Goal: Task Accomplishment & Management: Manage account settings

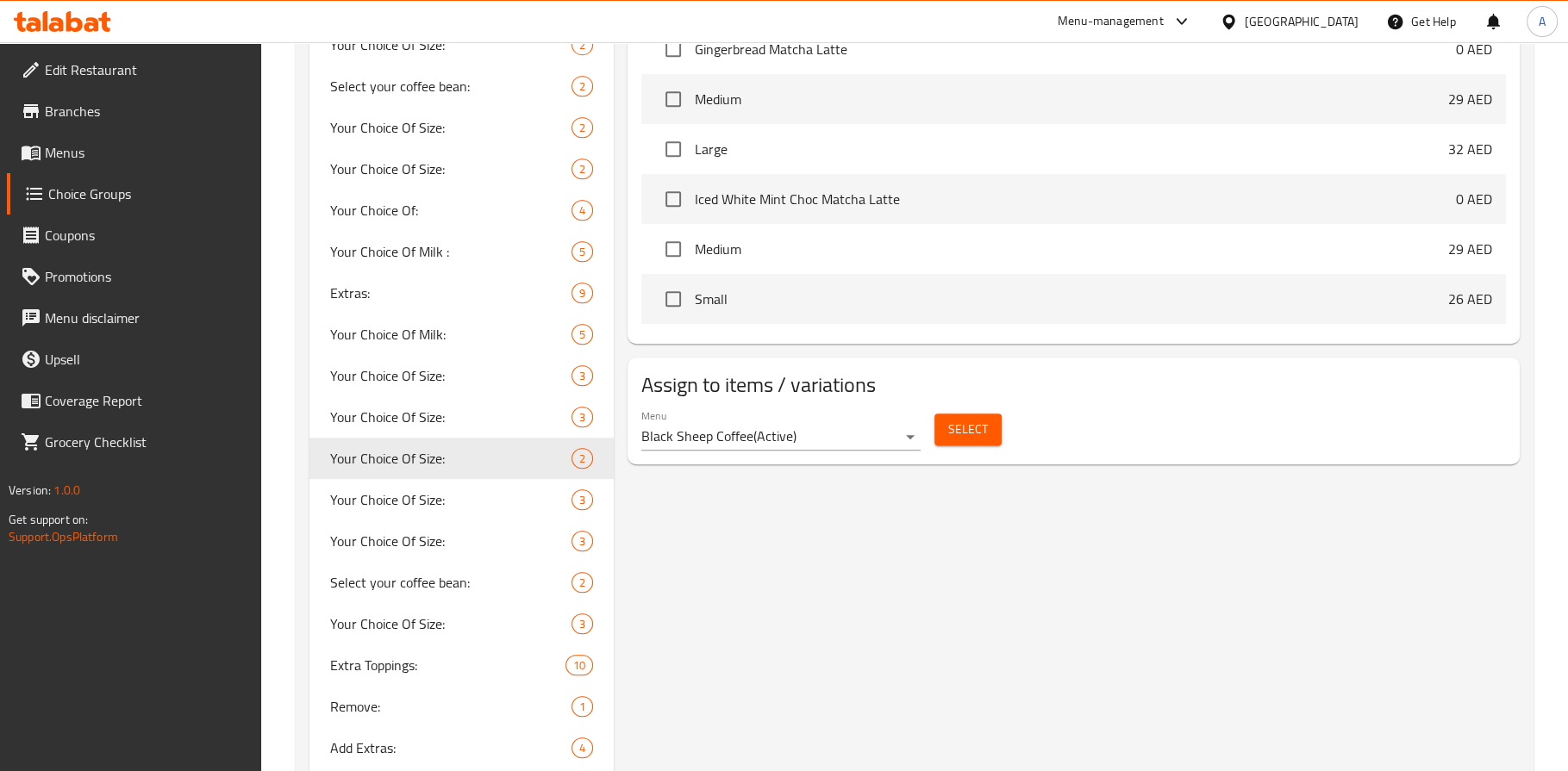
scroll to position [821, 0]
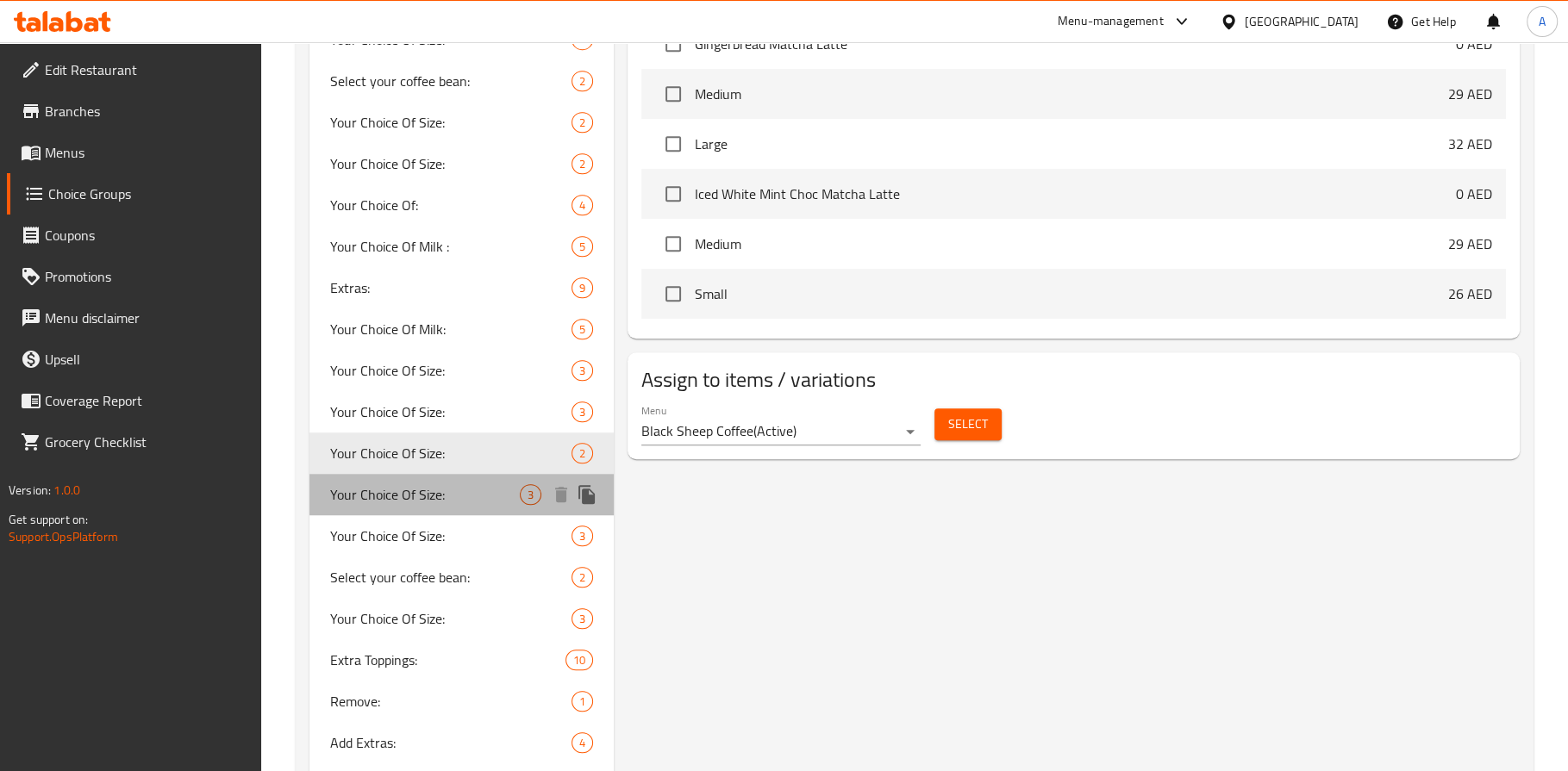
click at [442, 495] on span "Your Choice Of Size:" at bounding box center [426, 494] width 190 height 21
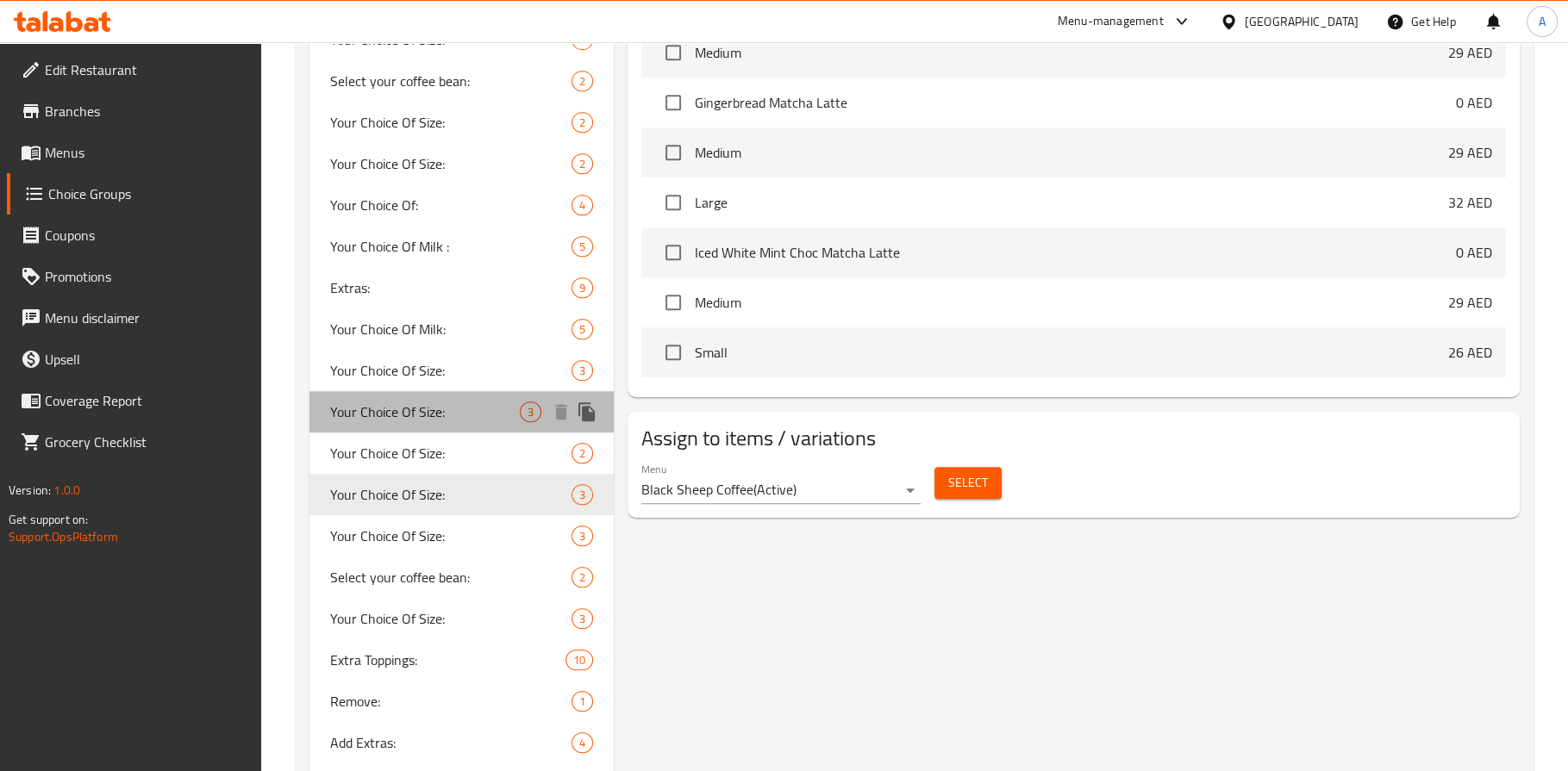
click at [437, 410] on span "Your Choice Of Size:" at bounding box center [426, 412] width 190 height 21
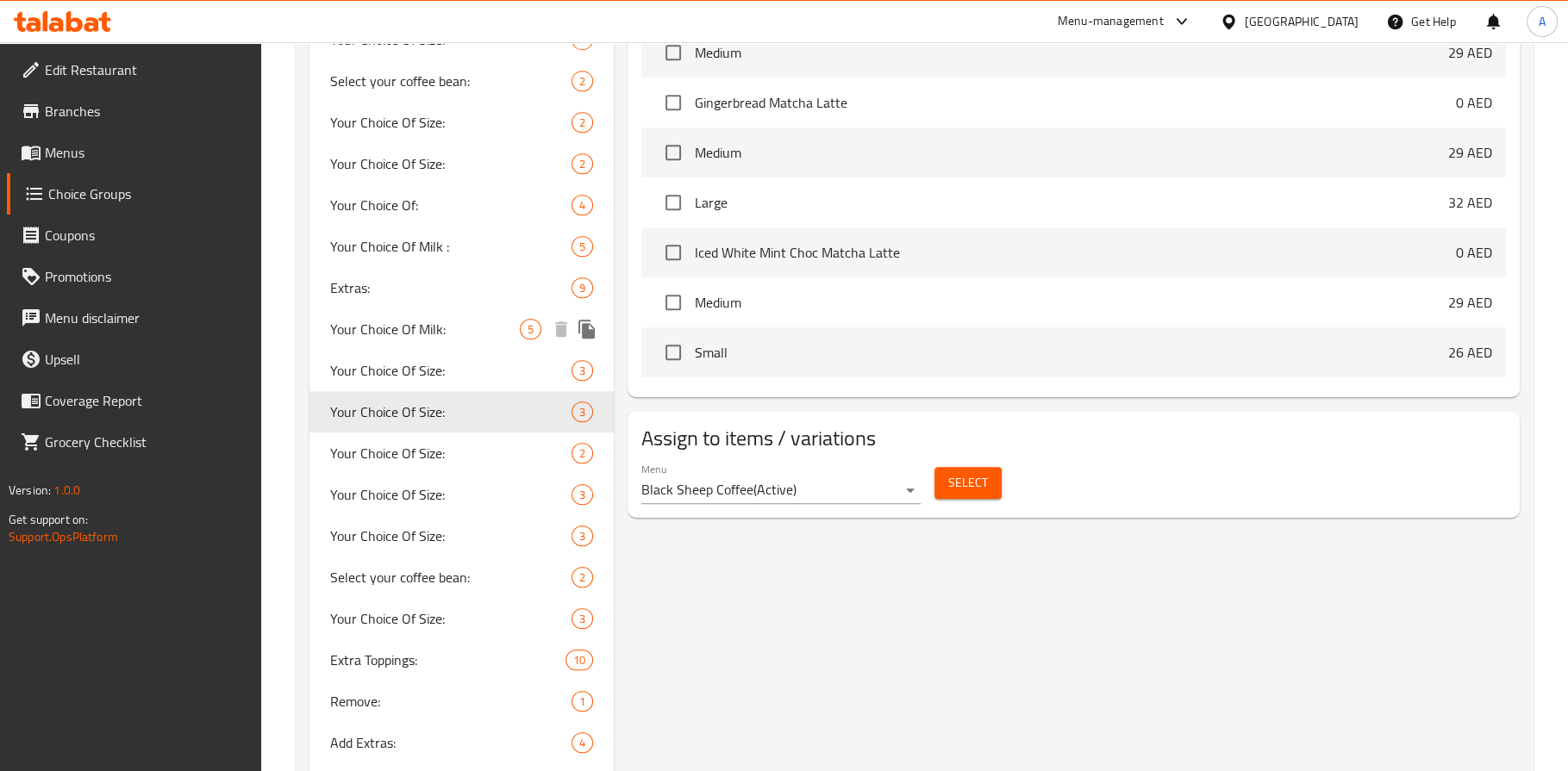
click at [433, 344] on div "Your Choice Of Milk: 5" at bounding box center [461, 330] width 304 height 42
type input "Your Choice Of Milk:"
type input "إختيارك من الحليب:"
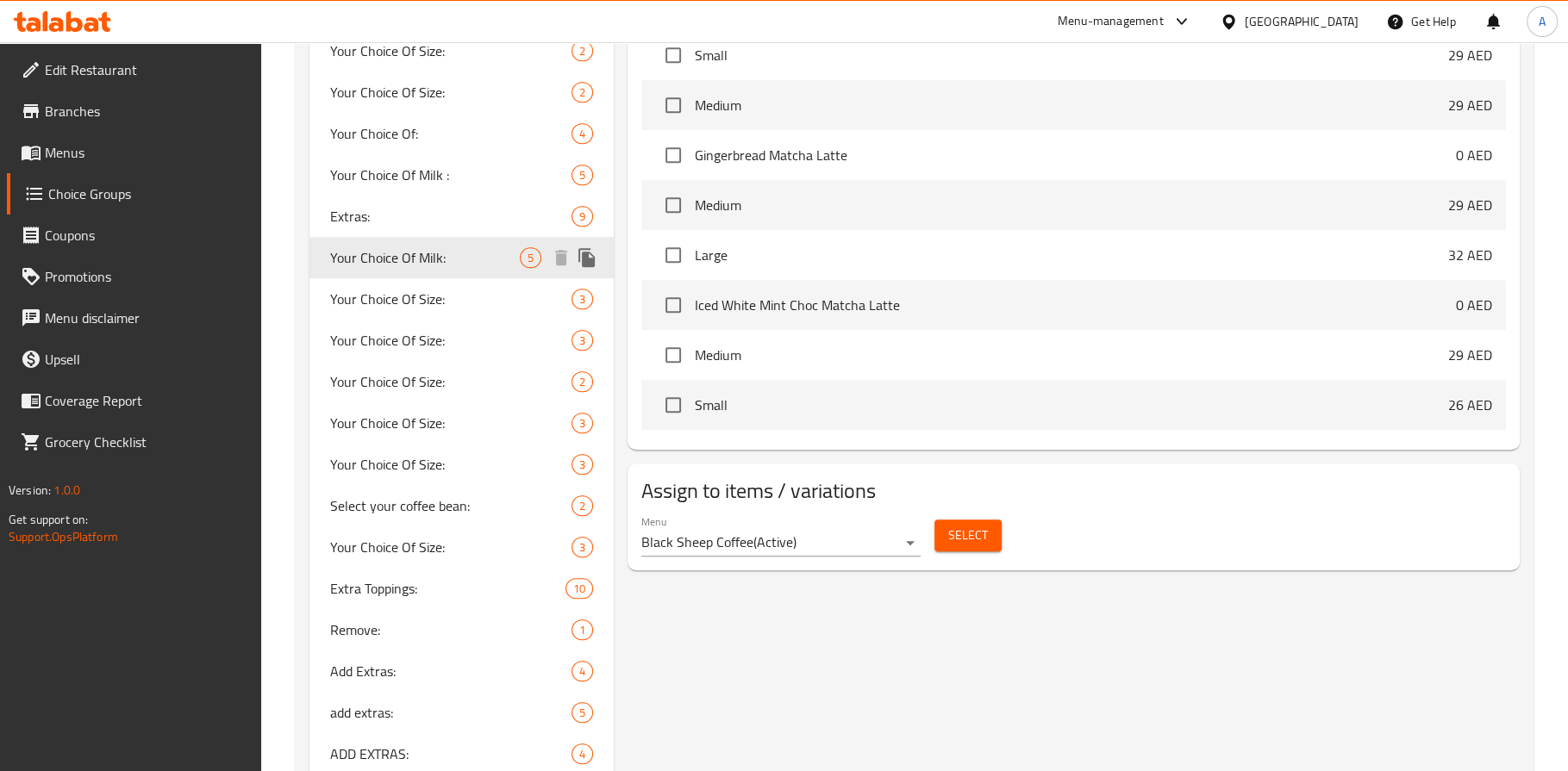
scroll to position [898, 0]
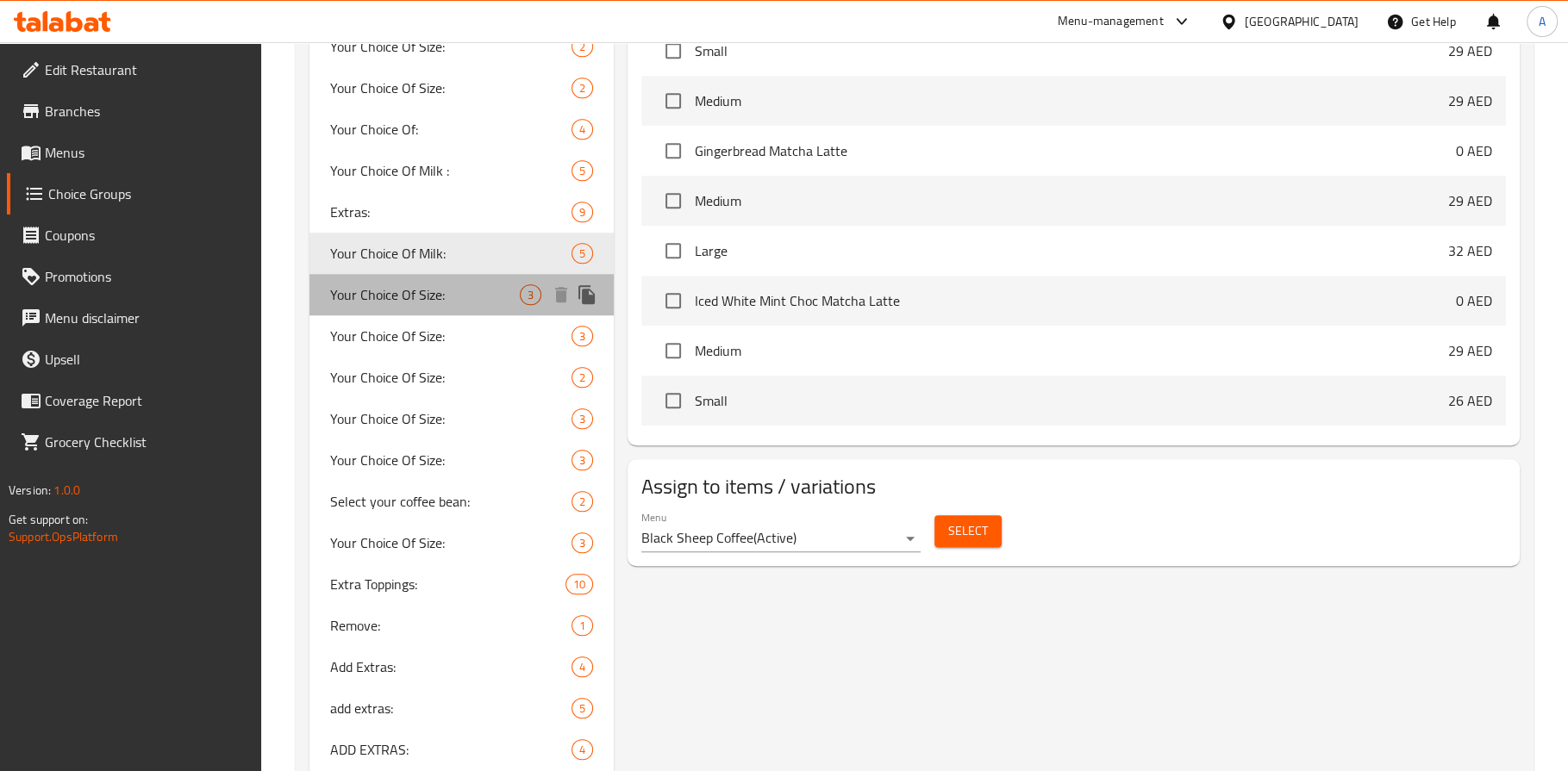
click at [392, 275] on div "Your Choice Of Size: 3" at bounding box center [461, 295] width 304 height 42
type input "Your Choice Of Size:"
type input "إختيارك من الحجم:"
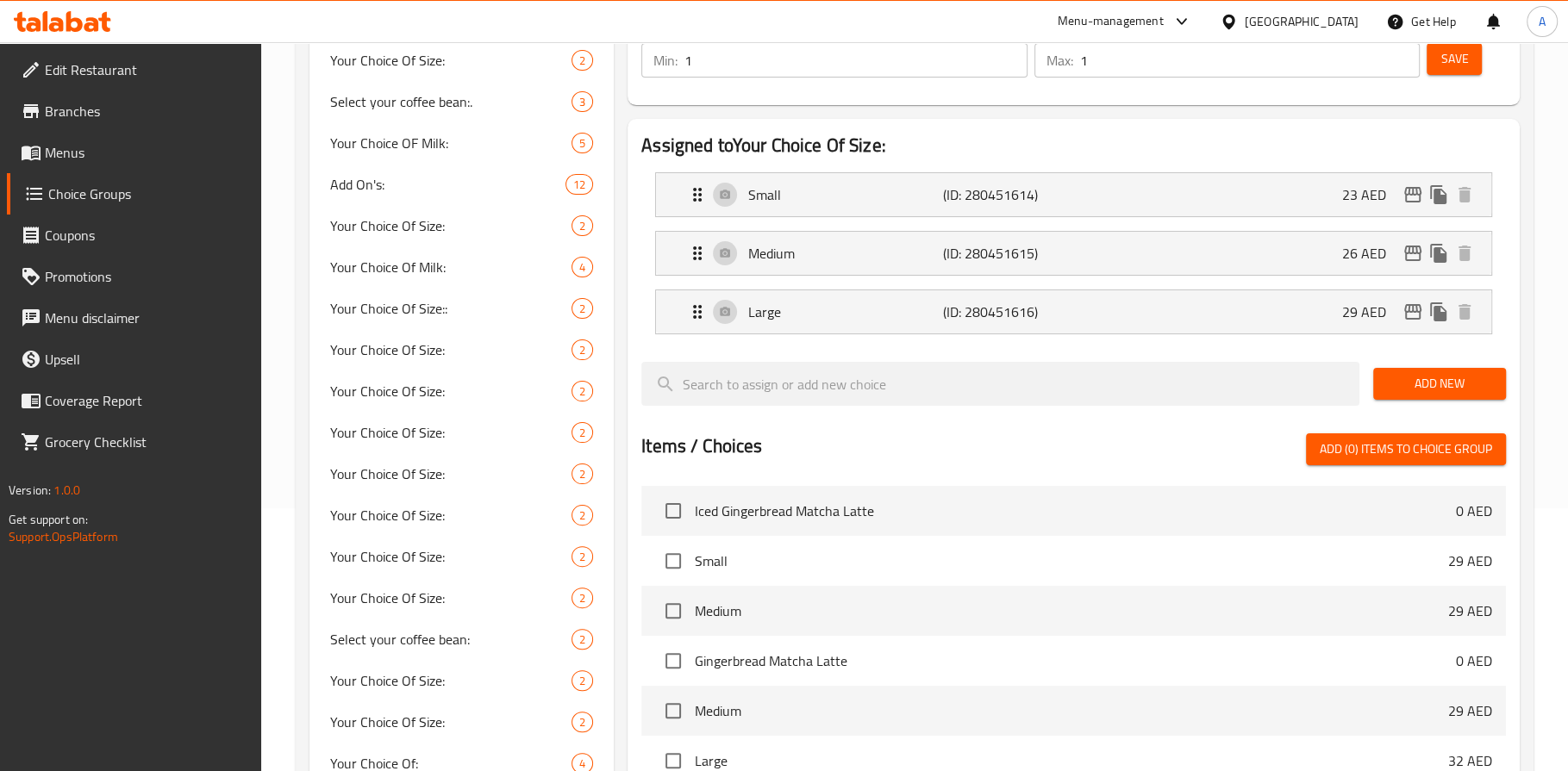
scroll to position [226, 0]
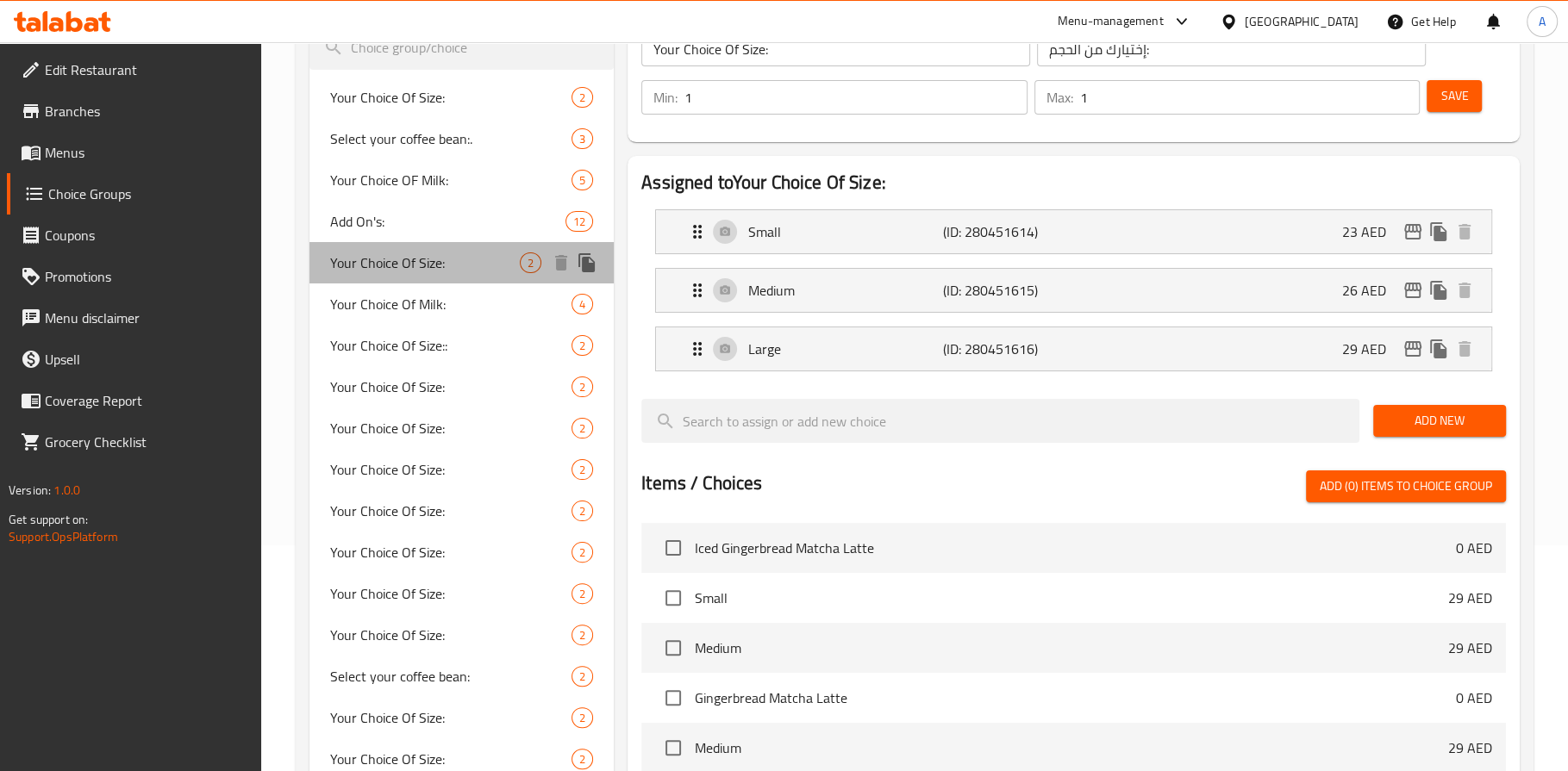
click at [434, 269] on span "Your Choice Of Size:" at bounding box center [426, 262] width 190 height 21
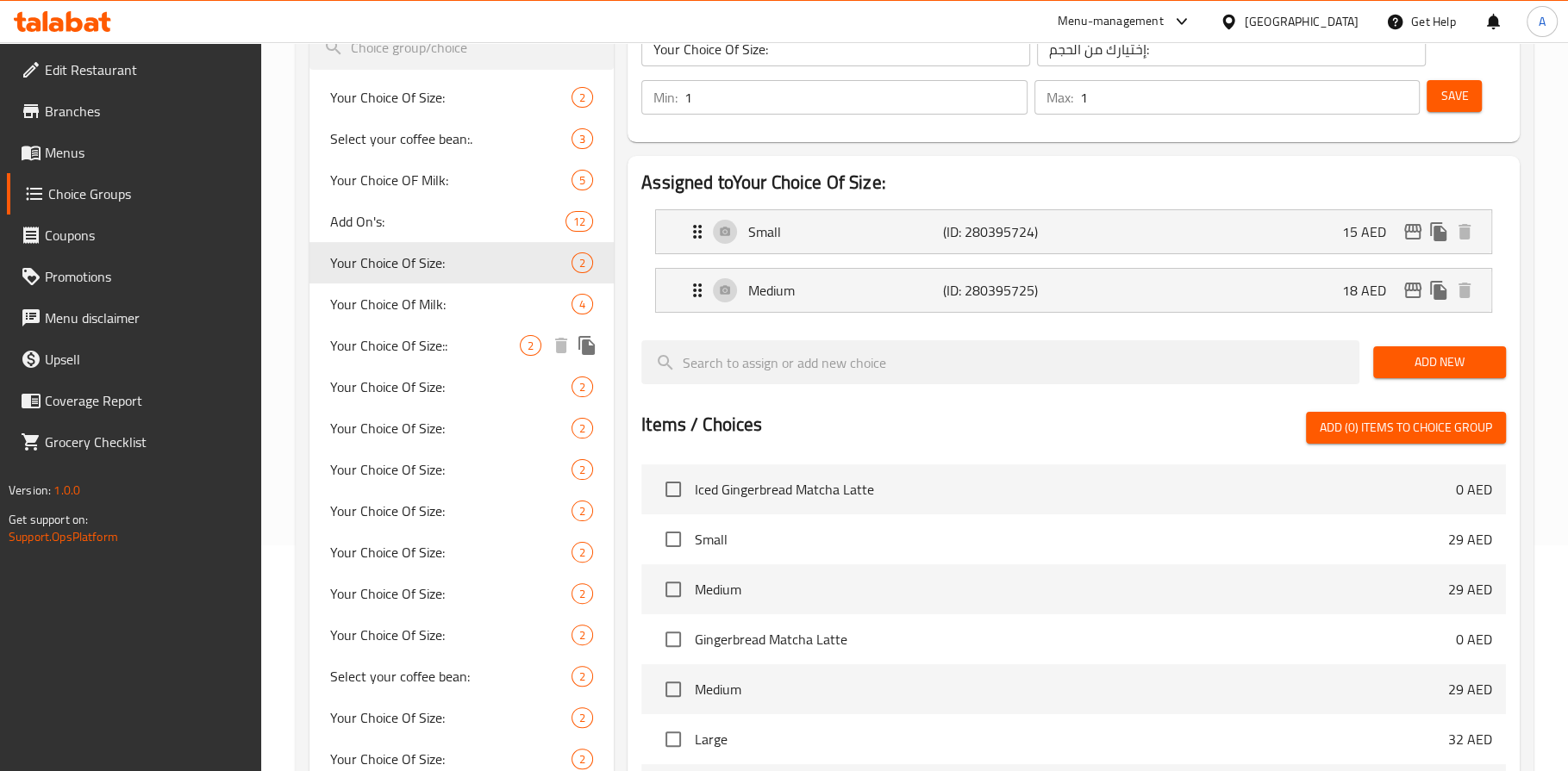
click at [431, 325] on div "Your Choice Of Size:: 2" at bounding box center [461, 345] width 304 height 42
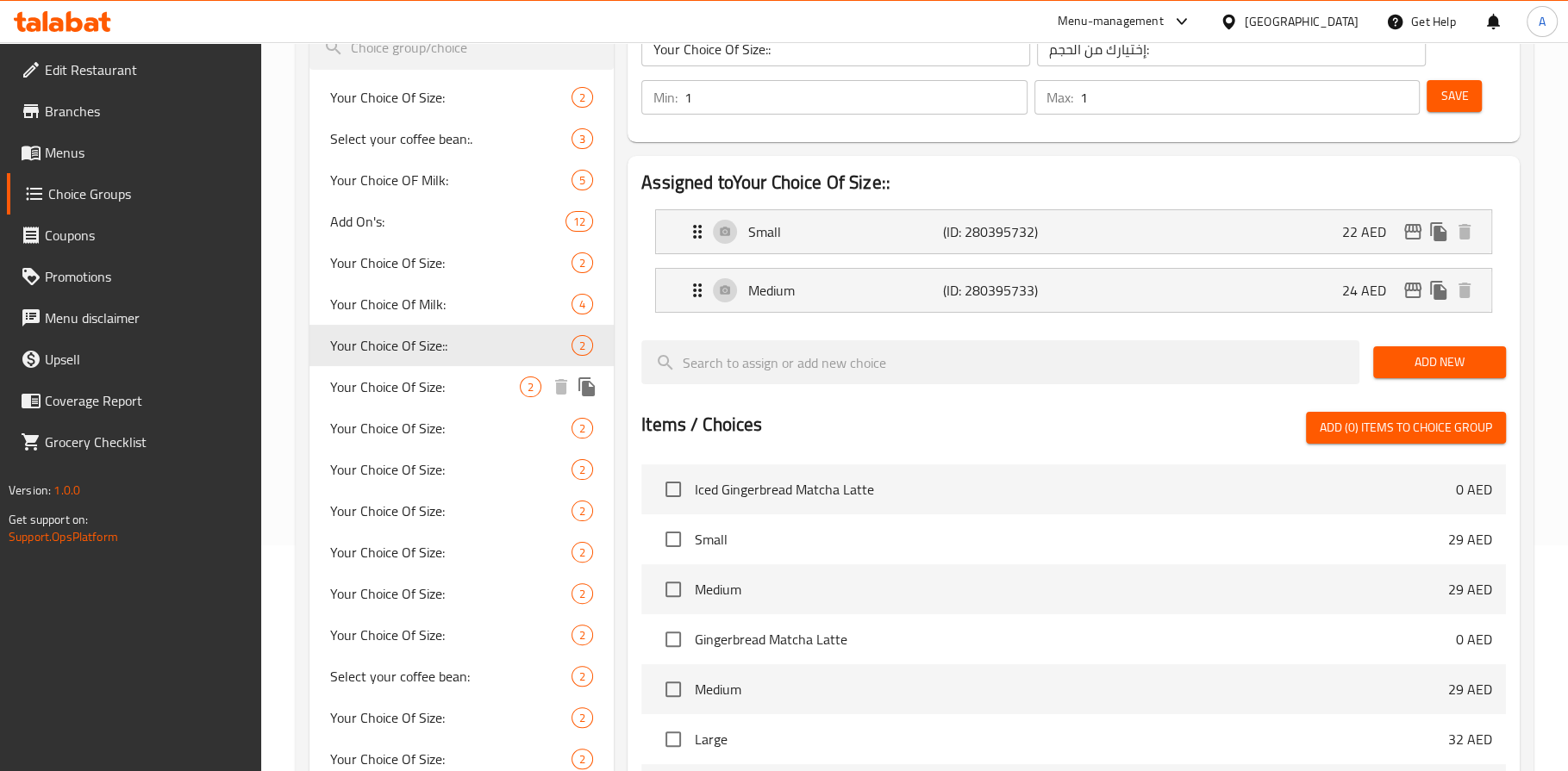
click at [419, 377] on span "Your Choice Of Size:" at bounding box center [426, 387] width 190 height 21
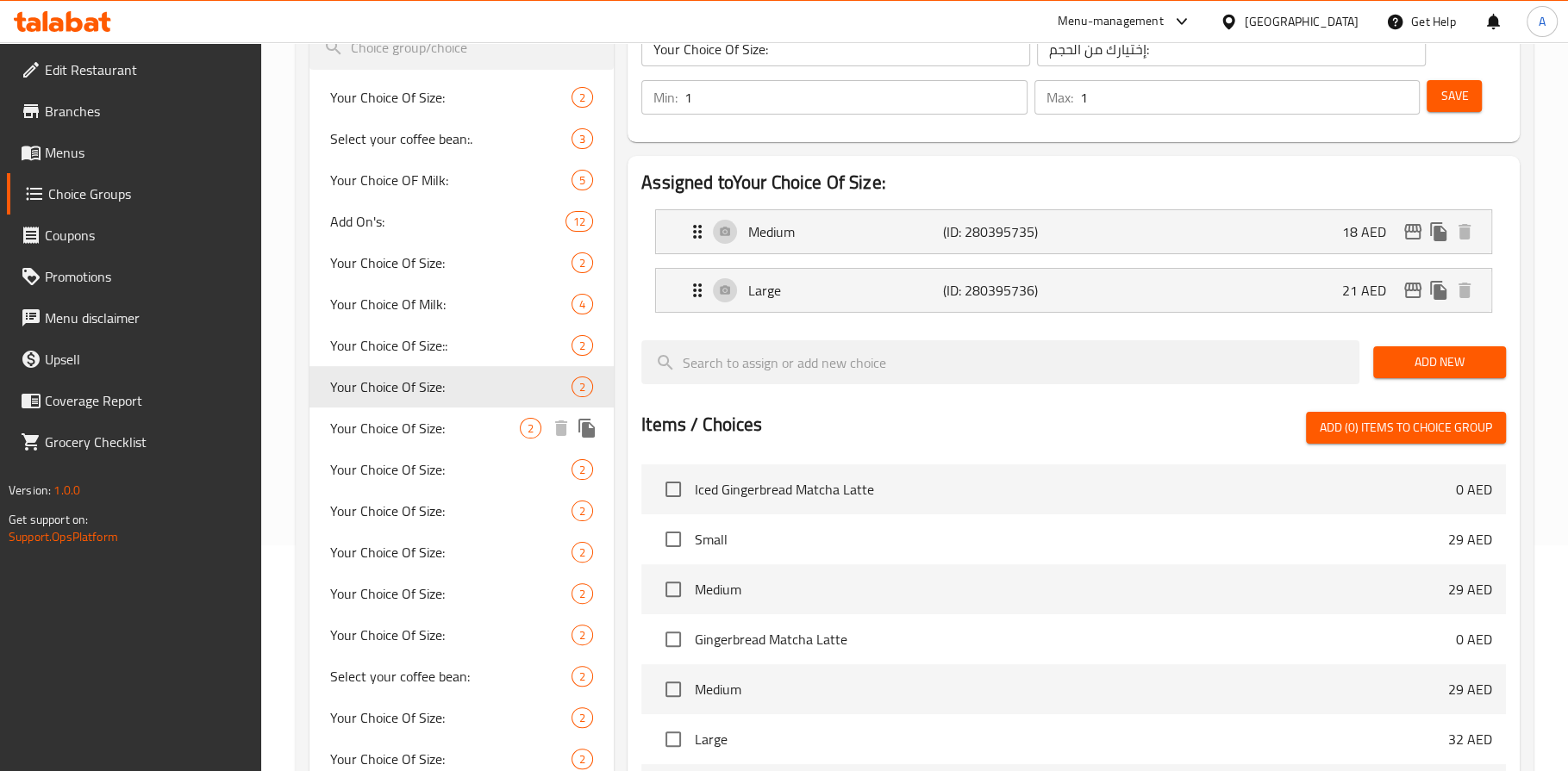
click at [409, 412] on div "Your Choice Of Size: 2" at bounding box center [461, 429] width 304 height 42
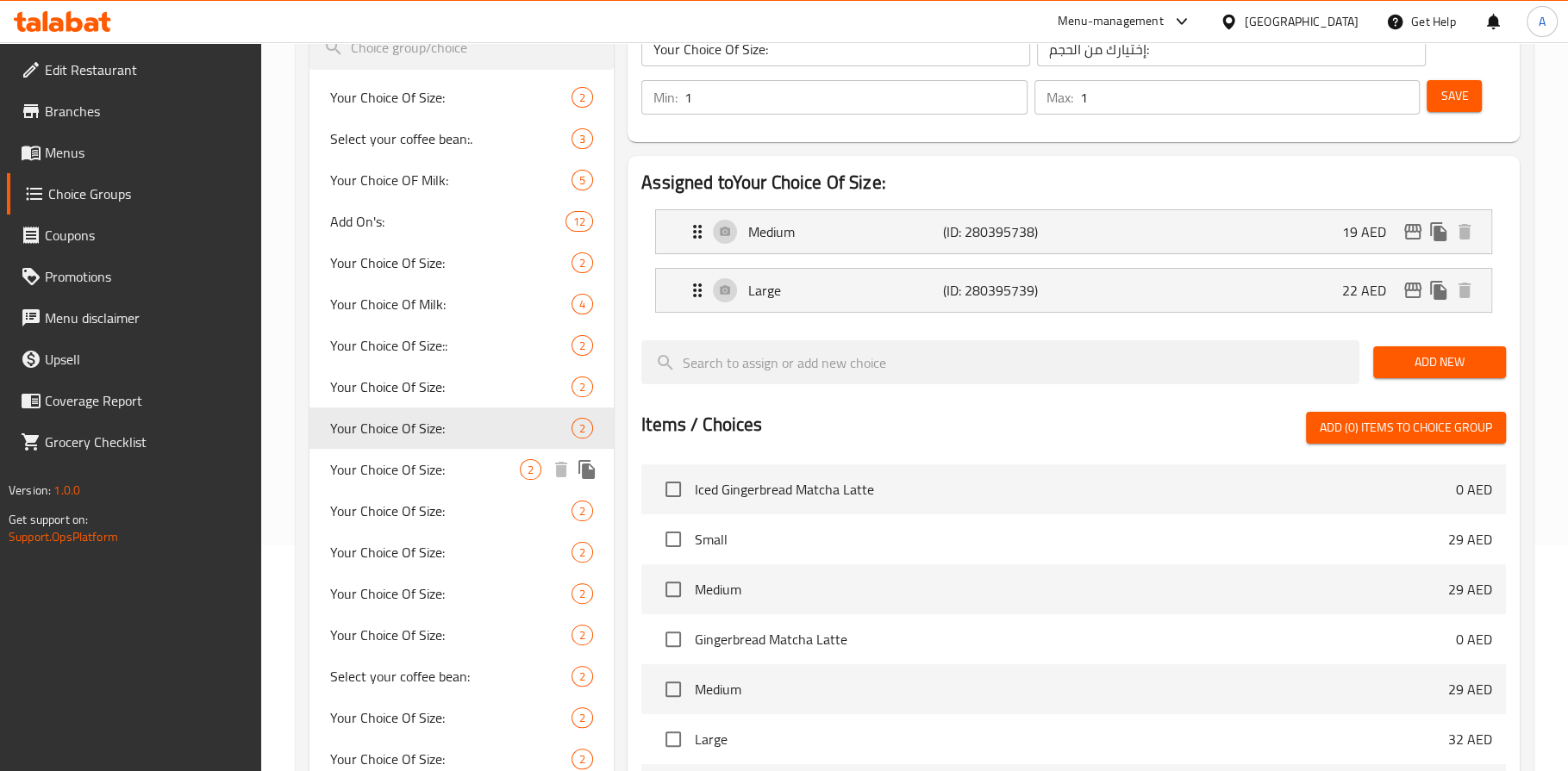
click at [393, 459] on span "Your Choice Of Size:" at bounding box center [426, 469] width 190 height 21
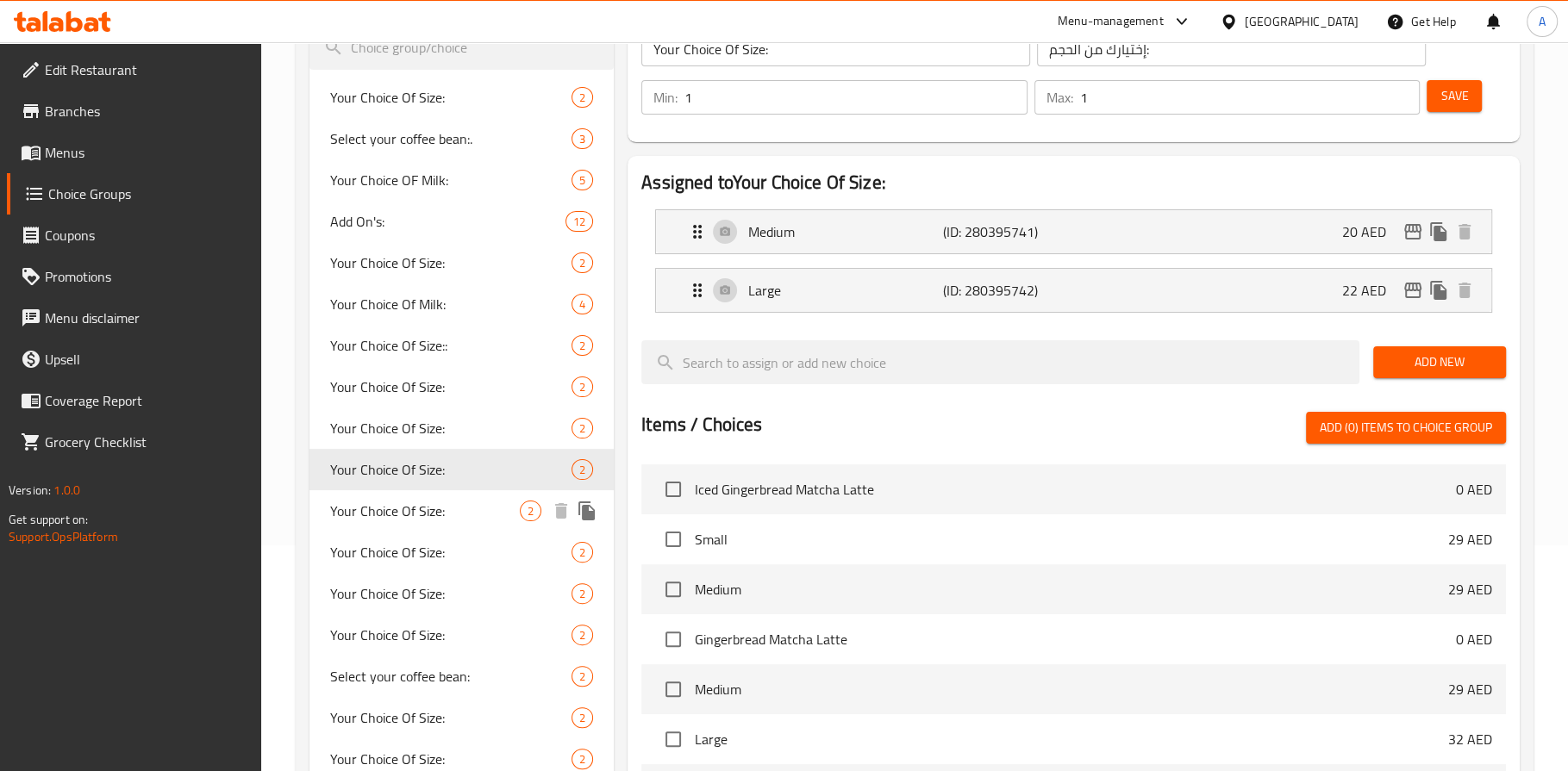
click at [375, 518] on span "Your Choice Of Size:" at bounding box center [426, 511] width 190 height 21
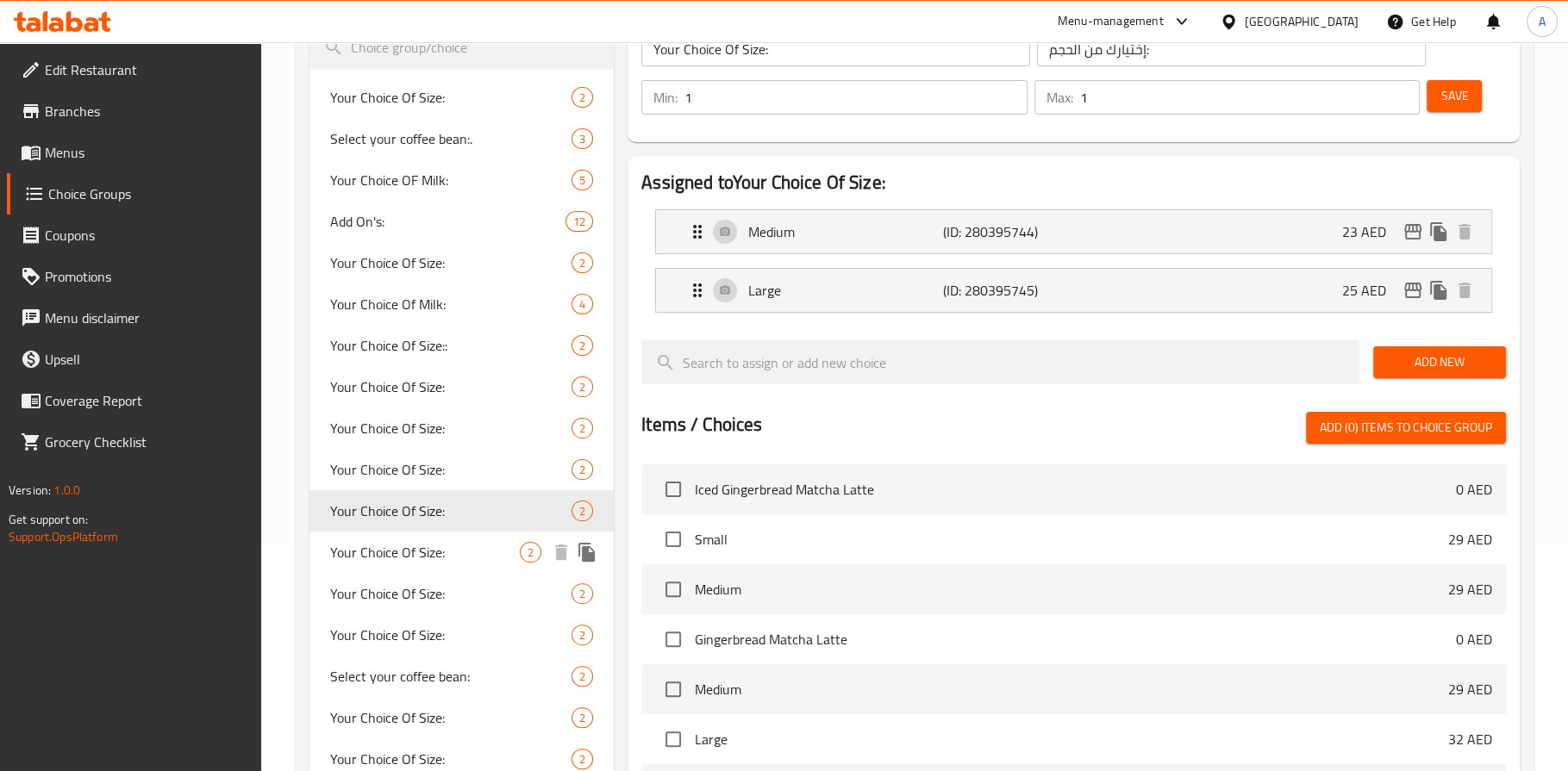
click at [367, 542] on span "Your Choice Of Size:" at bounding box center [426, 552] width 190 height 21
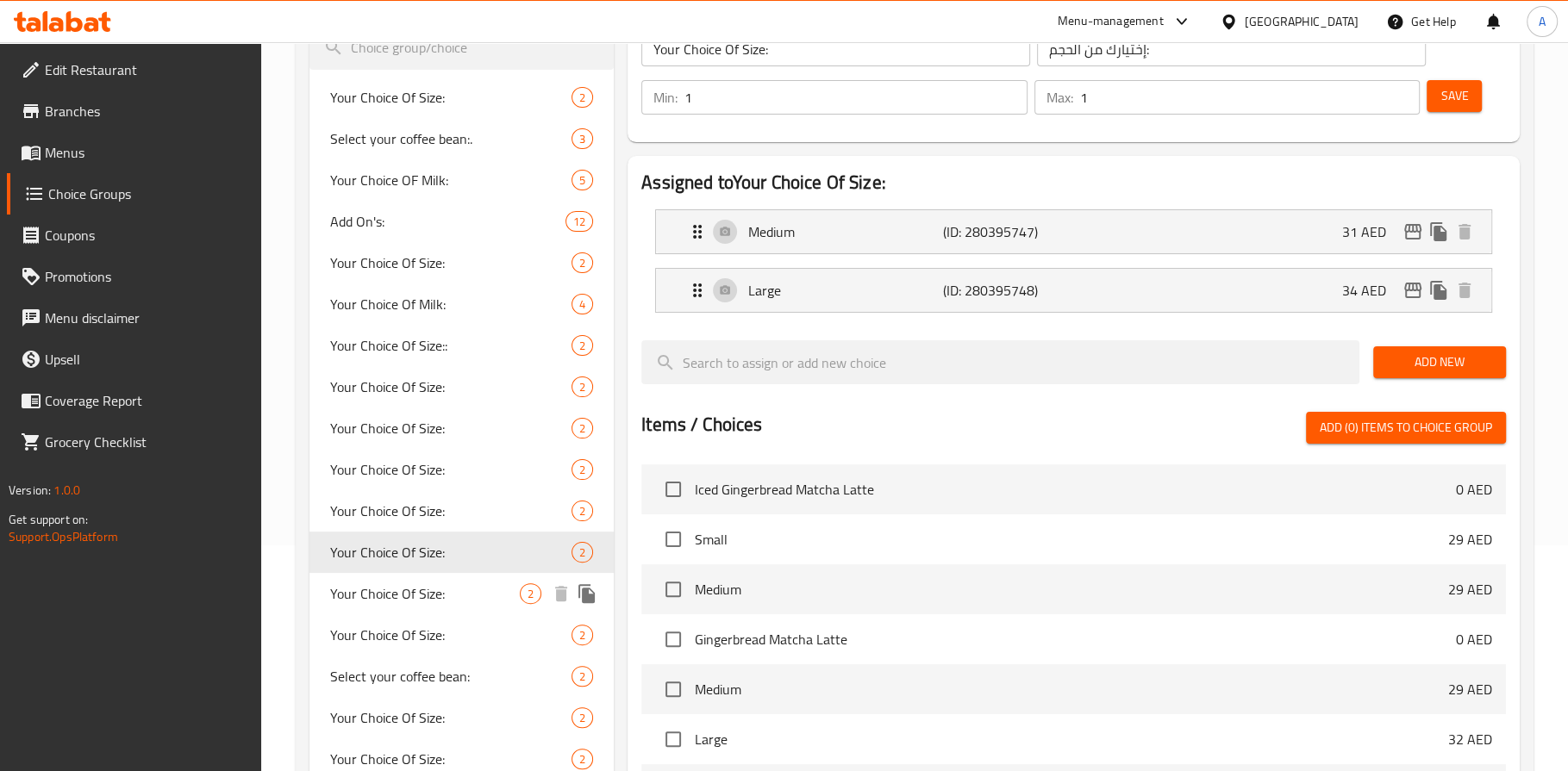
click at [364, 578] on div "Your Choice Of Size: 2" at bounding box center [461, 594] width 304 height 42
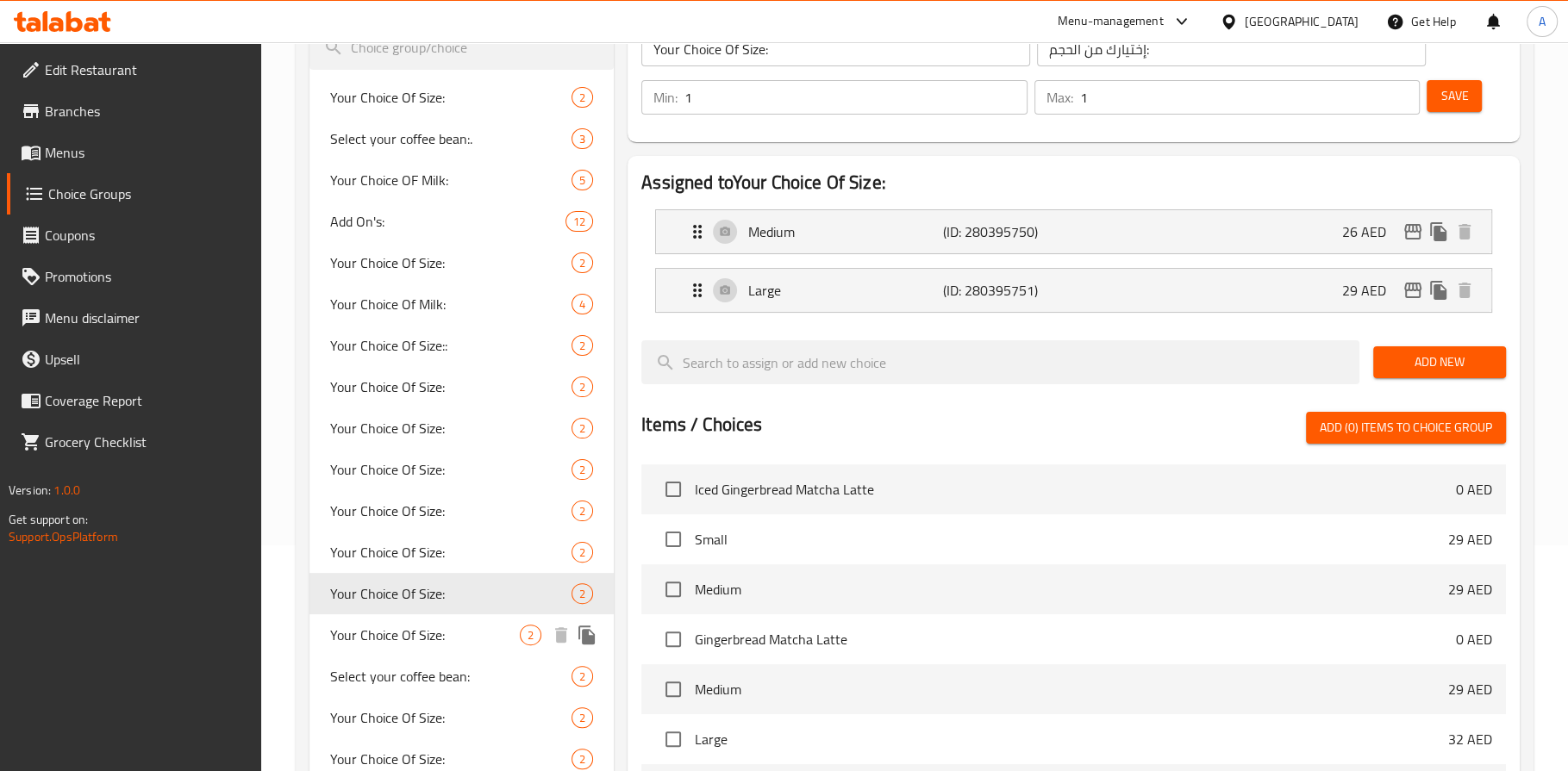
click at [374, 625] on span "Your Choice Of Size:" at bounding box center [426, 634] width 190 height 21
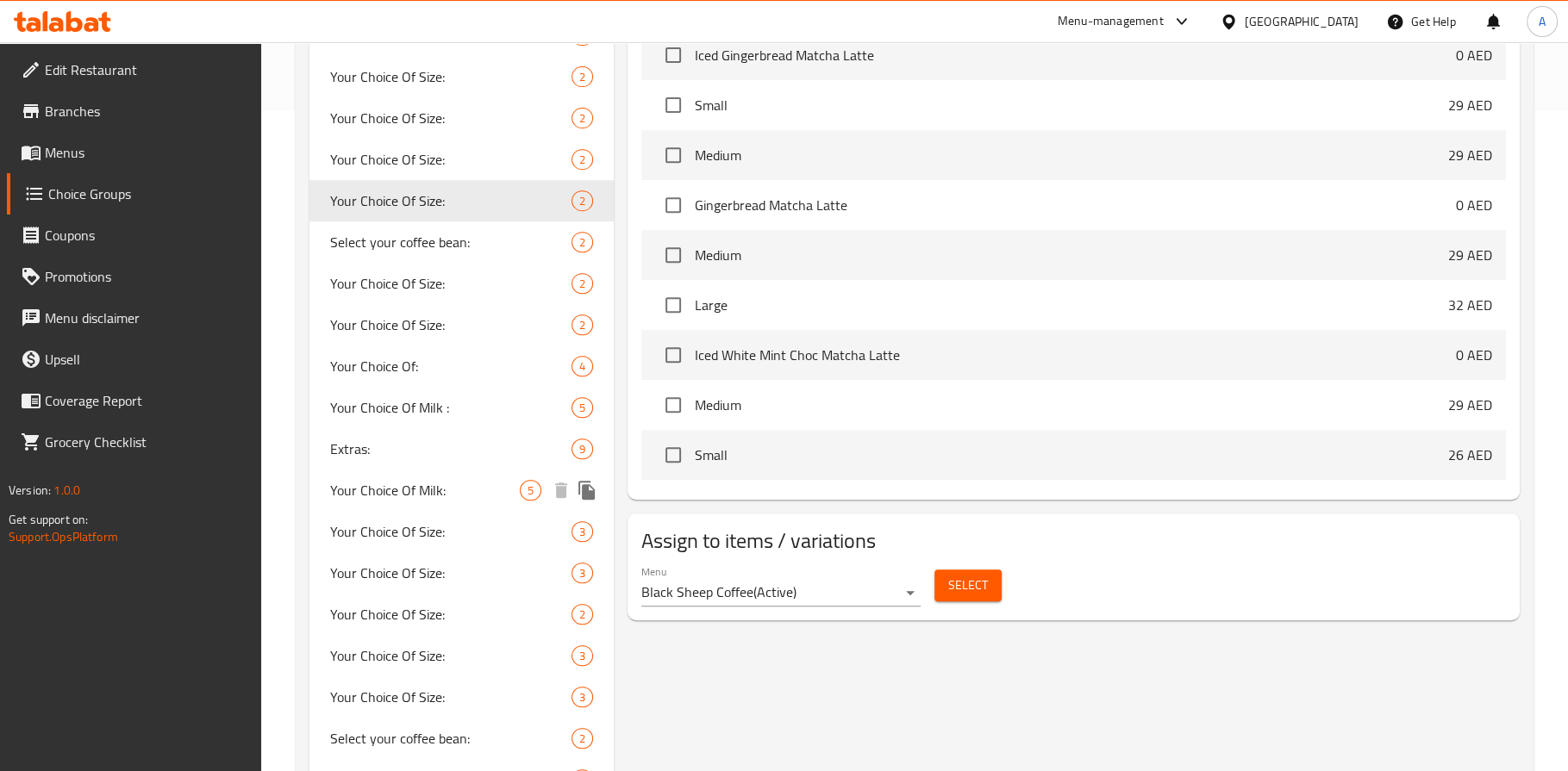
scroll to position [678, 0]
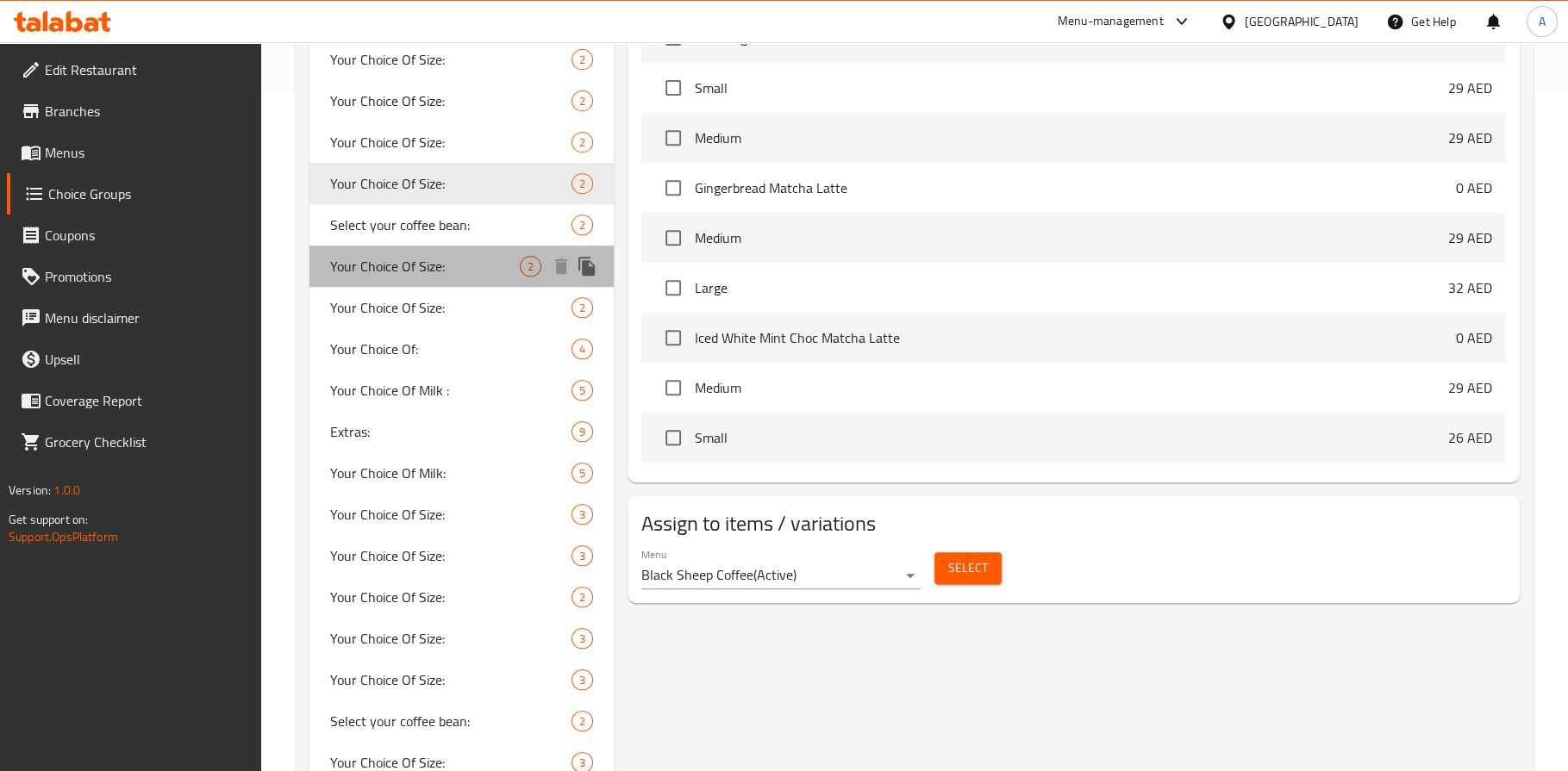
click at [390, 257] on span "Your Choice Of Size:" at bounding box center [426, 266] width 190 height 21
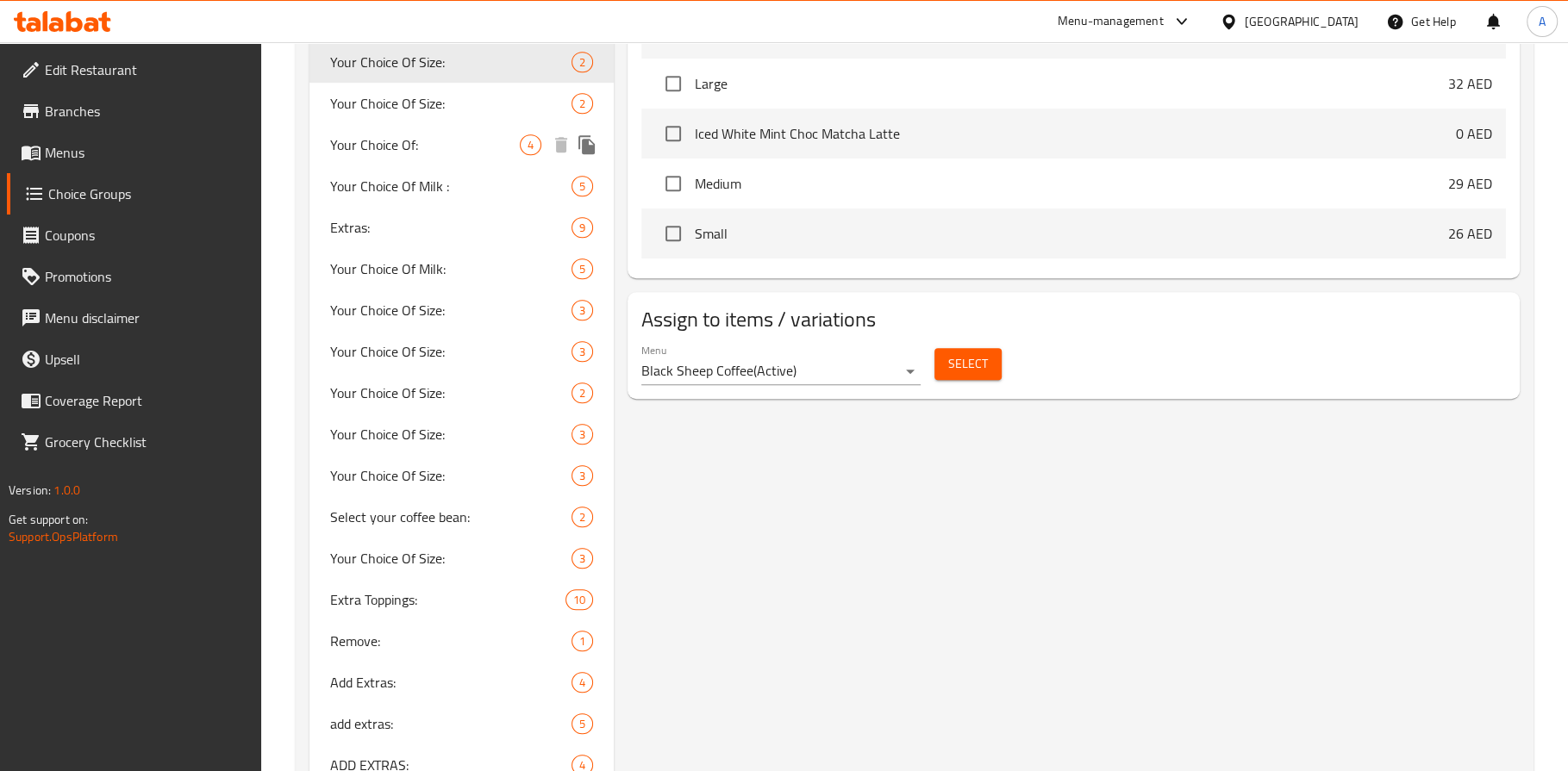
scroll to position [903, 0]
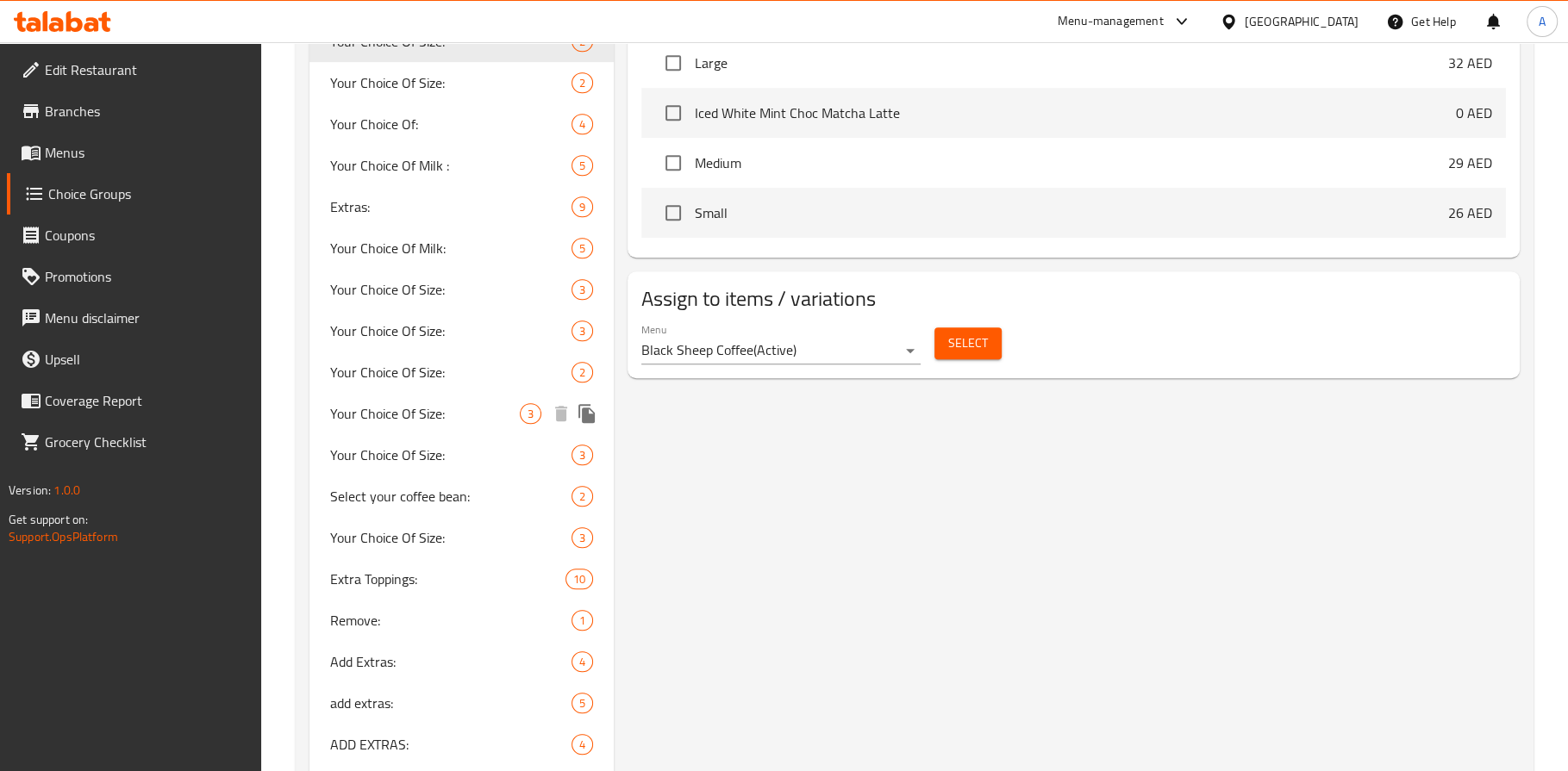
click at [427, 415] on span "Your Choice Of Size:" at bounding box center [426, 414] width 190 height 21
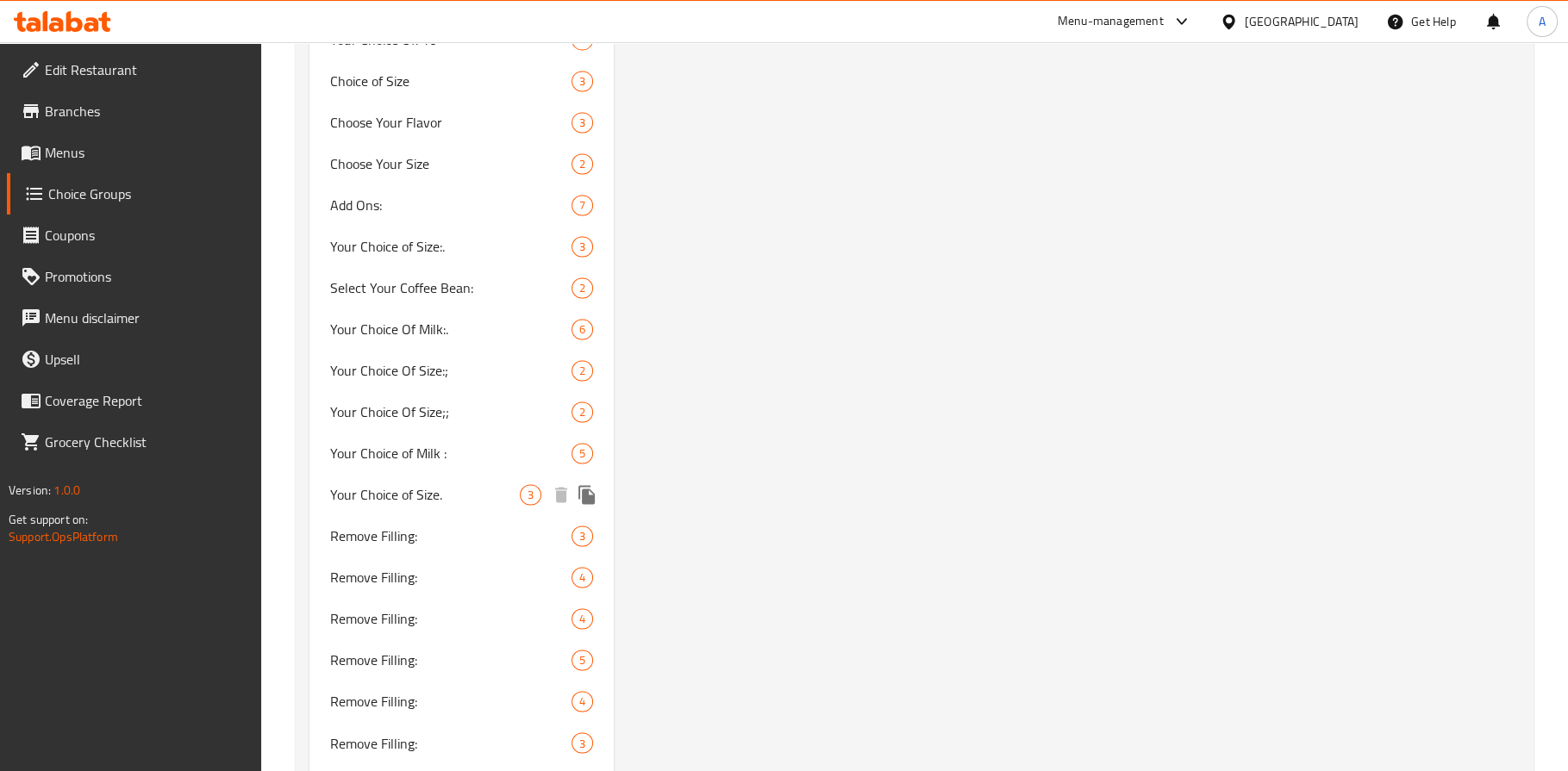
scroll to position [2387, 0]
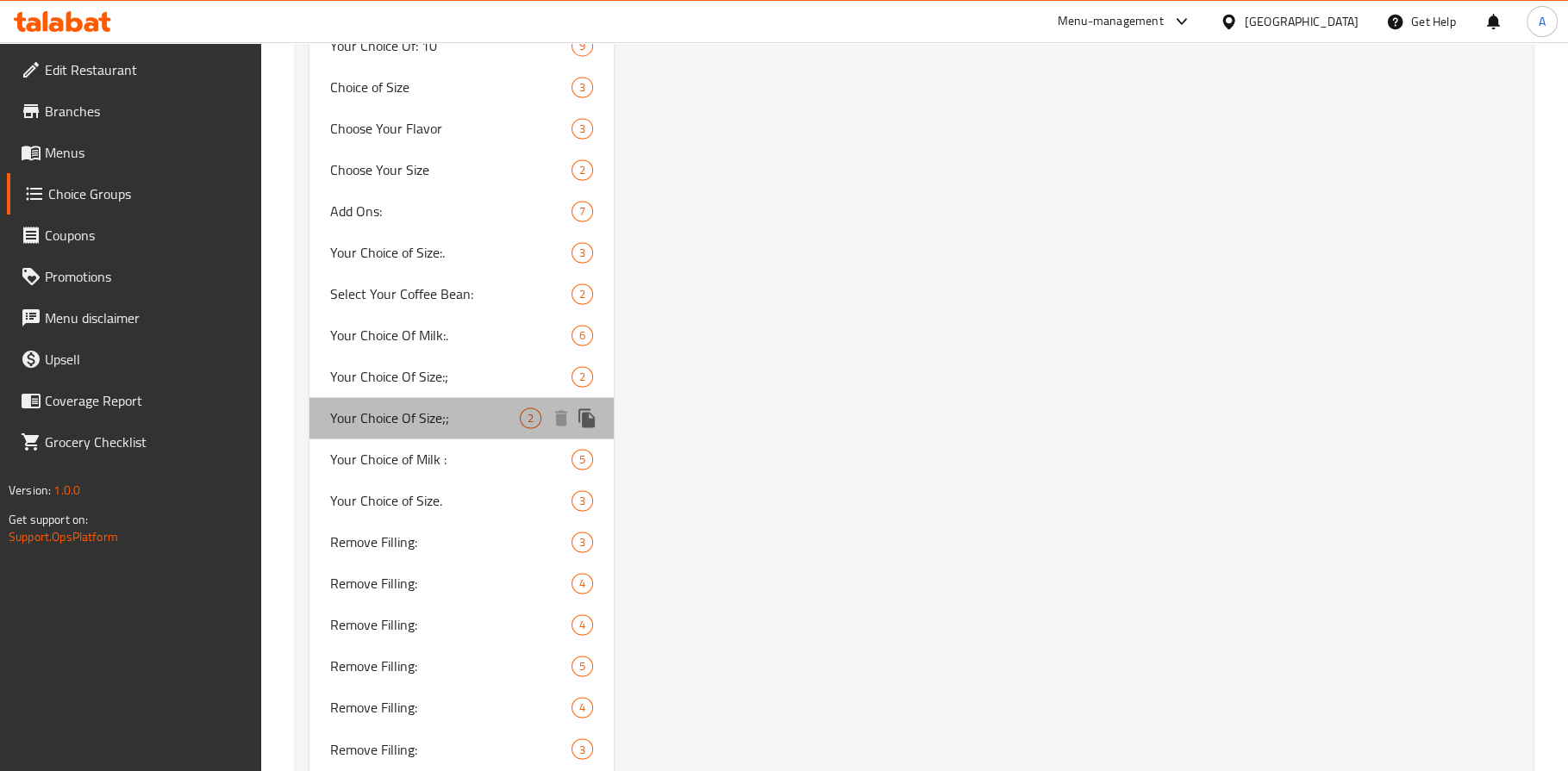
click at [430, 417] on span "Your Choice Of Size;;" at bounding box center [426, 418] width 190 height 21
type input "Your Choice Of Size;;"
type input "اختيارك للحجم:."
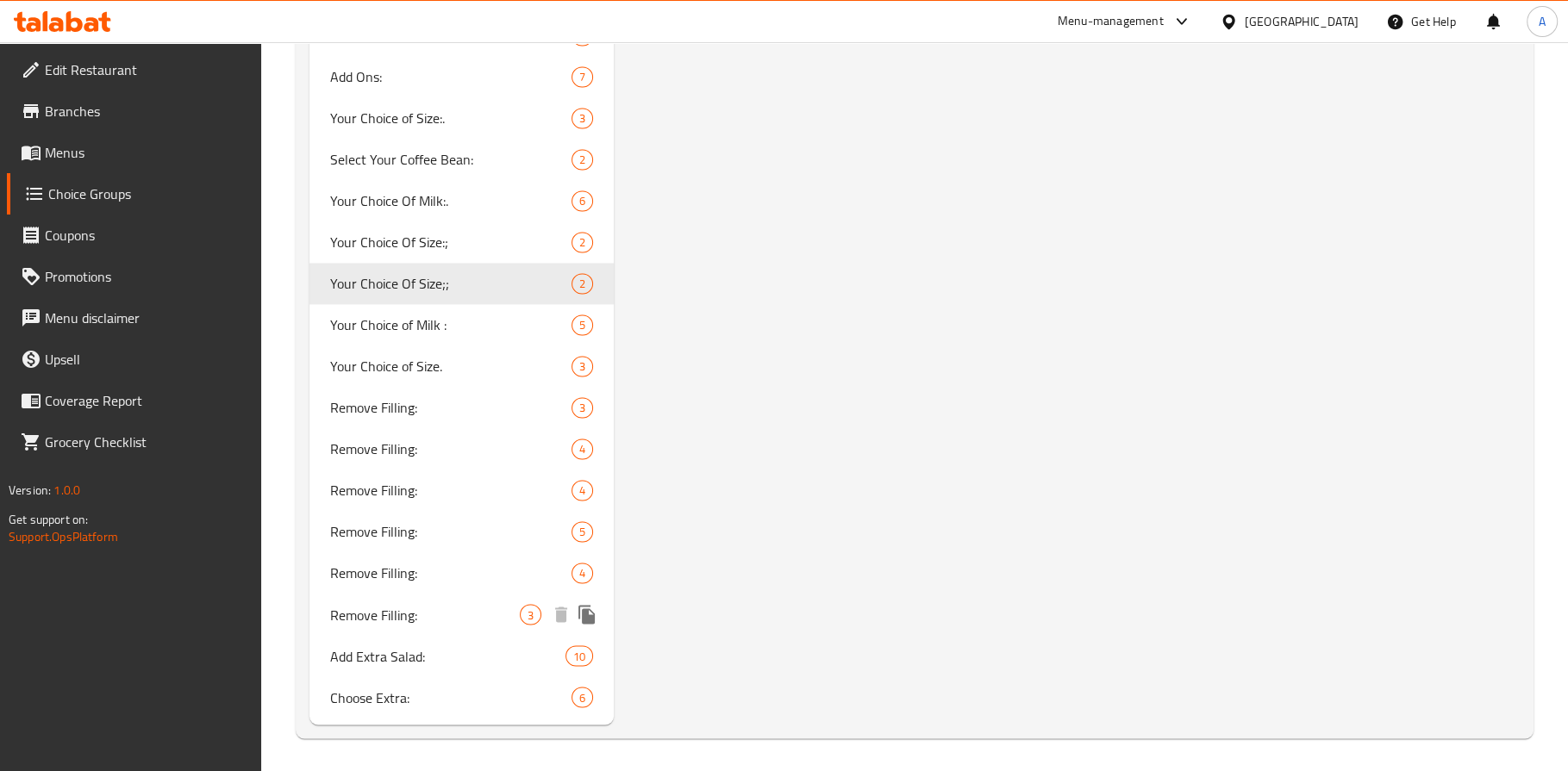
scroll to position [2522, 0]
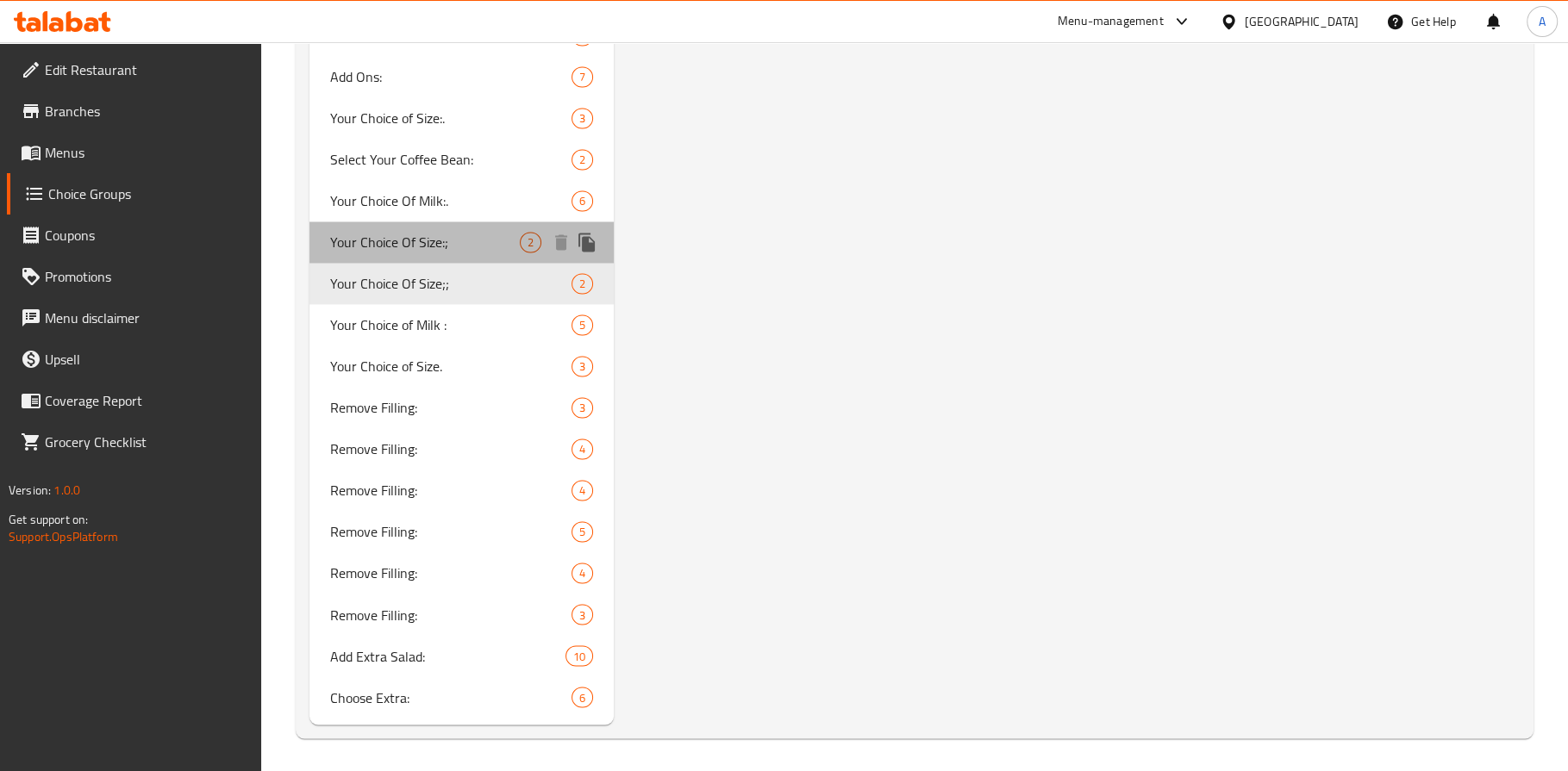
click at [398, 241] on span "Your Choice Of Size:;" at bounding box center [426, 241] width 190 height 21
type input "Your Choice Of Size:;"
type input "اختيارك للحجم:"
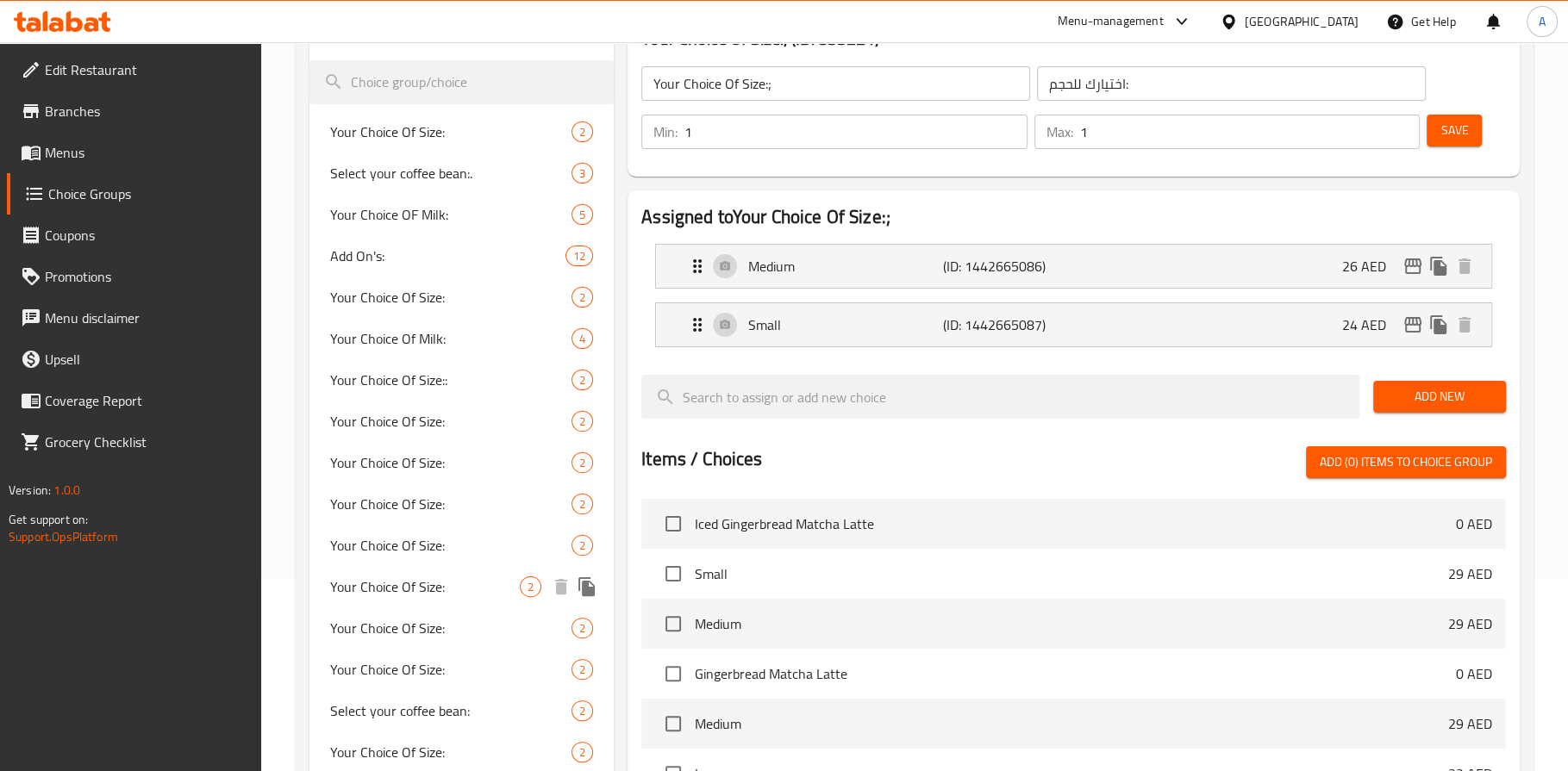
scroll to position [0, 0]
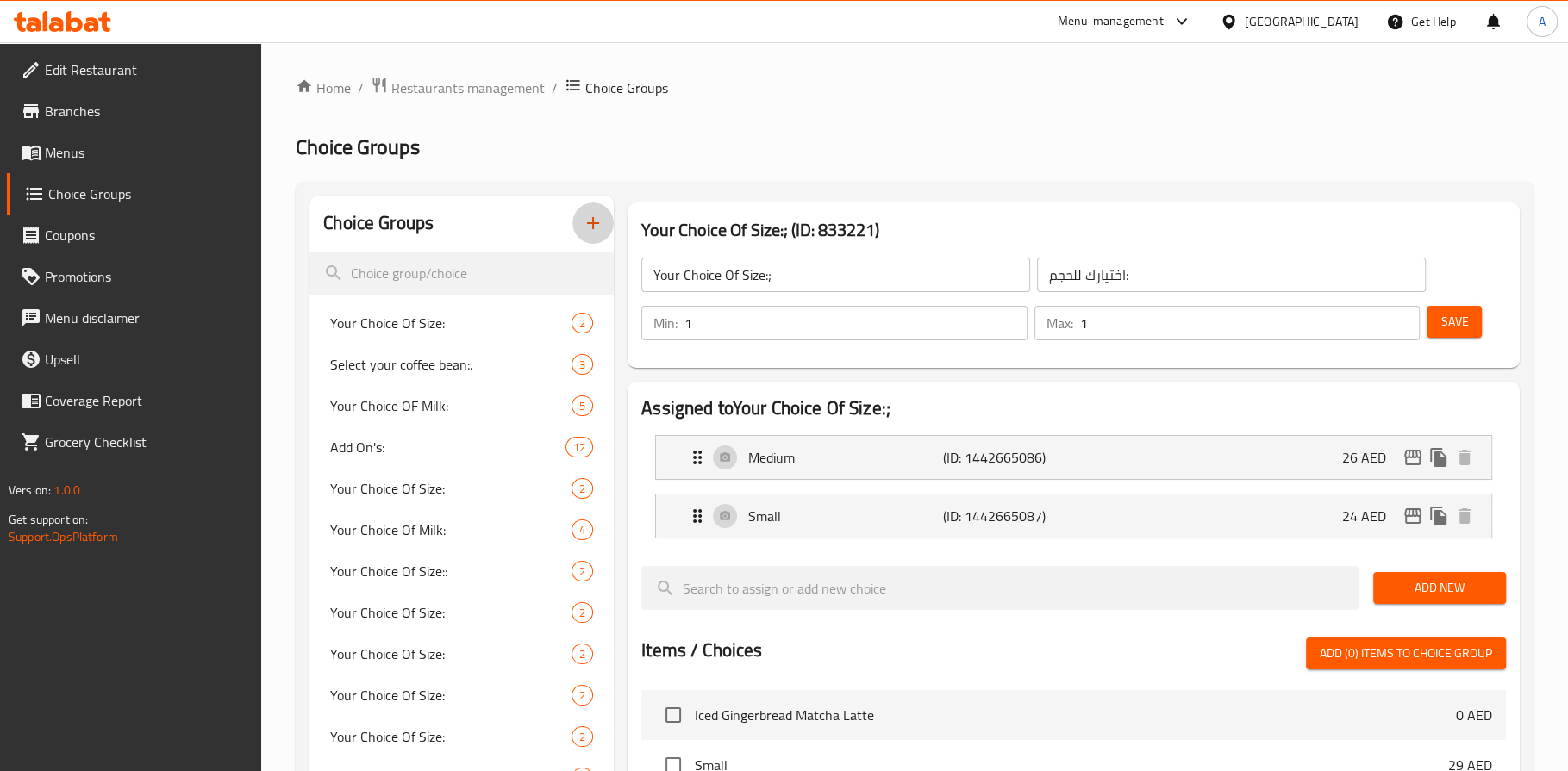
click at [583, 219] on icon "button" at bounding box center [593, 223] width 21 height 21
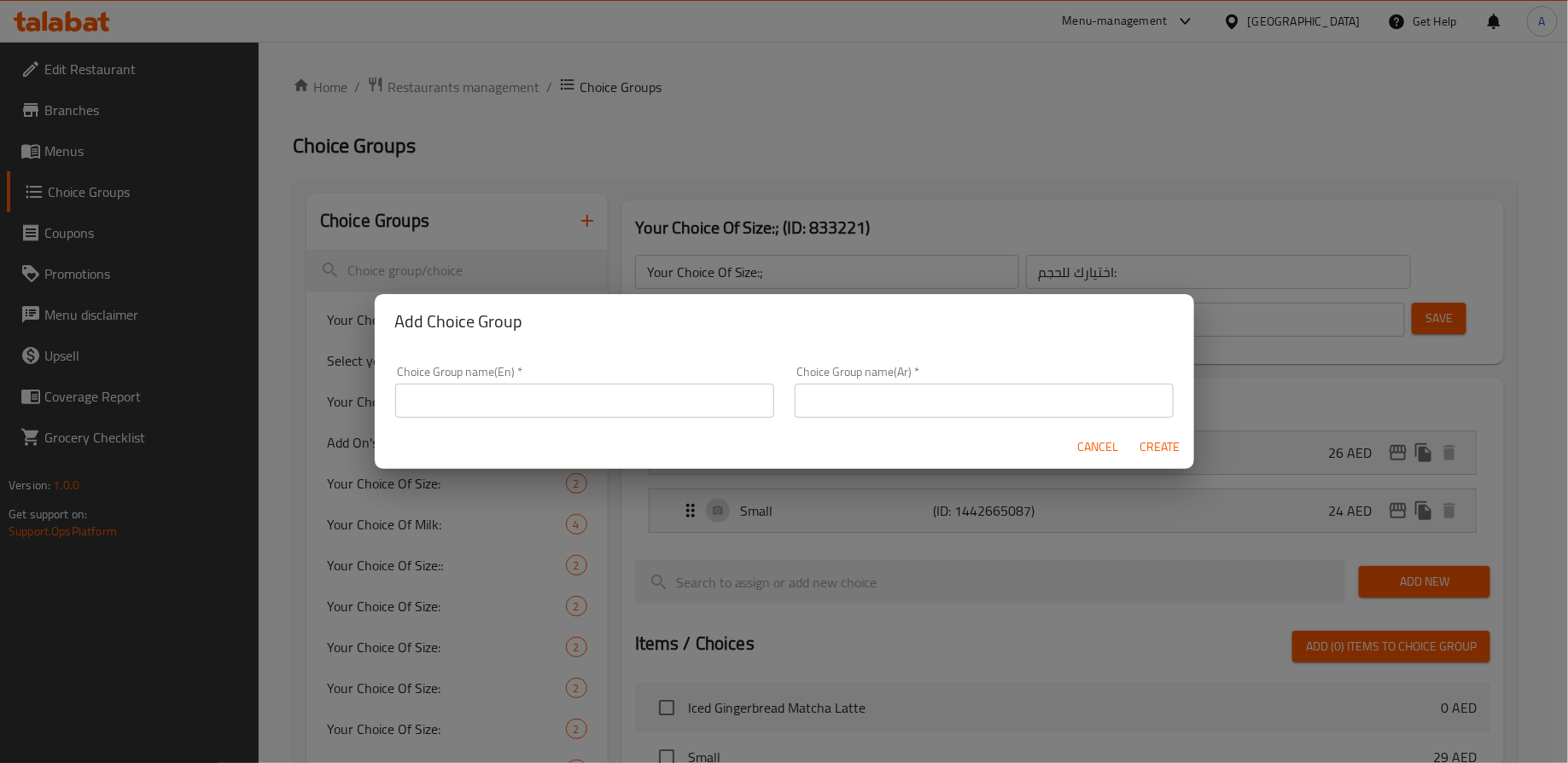
click at [563, 398] on input "text" at bounding box center [584, 401] width 379 height 34
type input "Your Choice Of Size 1"
click at [818, 409] on input "text" at bounding box center [984, 401] width 379 height 34
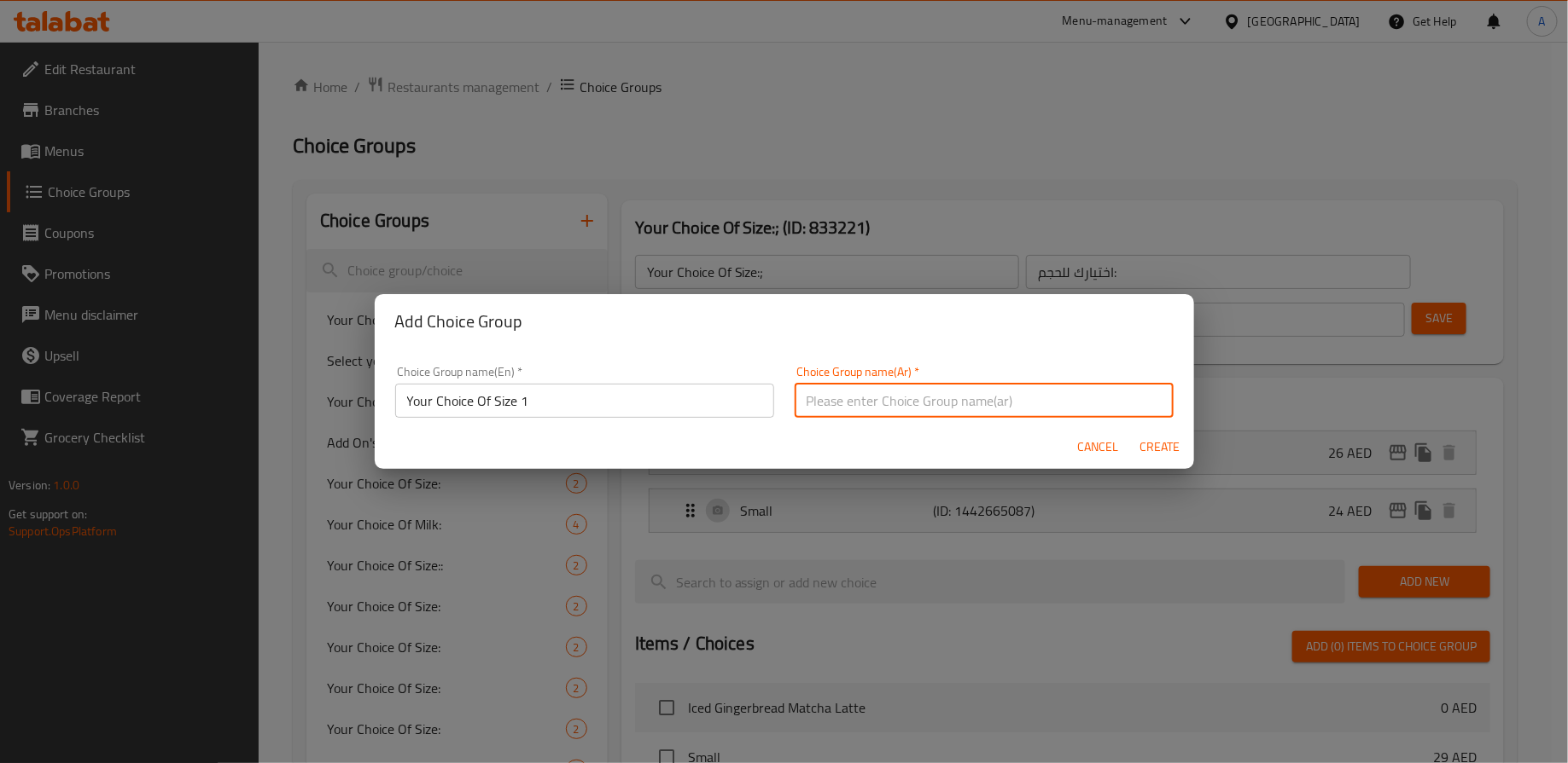
click at [1083, 443] on span "Cancel" at bounding box center [1099, 448] width 41 height 22
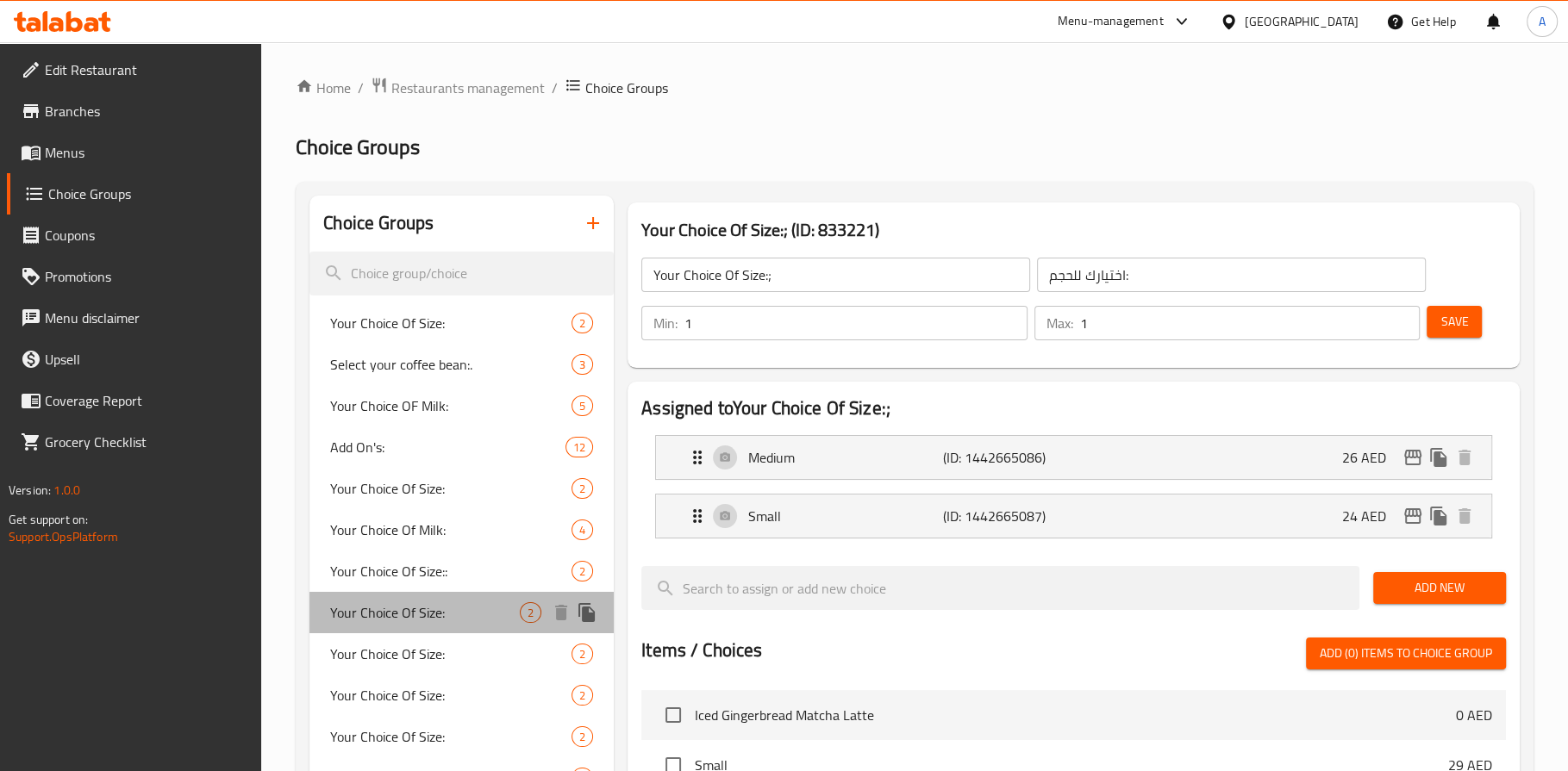
click at [417, 612] on span "Your Choice Of Size:" at bounding box center [426, 613] width 190 height 21
type input "Your Choice Of Size:"
type input "إختيارك من الحجم:"
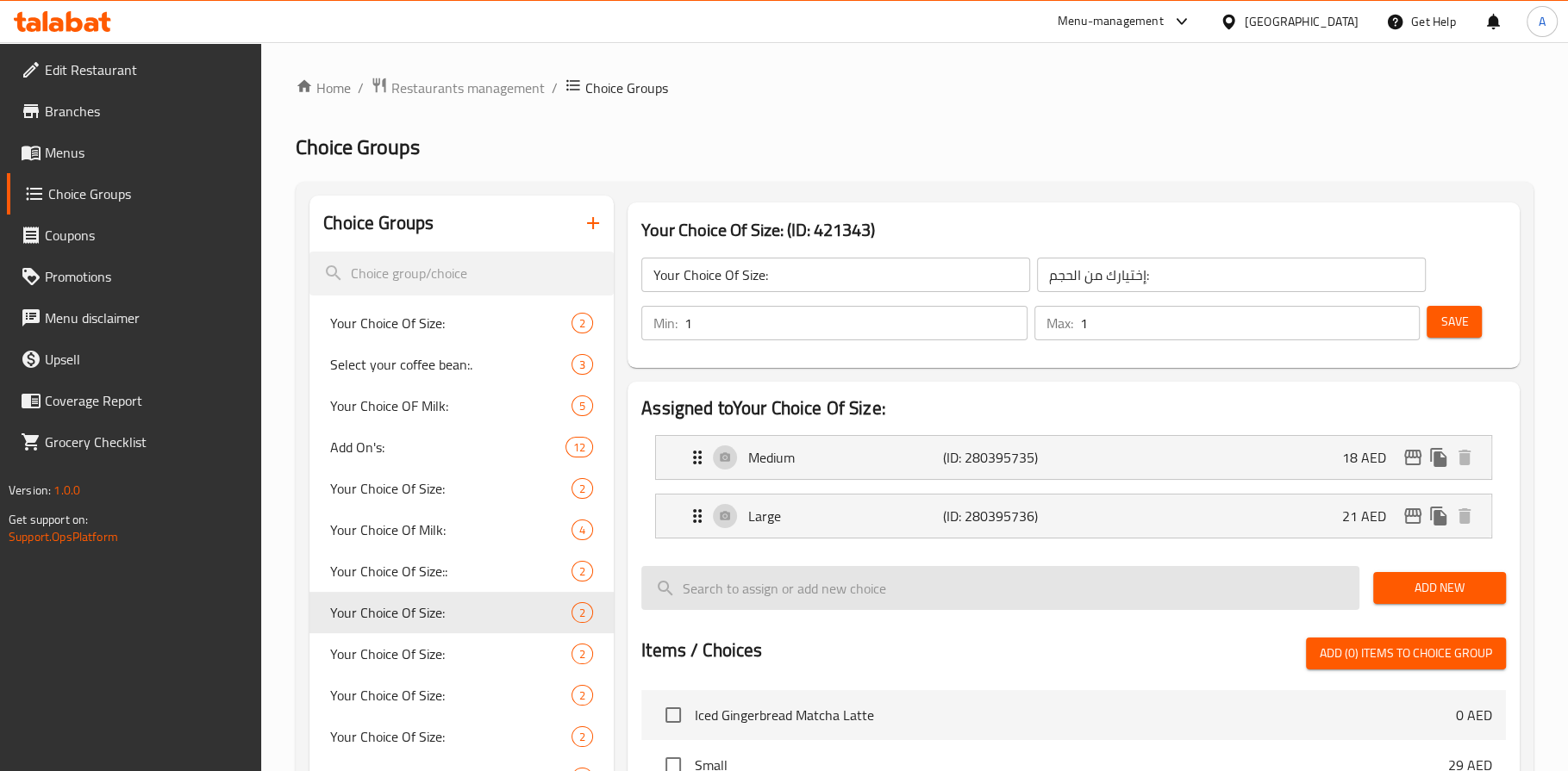
click at [804, 593] on input "search" at bounding box center [1000, 588] width 718 height 44
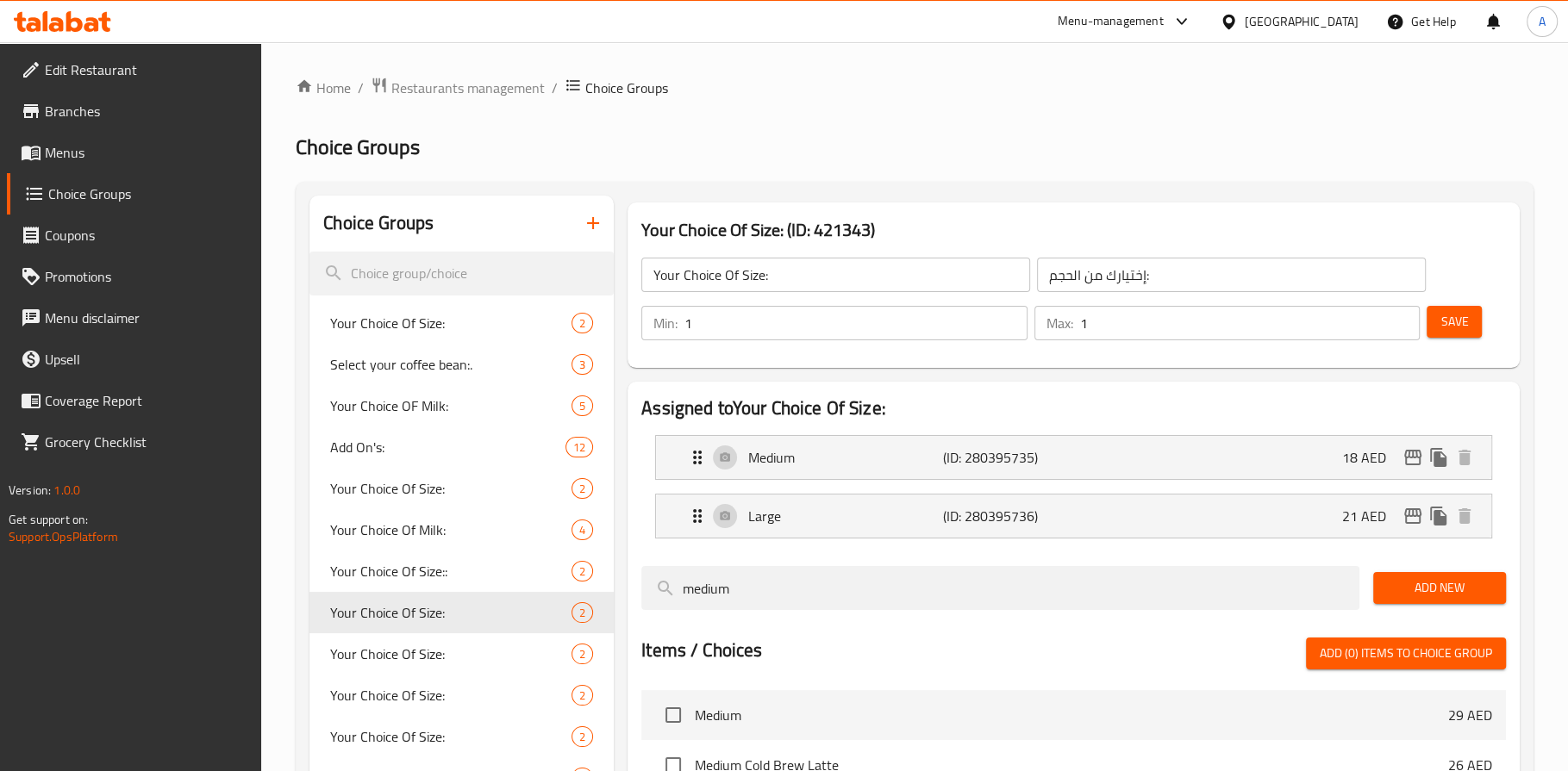
type input "medium"
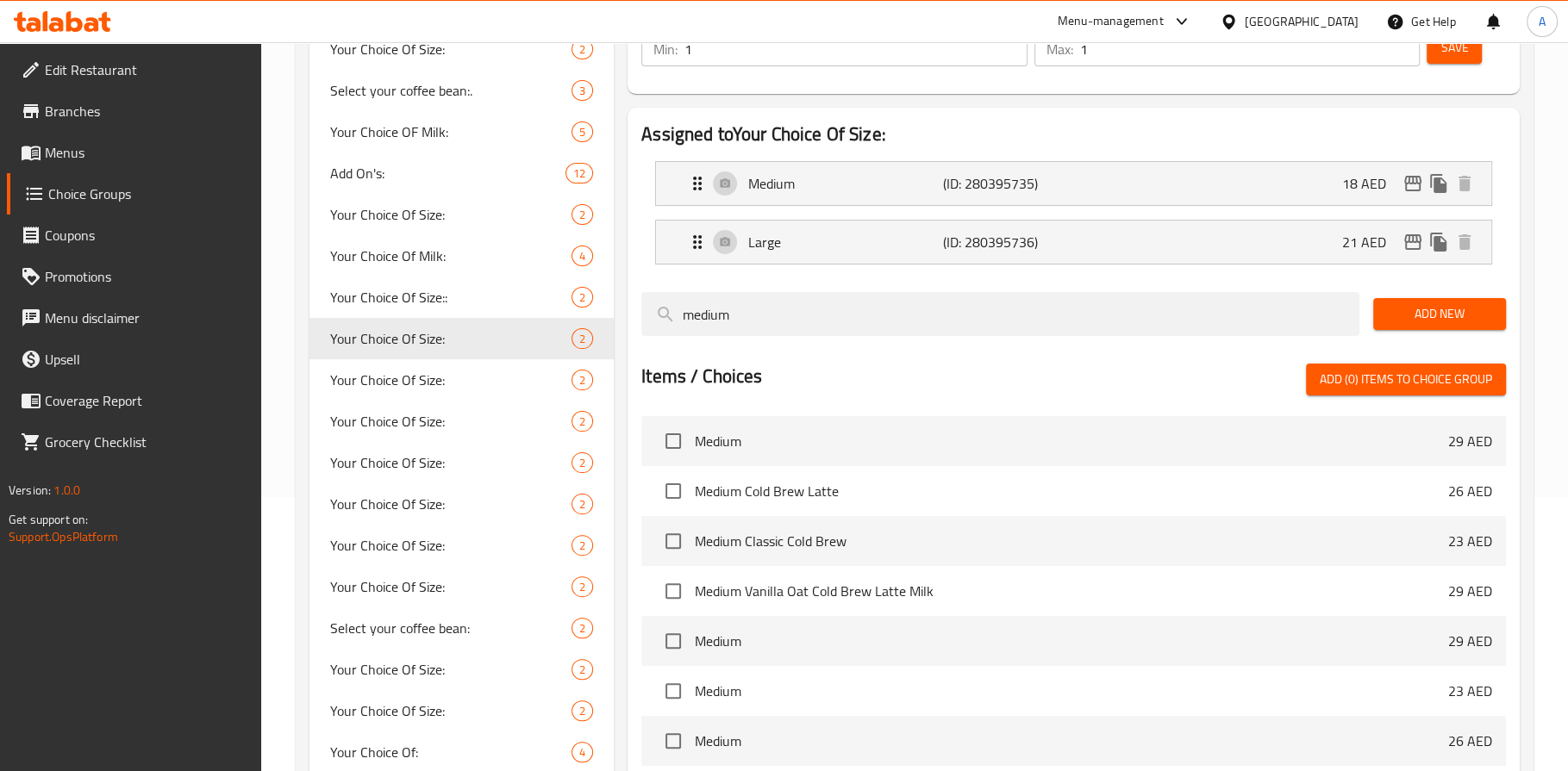
scroll to position [276, 0]
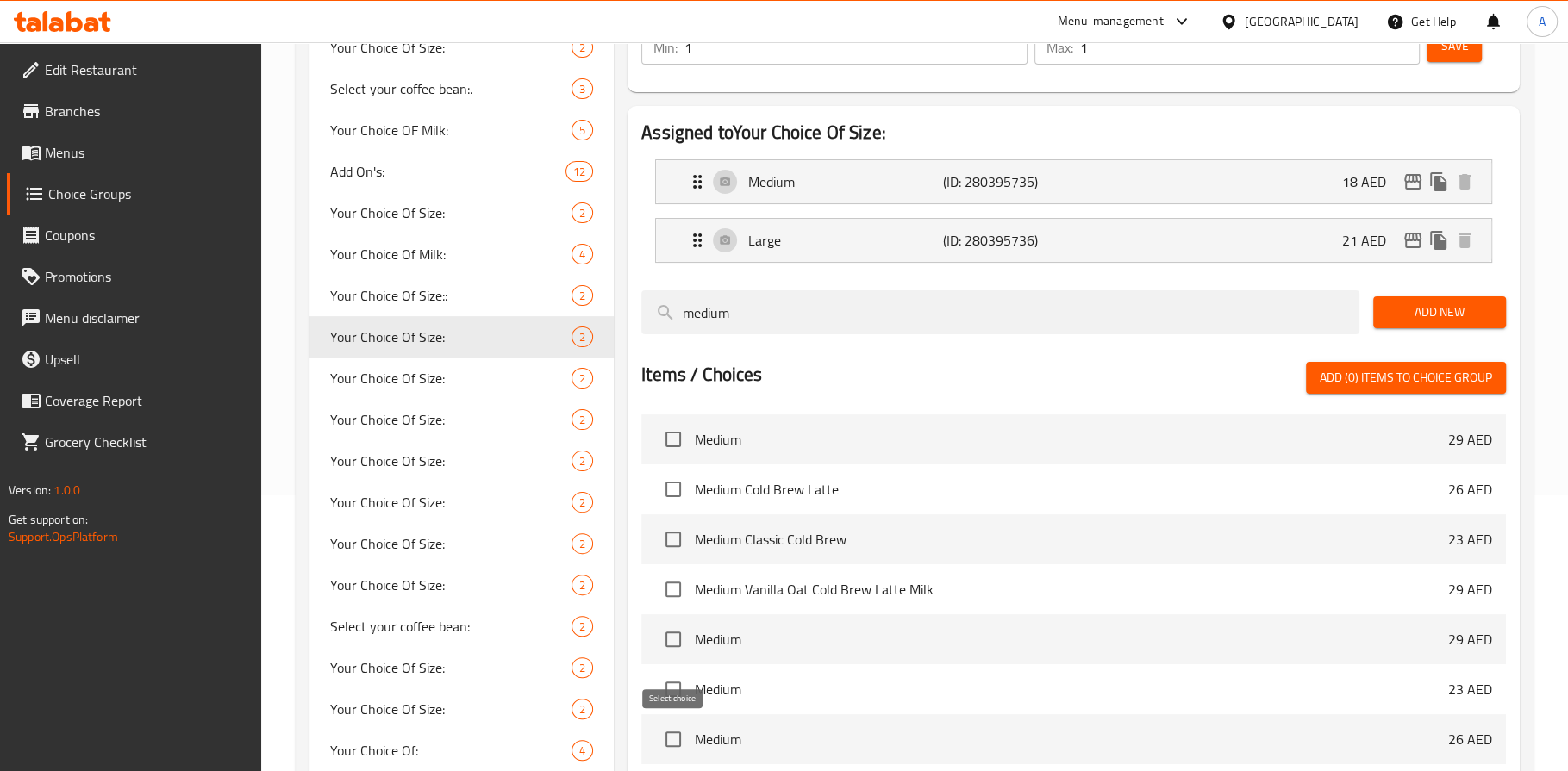
click at [675, 740] on input "checkbox" at bounding box center [673, 739] width 37 height 37
checkbox input "true"
drag, startPoint x: 842, startPoint y: 326, endPoint x: 608, endPoint y: 293, distance: 236.3
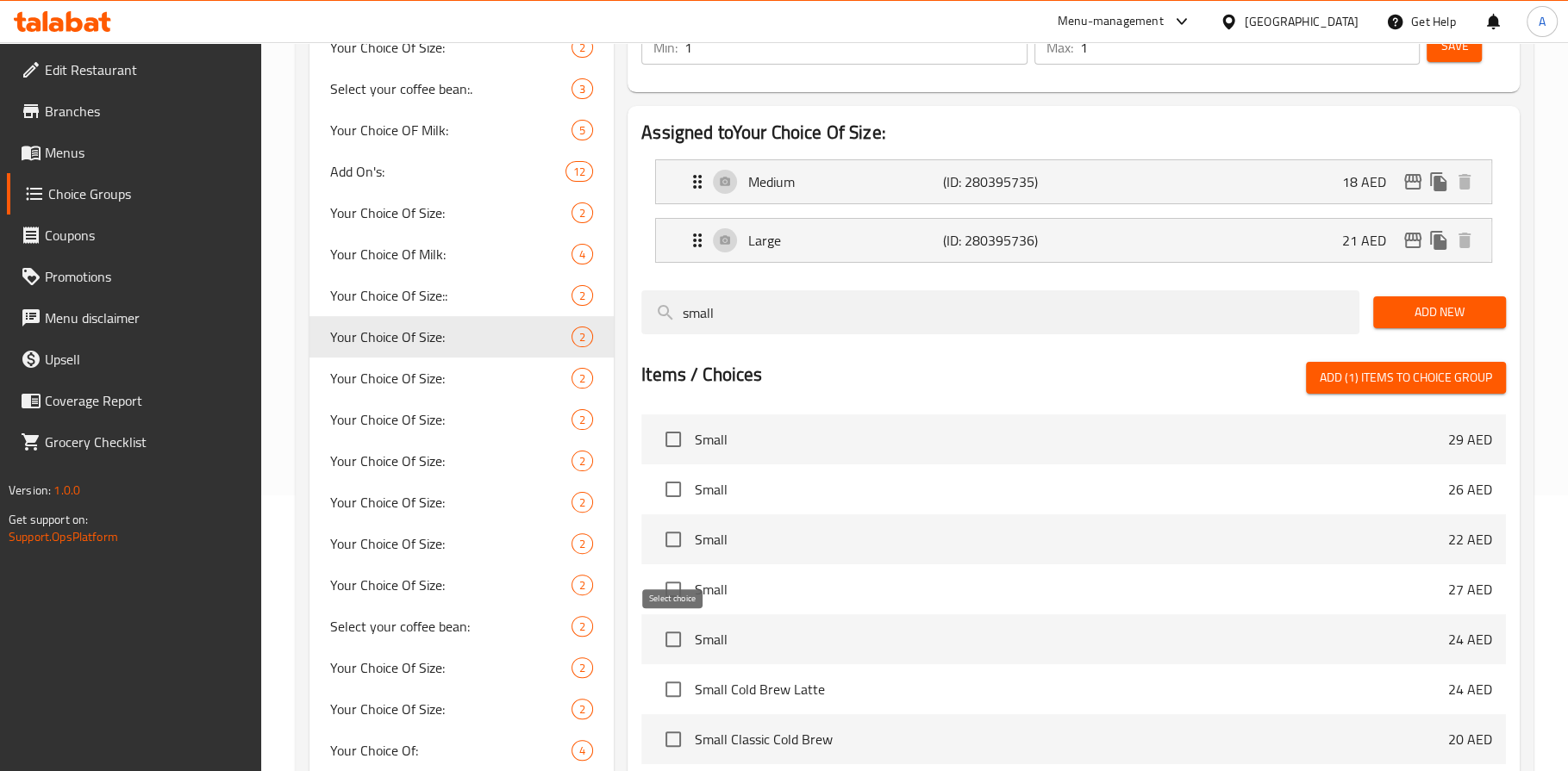
type input "small"
click at [670, 642] on input "checkbox" at bounding box center [673, 639] width 37 height 37
checkbox input "true"
drag, startPoint x: 805, startPoint y: 325, endPoint x: 574, endPoint y: 303, distance: 232.0
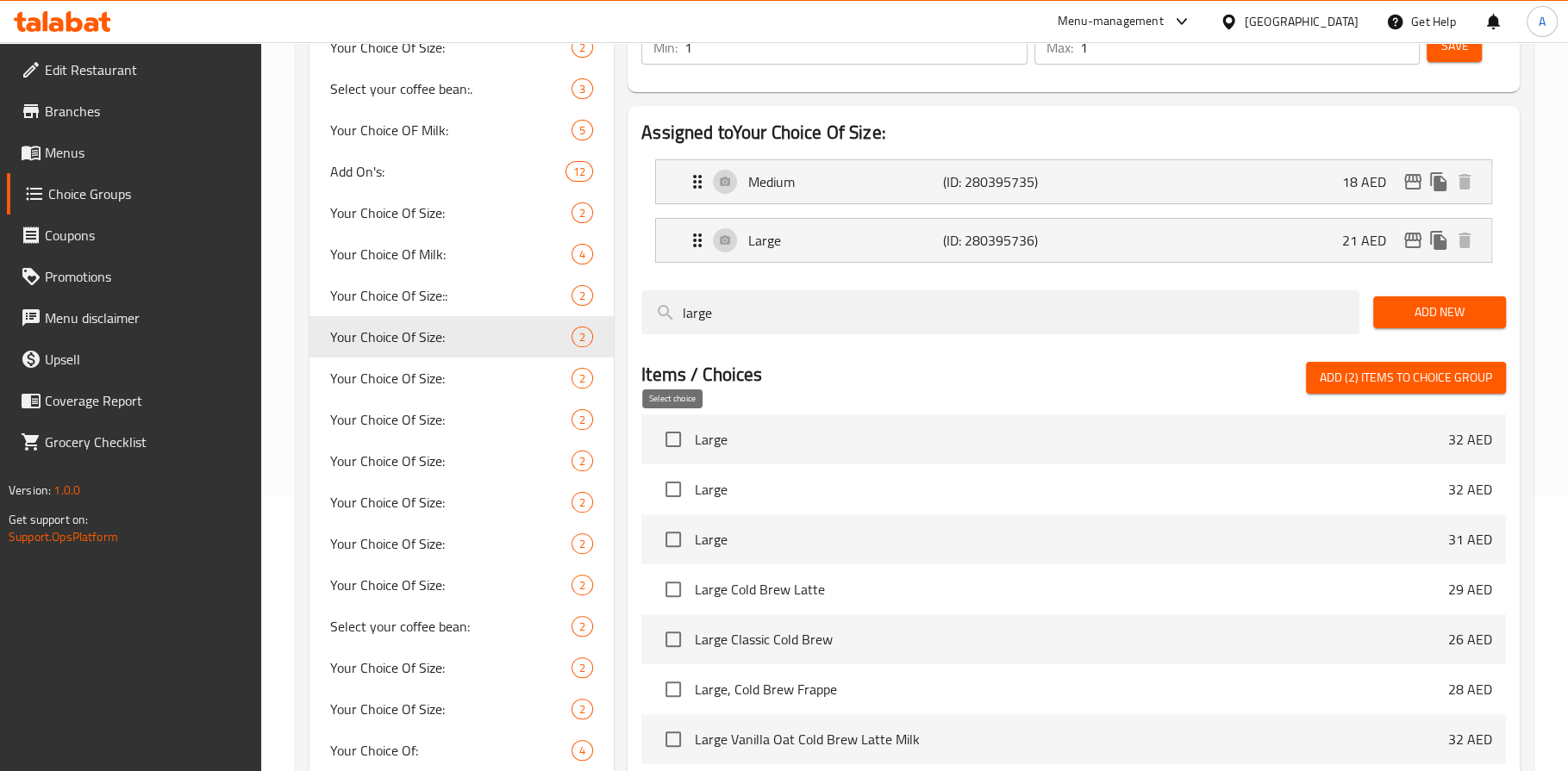
type input "large"
click at [682, 435] on input "checkbox" at bounding box center [673, 439] width 37 height 37
checkbox input "true"
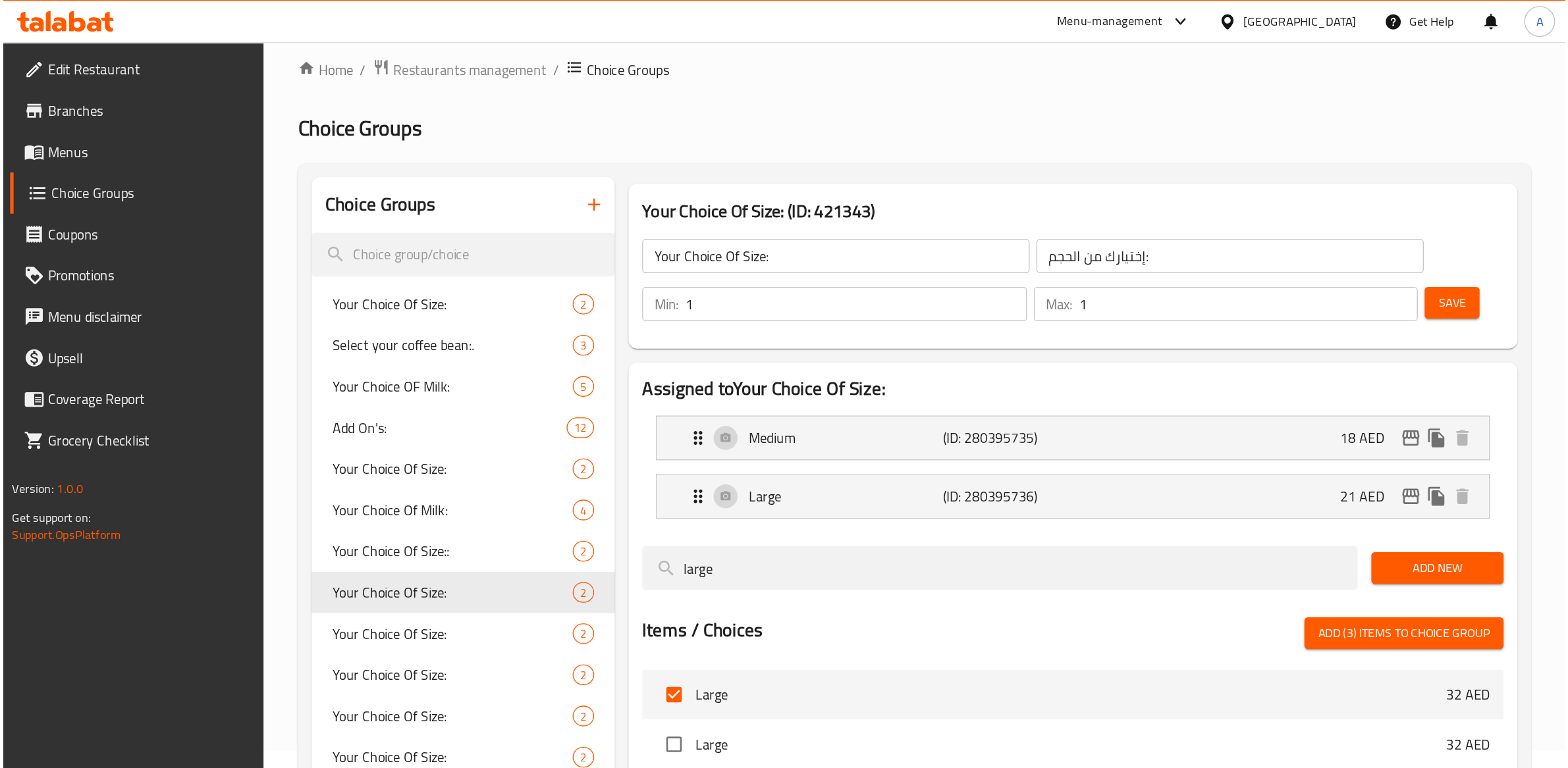
scroll to position [0, 0]
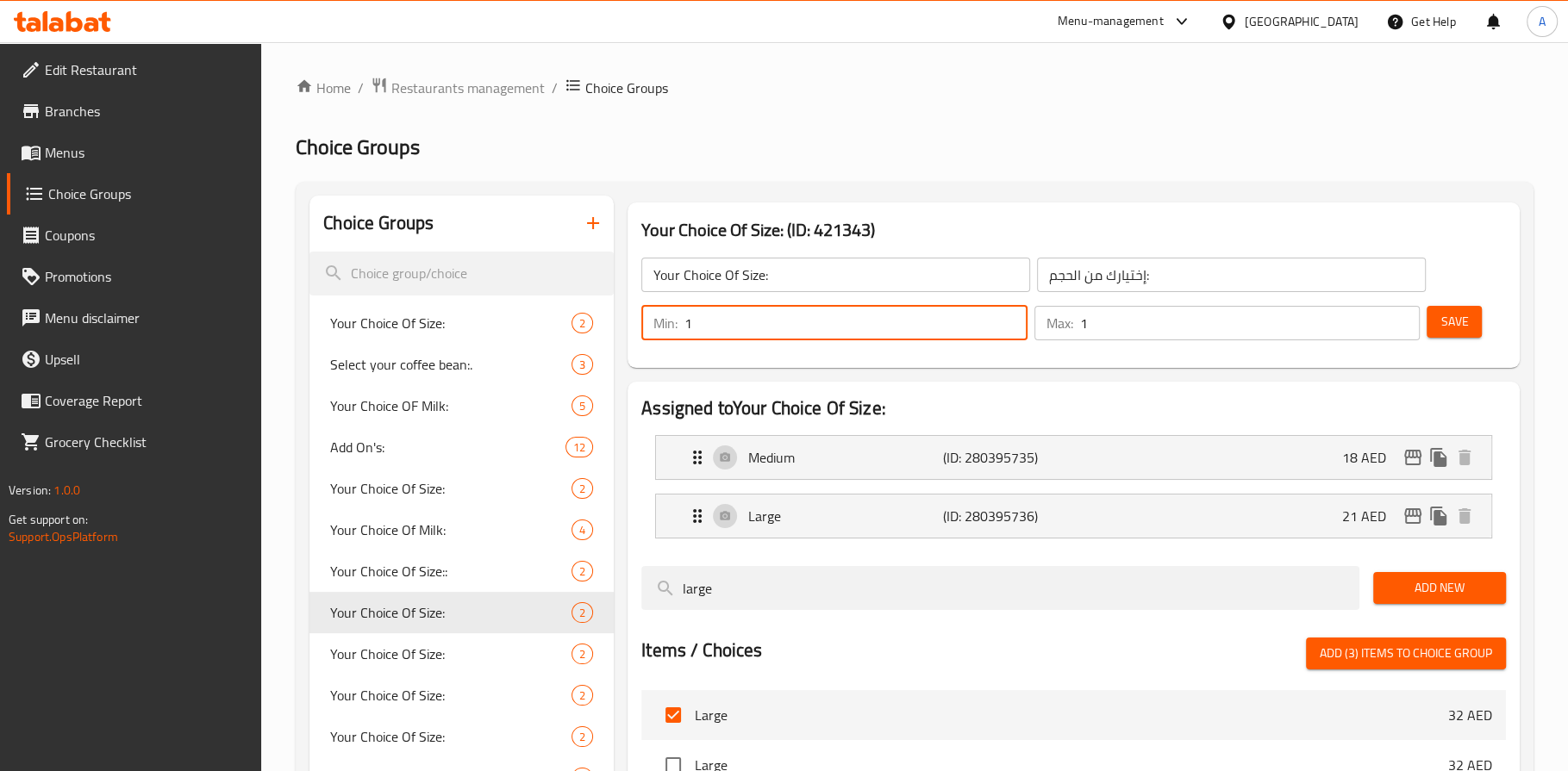
drag, startPoint x: 842, startPoint y: 331, endPoint x: 668, endPoint y: 326, distance: 174.1
click at [668, 326] on div "Min: 1 ​" at bounding box center [834, 323] width 386 height 35
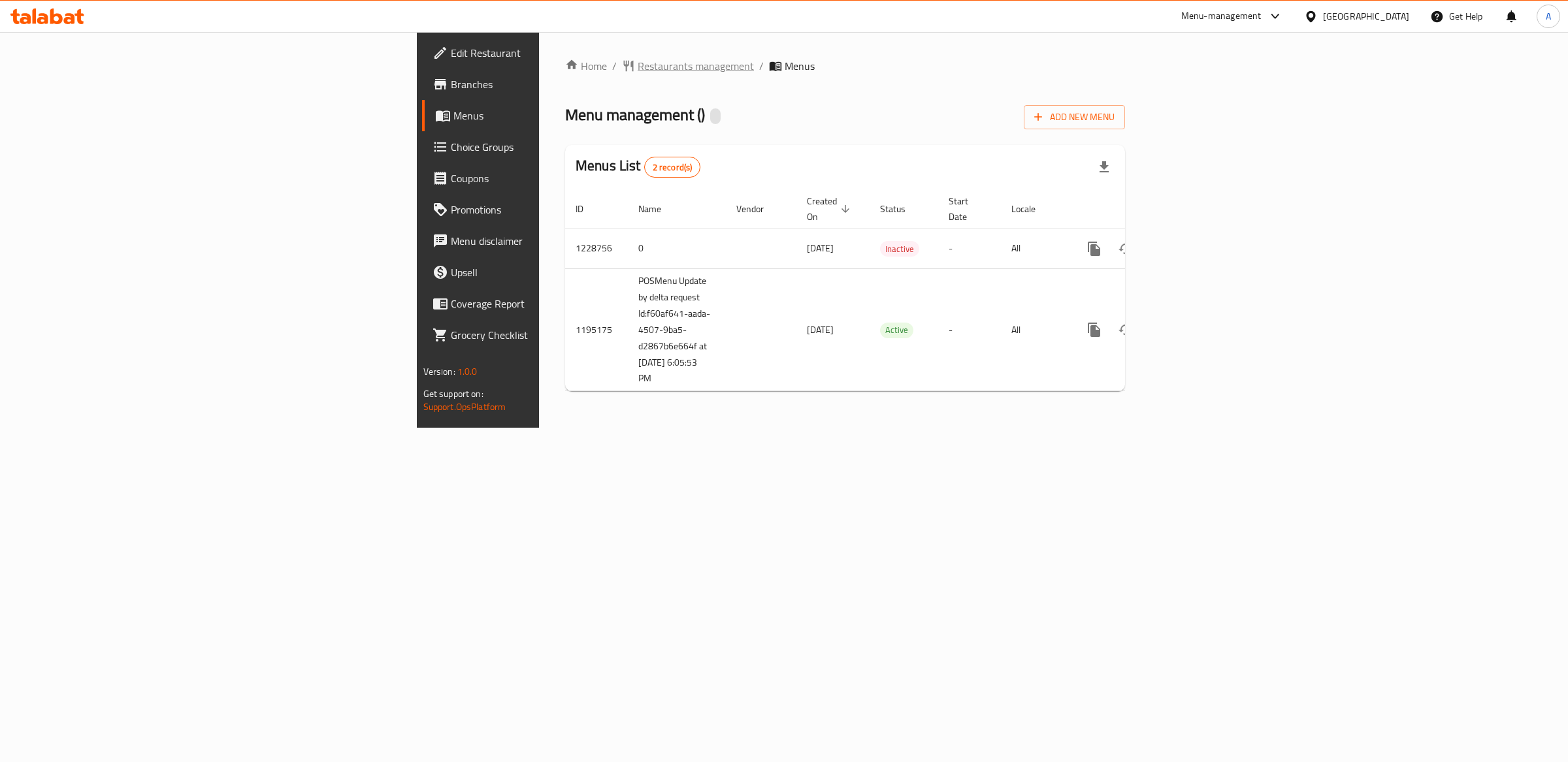
click at [638, 65] on span "Restaurants management" at bounding box center [695, 66] width 116 height 16
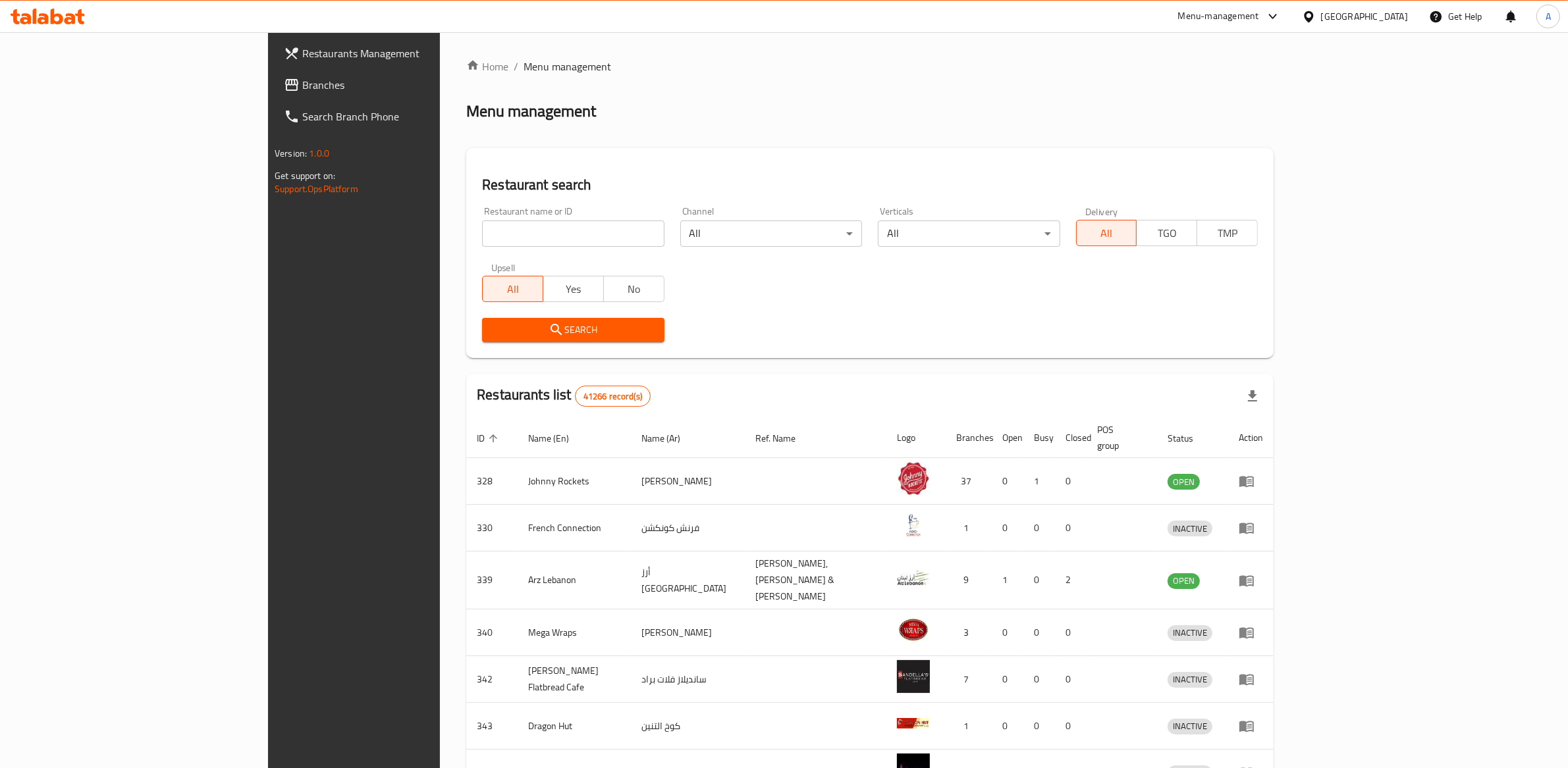
click at [302, 54] on span "Restaurants Management" at bounding box center [411, 53] width 217 height 16
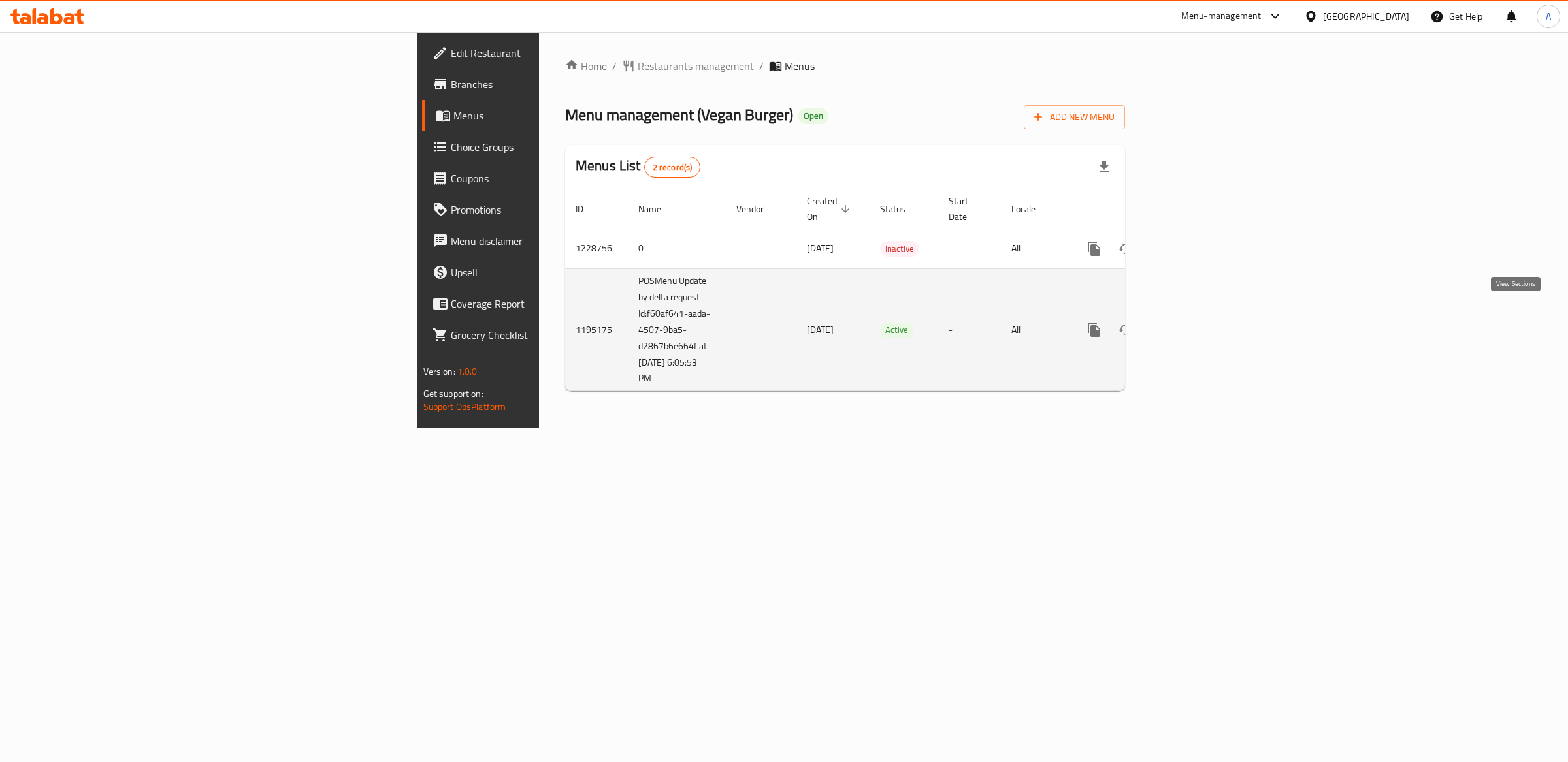
click at [1197, 322] on icon "enhanced table" at bounding box center [1188, 329] width 16 height 16
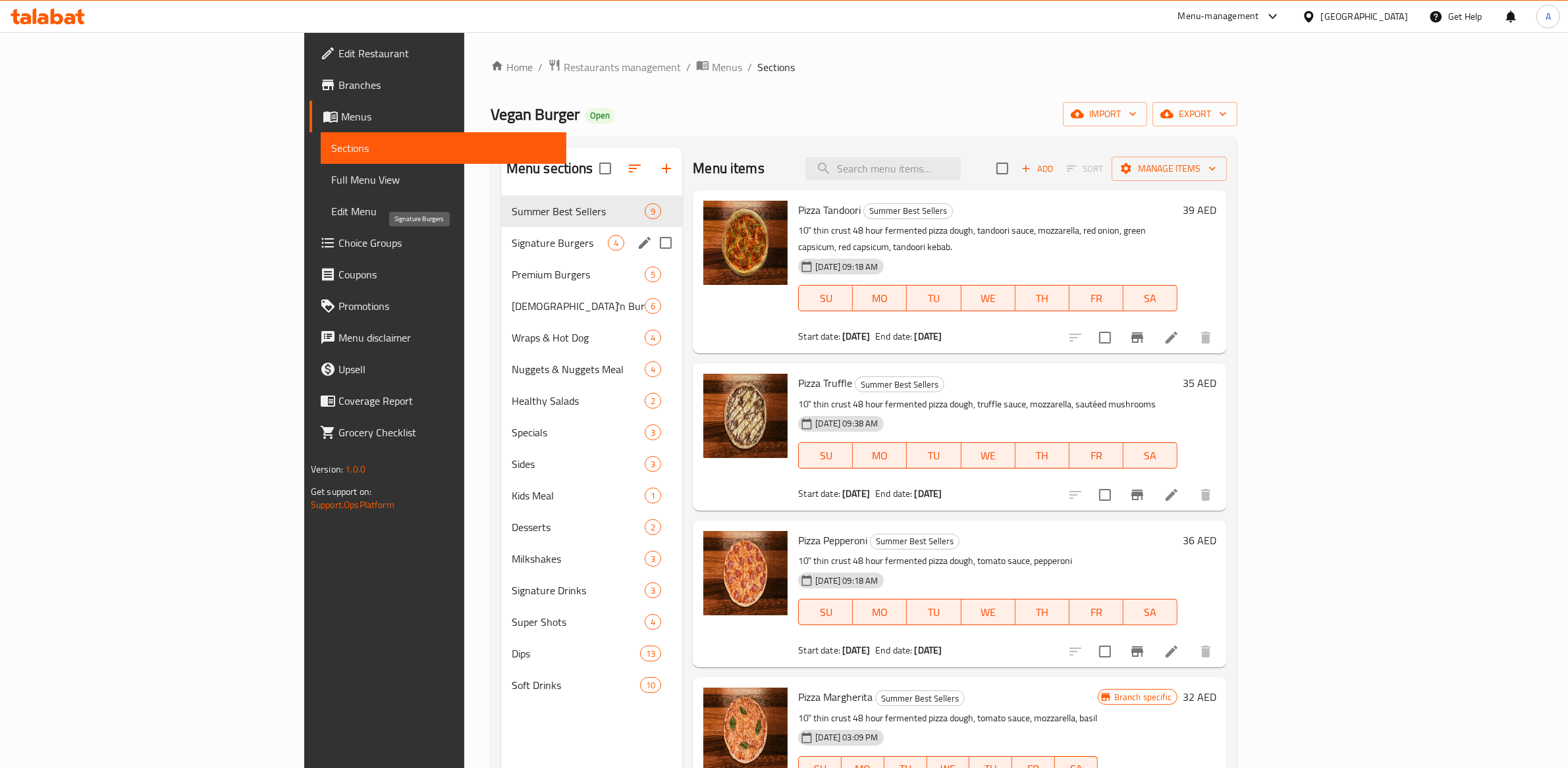
click at [512, 238] on span "Signature Burgers" at bounding box center [559, 243] width 96 height 16
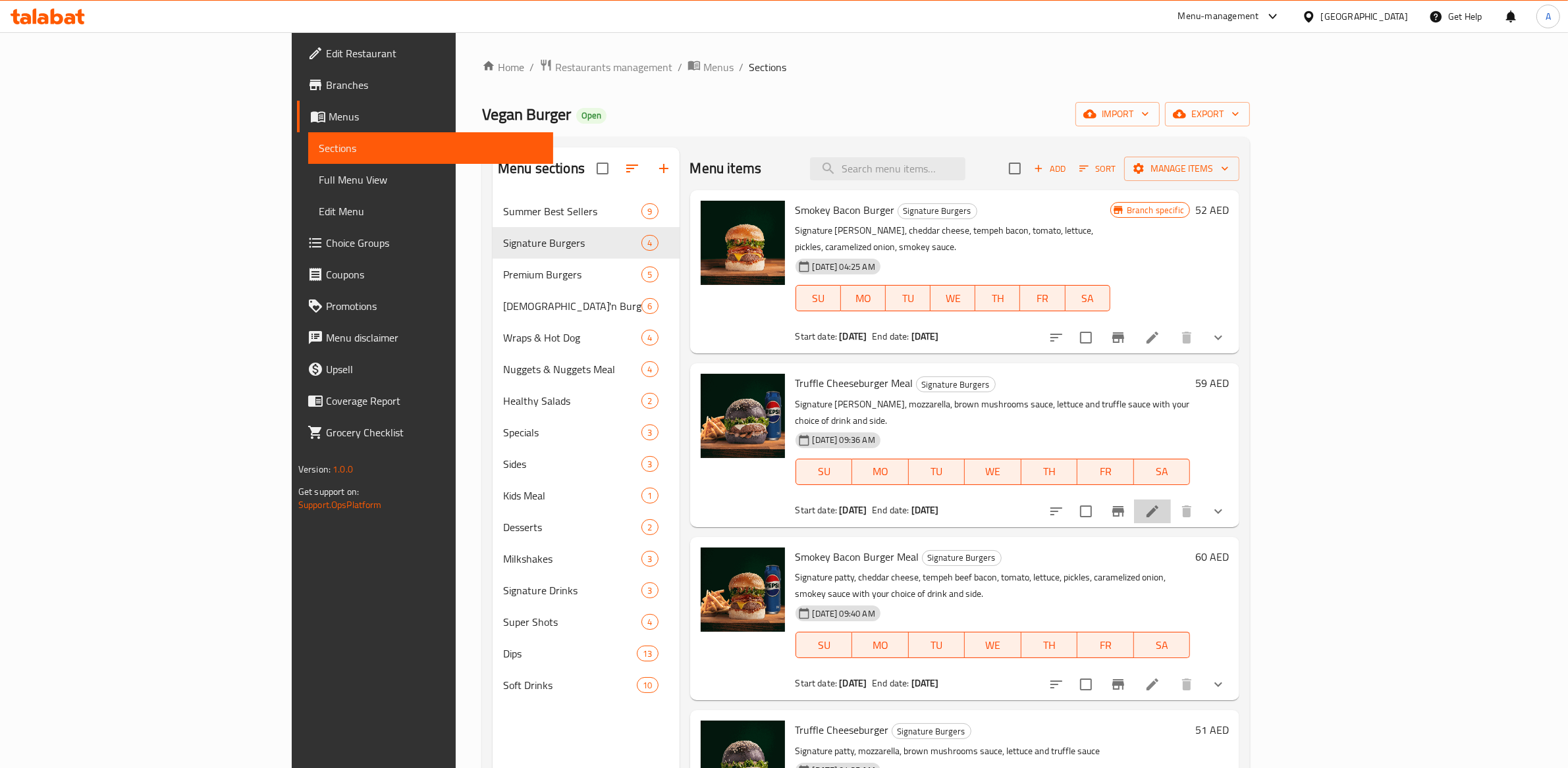
click at [1170, 500] on li at bounding box center [1152, 511] width 37 height 23
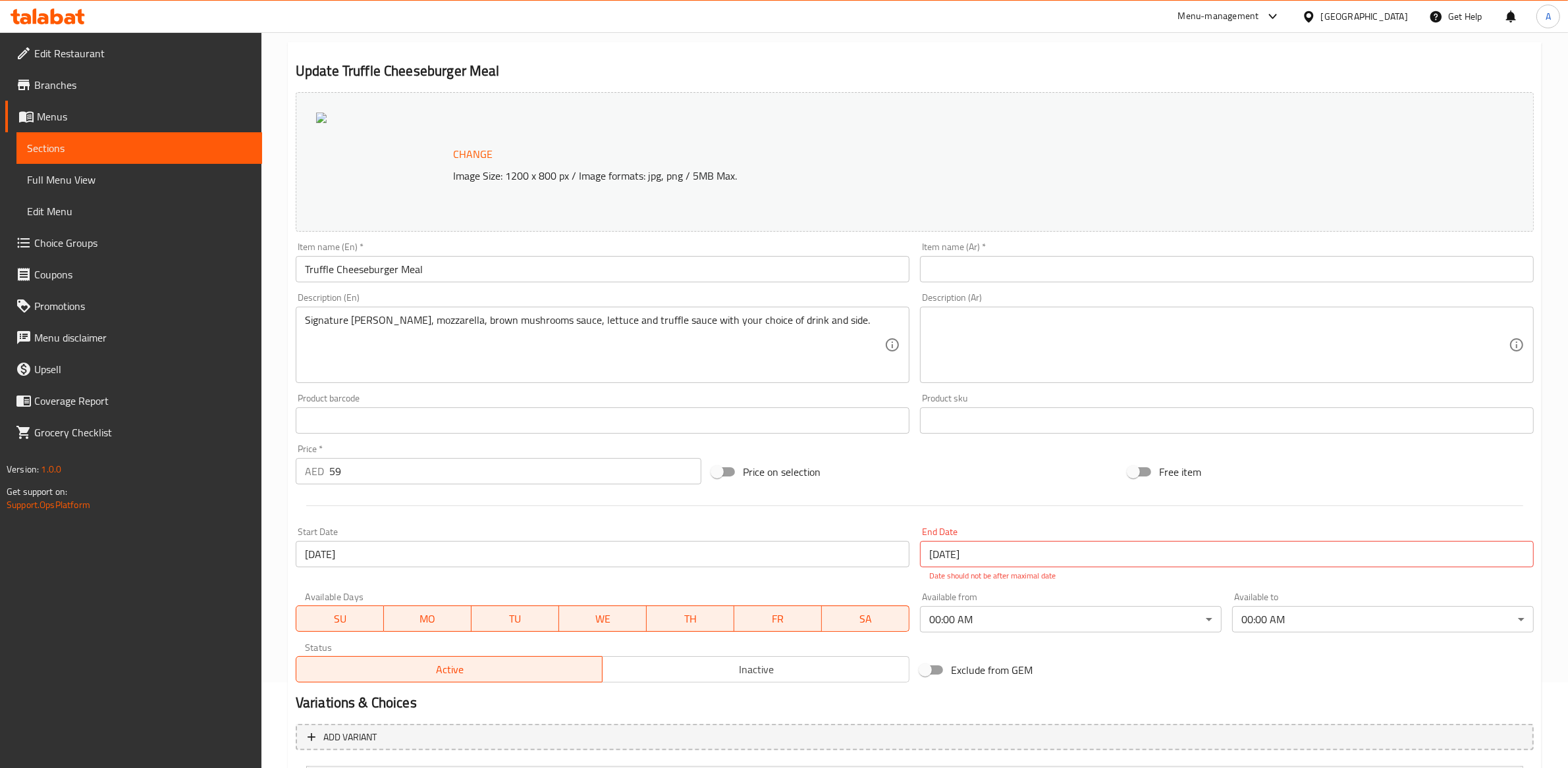
scroll to position [271, 0]
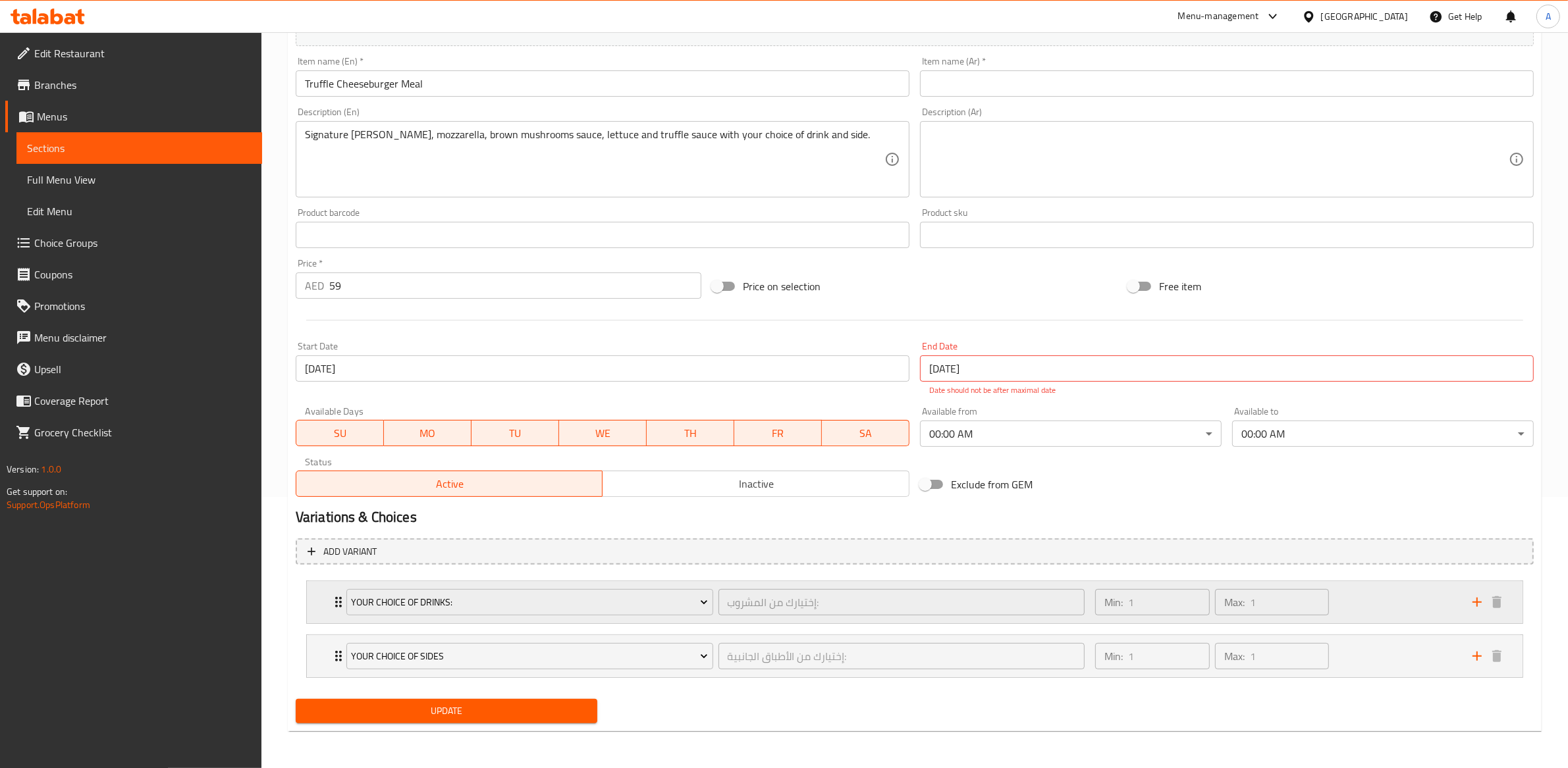
click at [1085, 615] on div "إختيارك من المشروب: ​" at bounding box center [902, 602] width 372 height 32
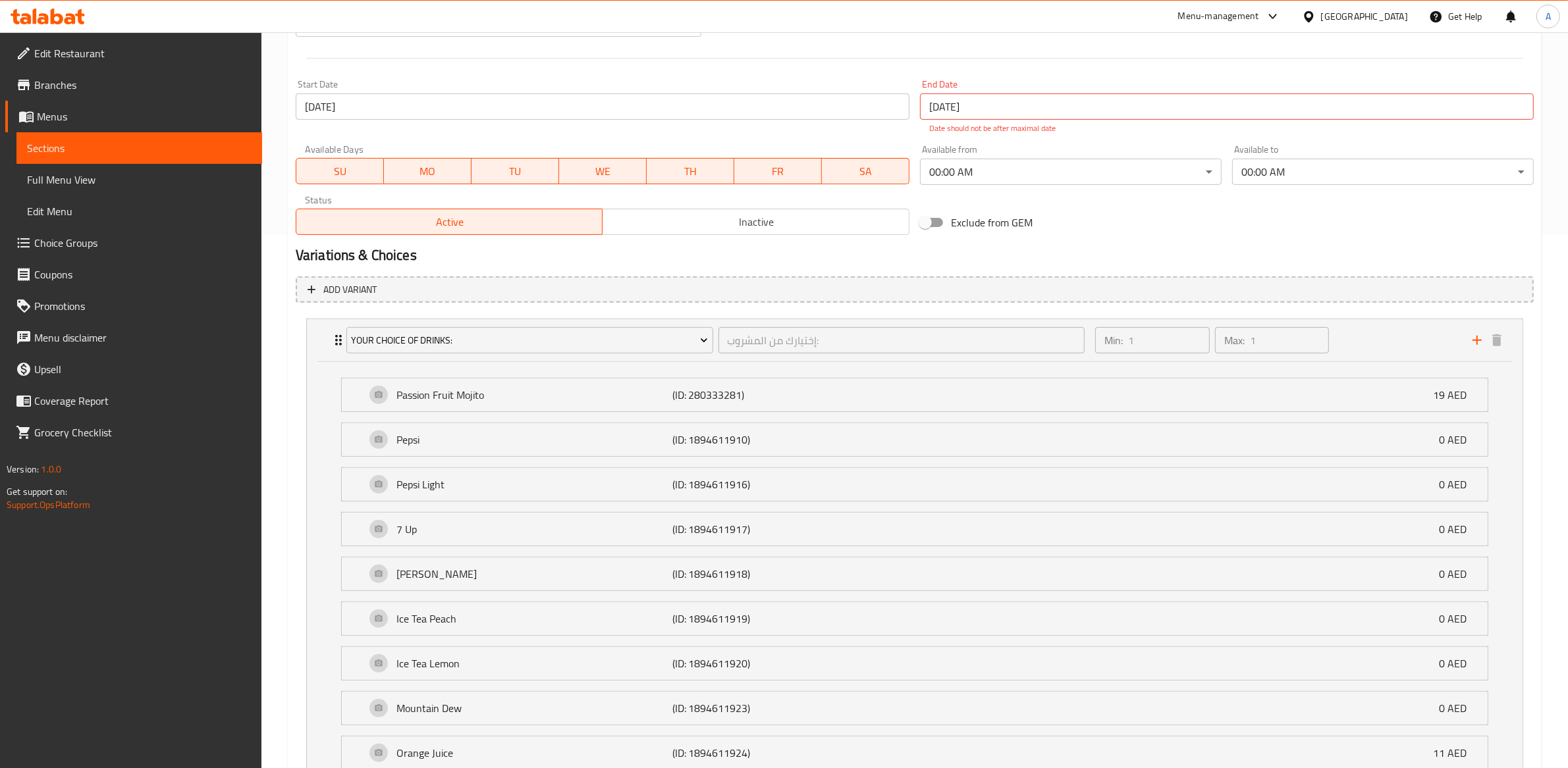
scroll to position [373, 0]
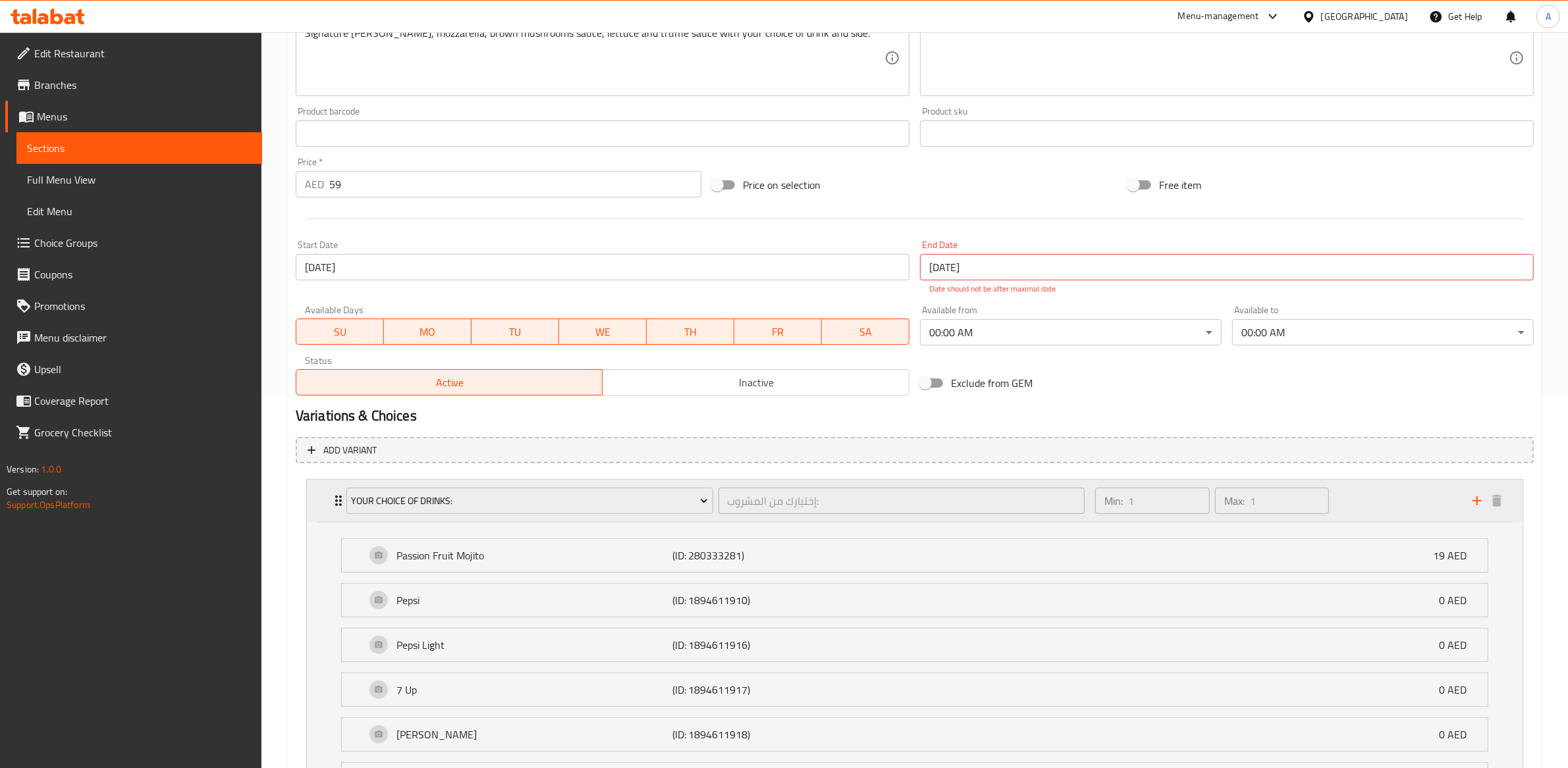
click at [1090, 519] on div "Min: 1 ​ Max: 1 ​" at bounding box center [1275, 501] width 377 height 42
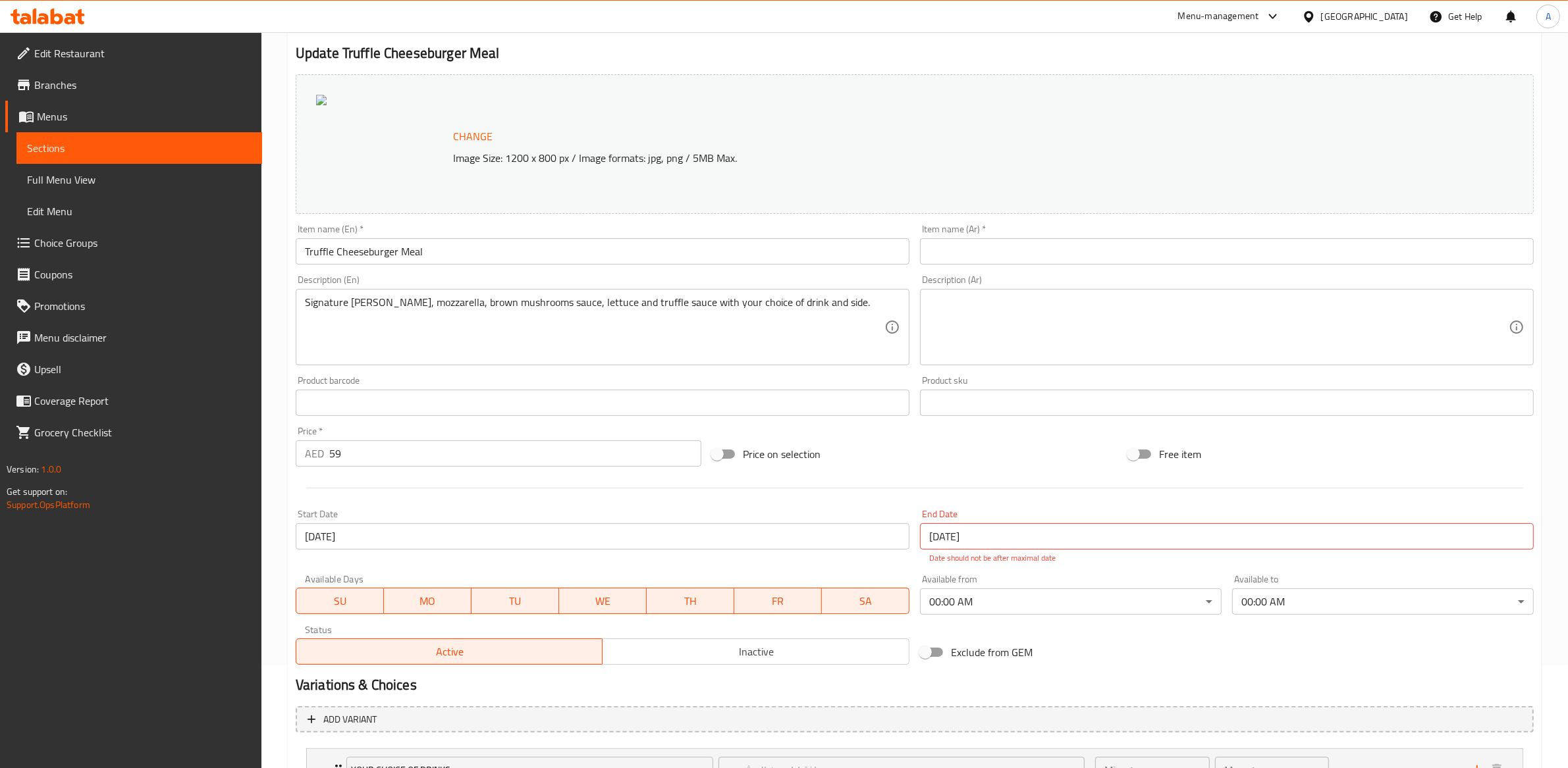
scroll to position [271, 0]
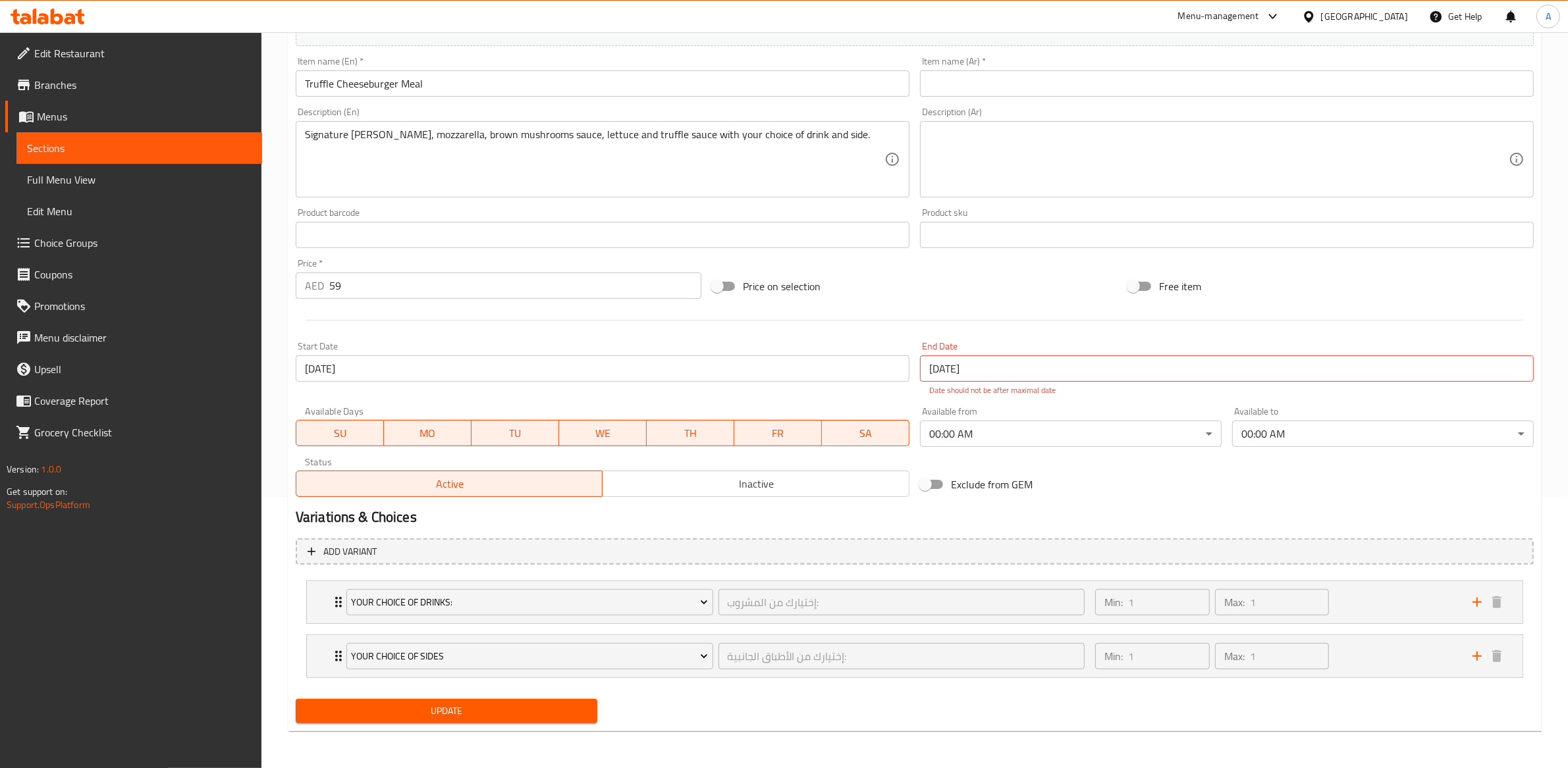
click at [112, 178] on span "Full Menu View" at bounding box center [139, 179] width 225 height 16
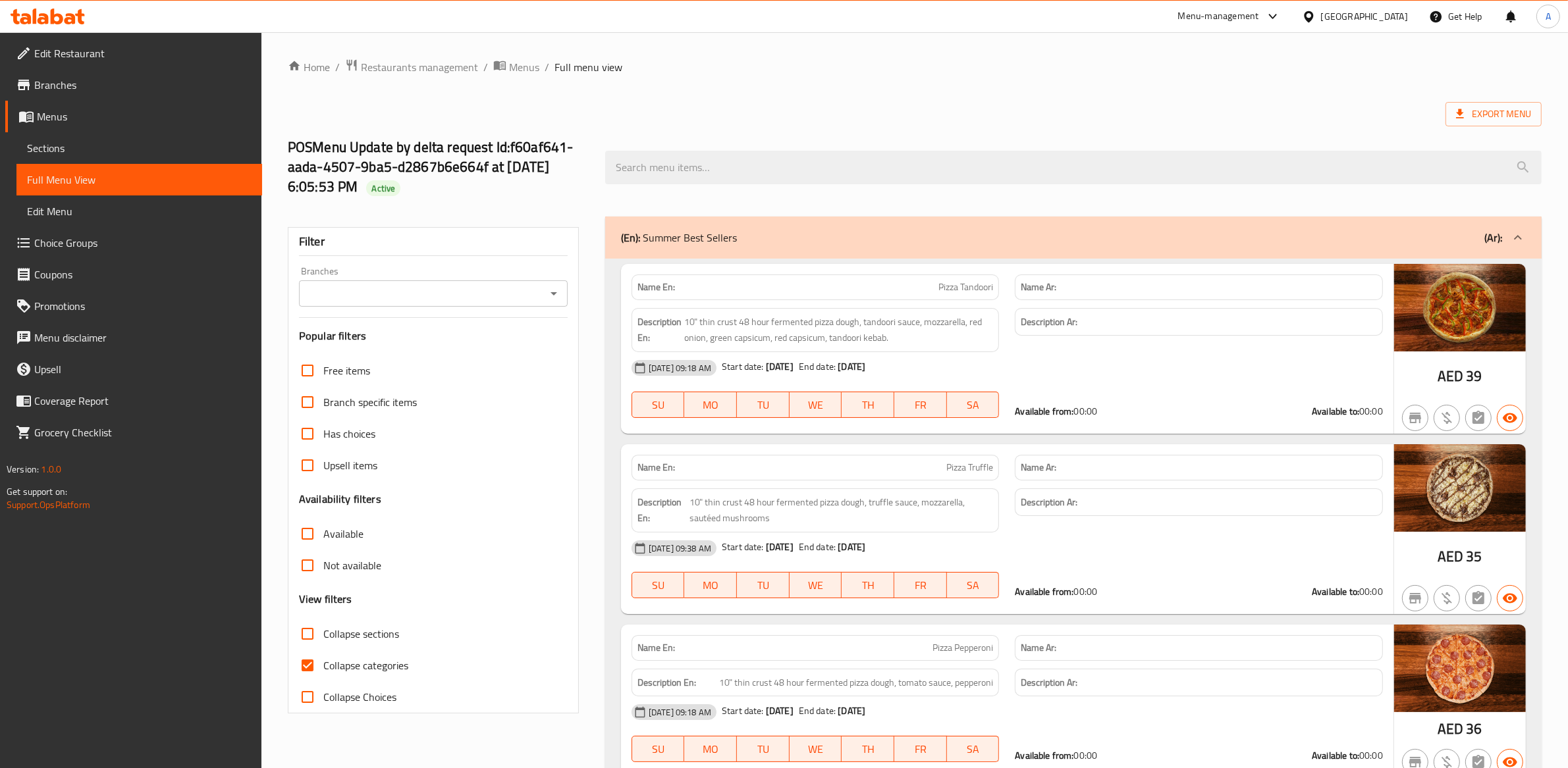
click at [59, 224] on link "Edit Menu" at bounding box center [139, 212] width 246 height 32
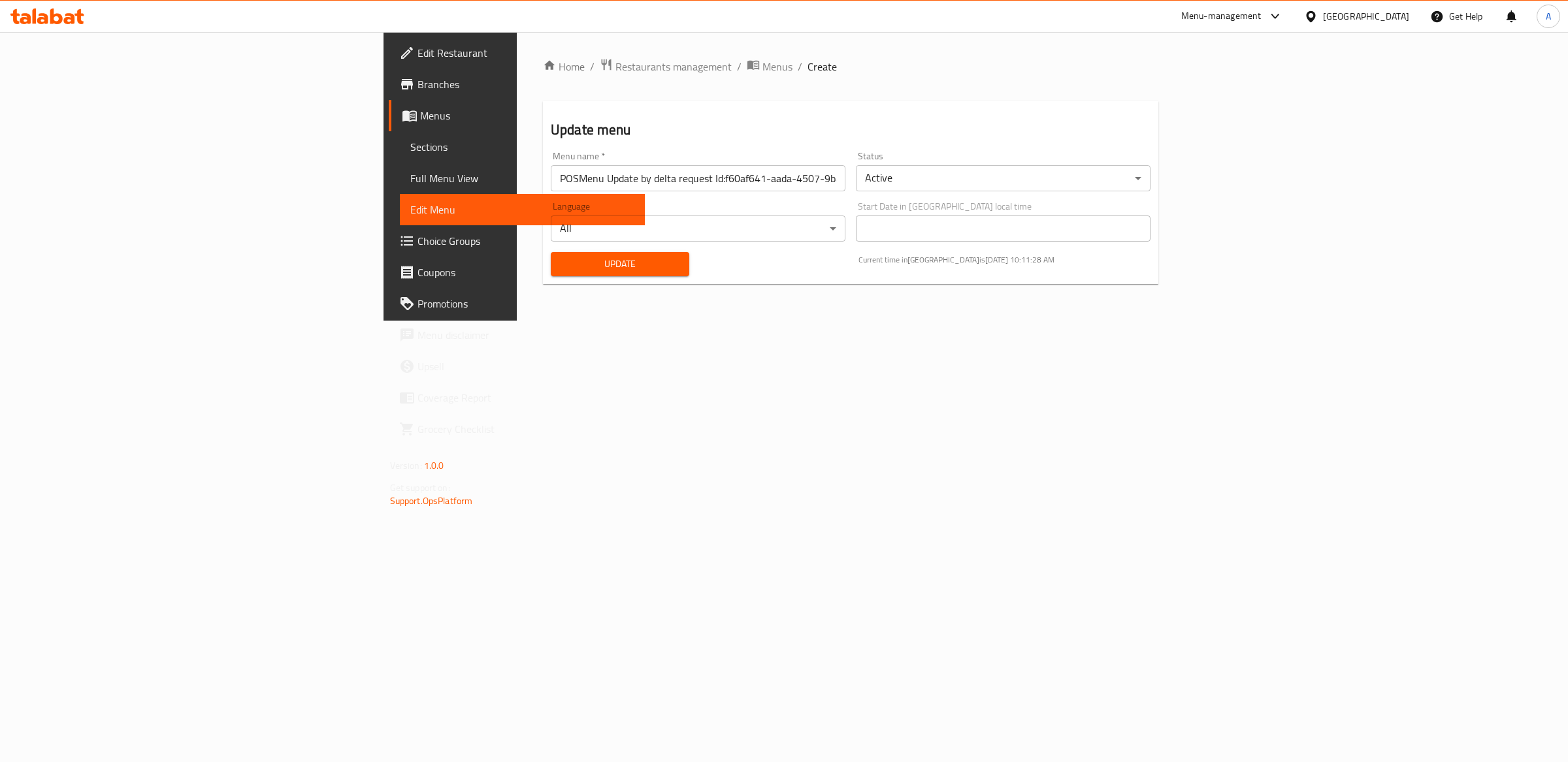
click at [418, 241] on span "Choice Groups" at bounding box center [527, 241] width 218 height 16
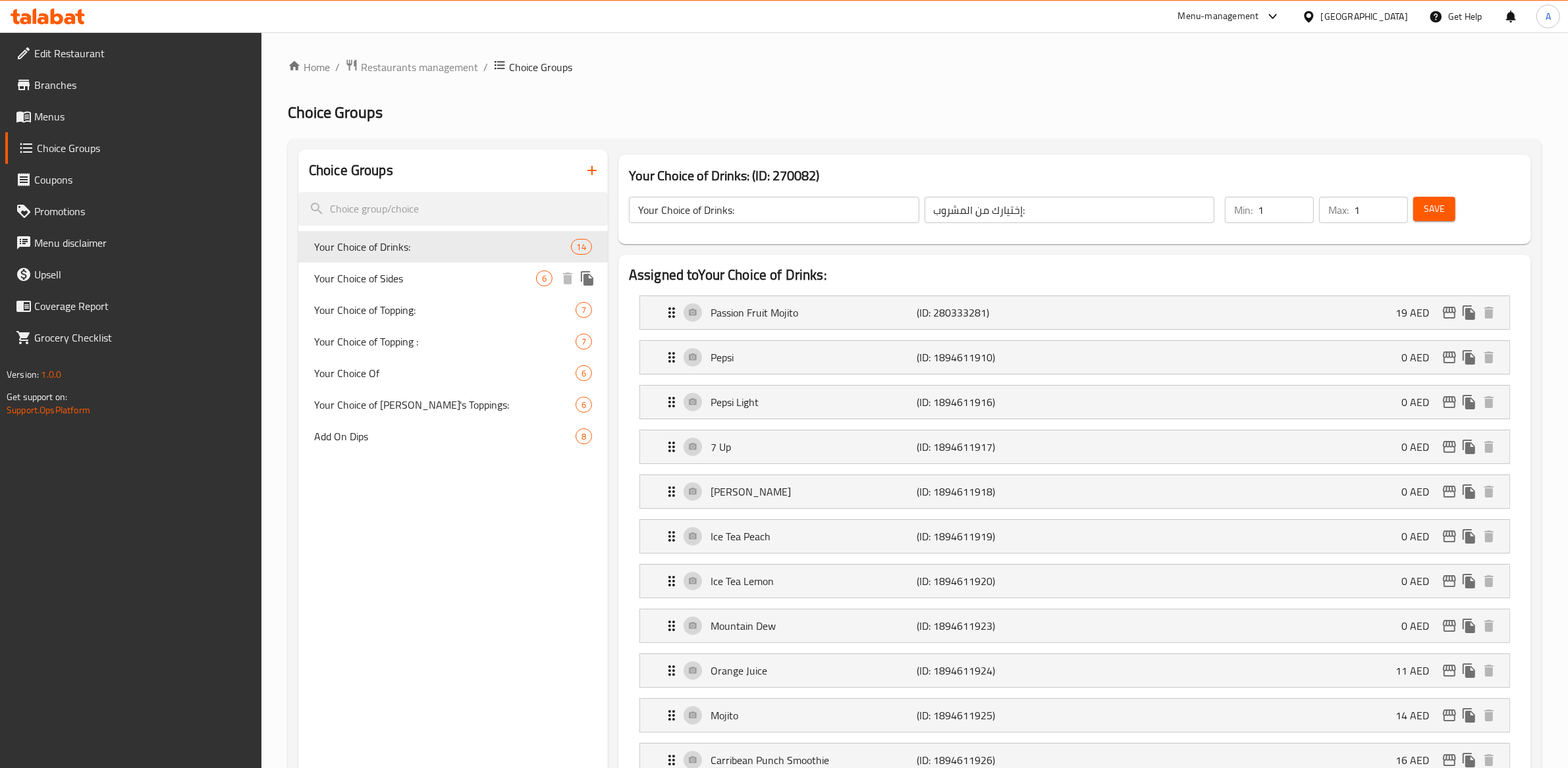
click at [412, 279] on span "Your Choice of Sides" at bounding box center [425, 278] width 222 height 16
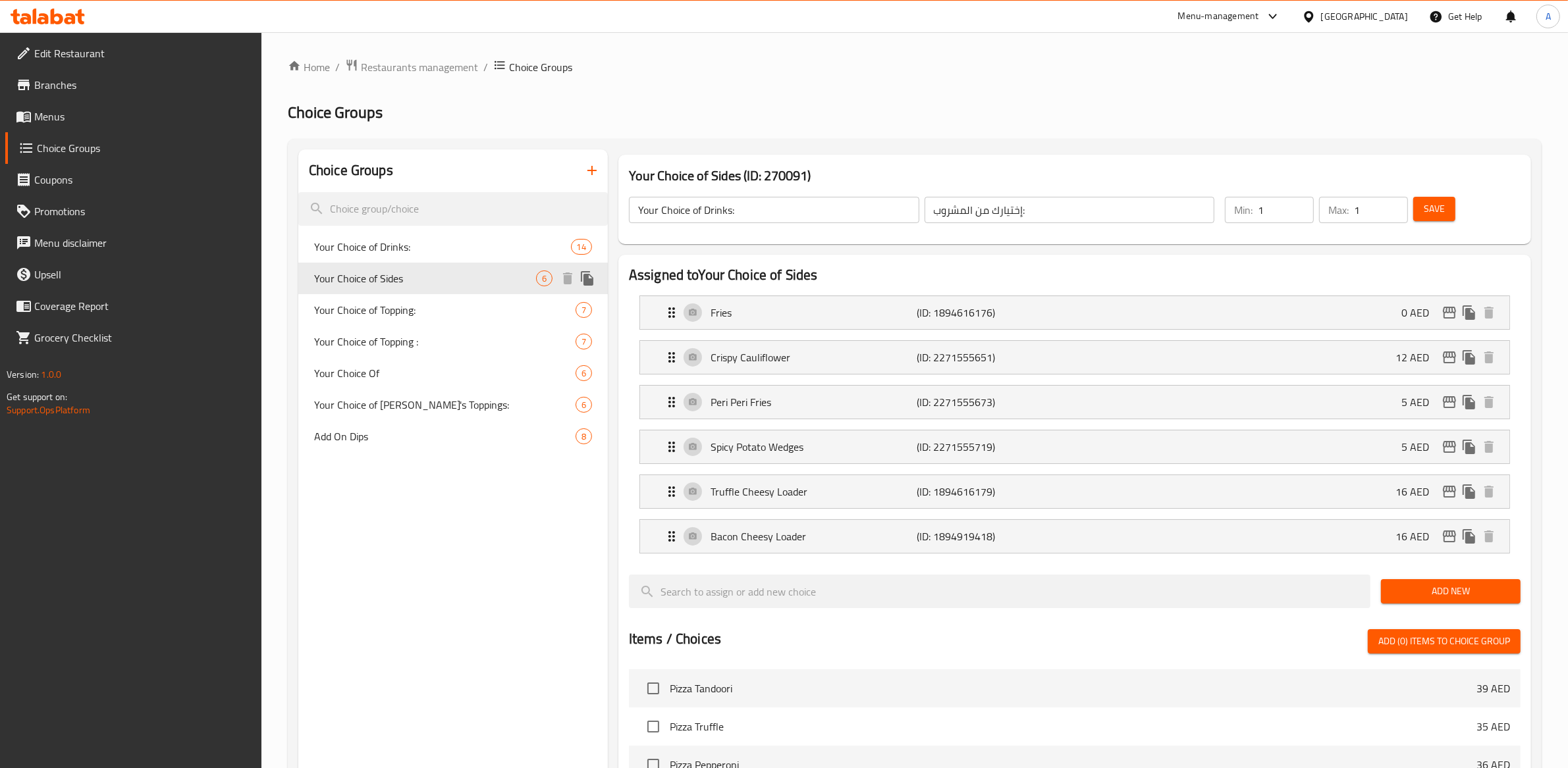
type input "Your Choice of Sides"
type input "إختيارك من الأطباق الجانبية:"
click at [60, 81] on span "Branches" at bounding box center [142, 85] width 217 height 16
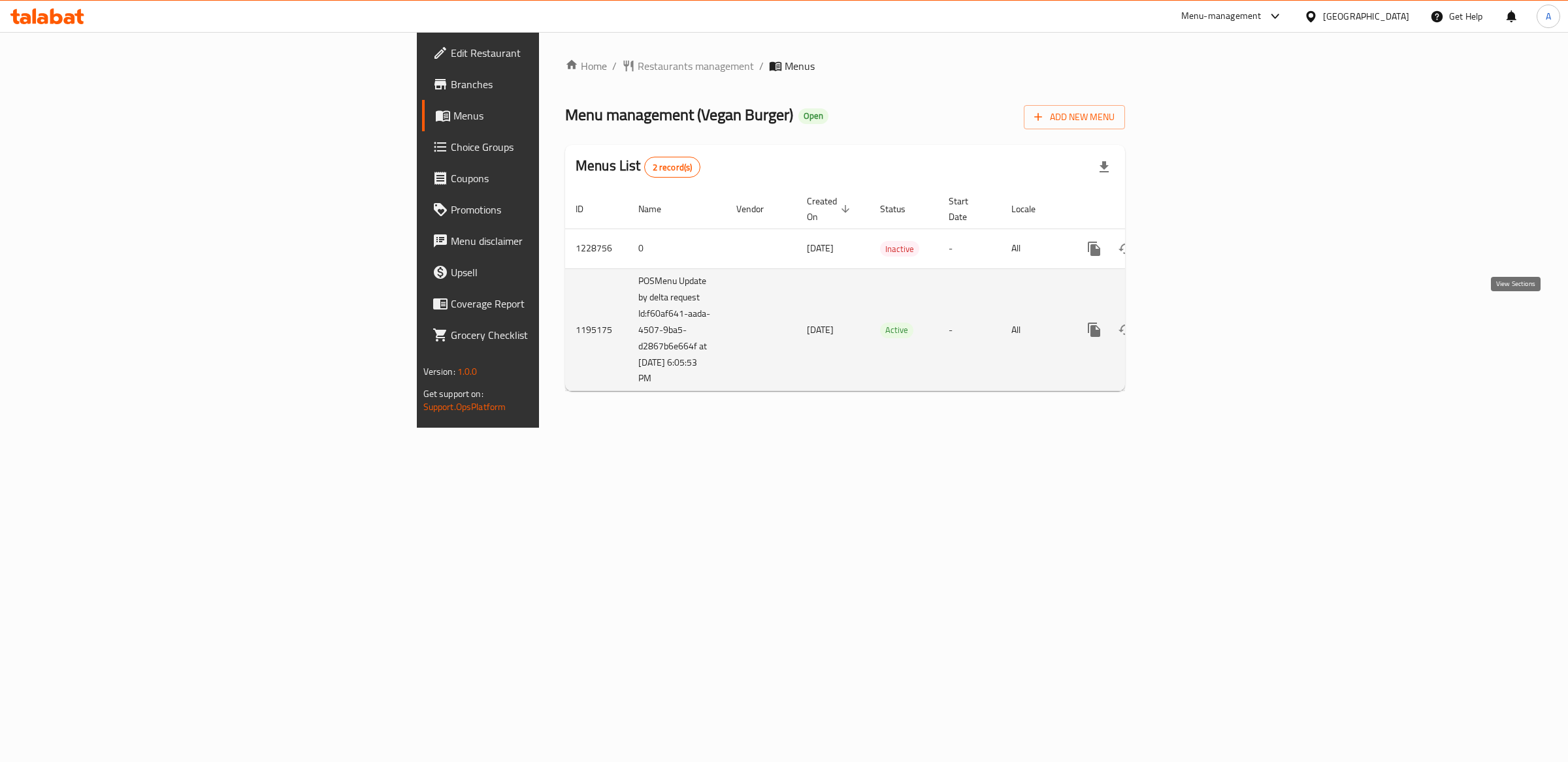
click at [1197, 322] on icon "enhanced table" at bounding box center [1188, 329] width 16 height 16
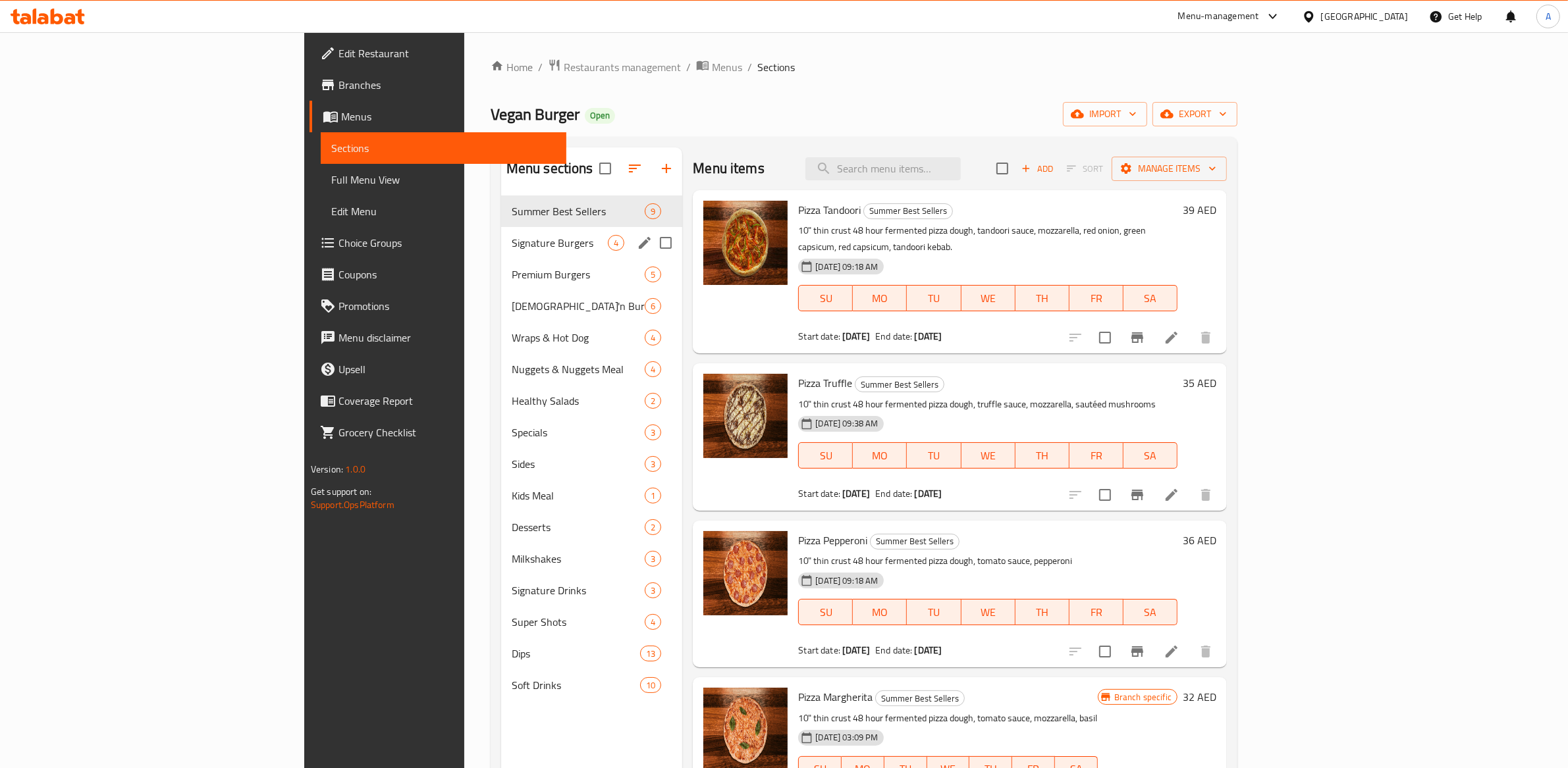
click at [501, 252] on div "Signature Burgers 4" at bounding box center [592, 243] width 181 height 32
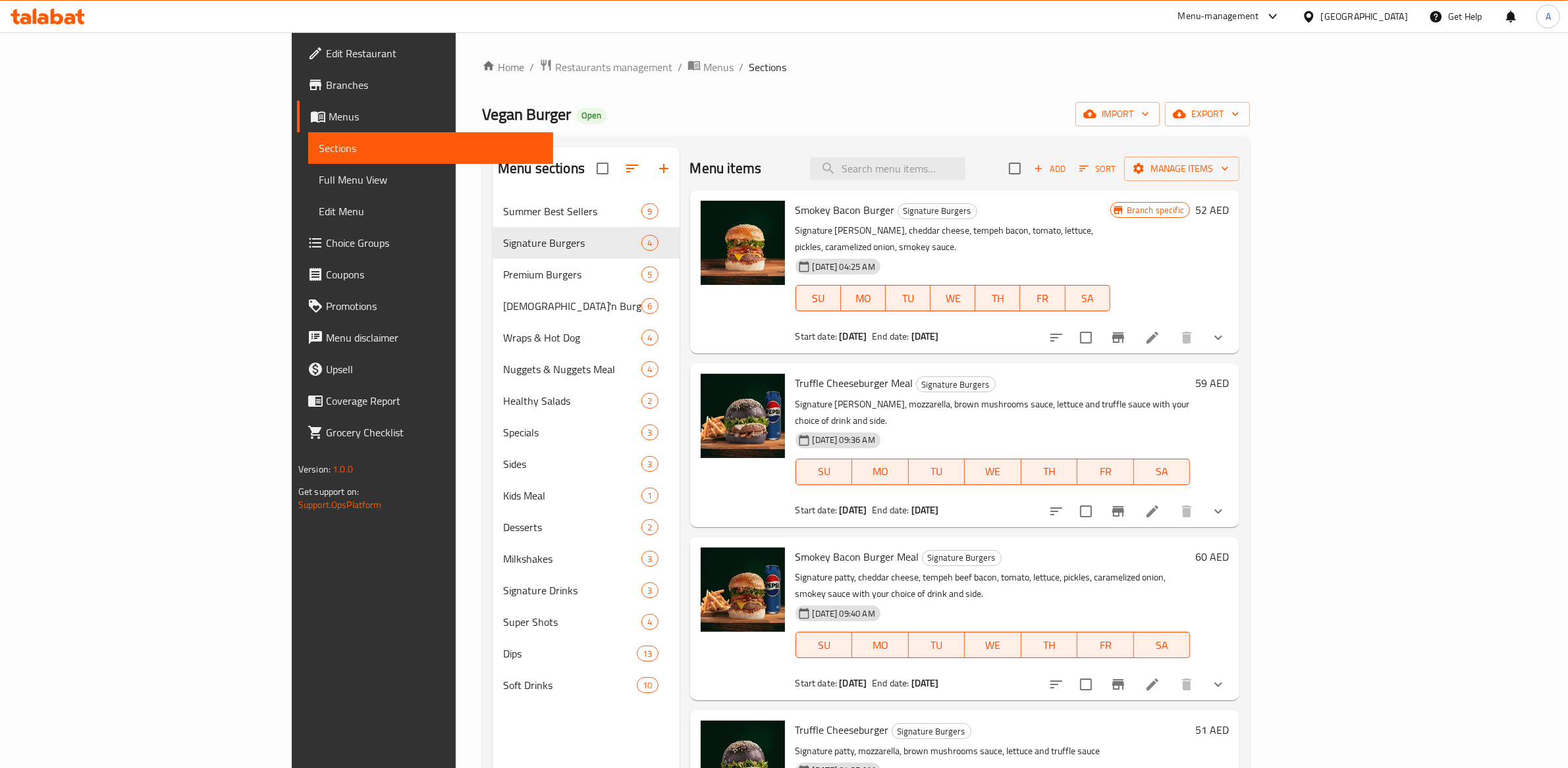
scroll to position [25, 0]
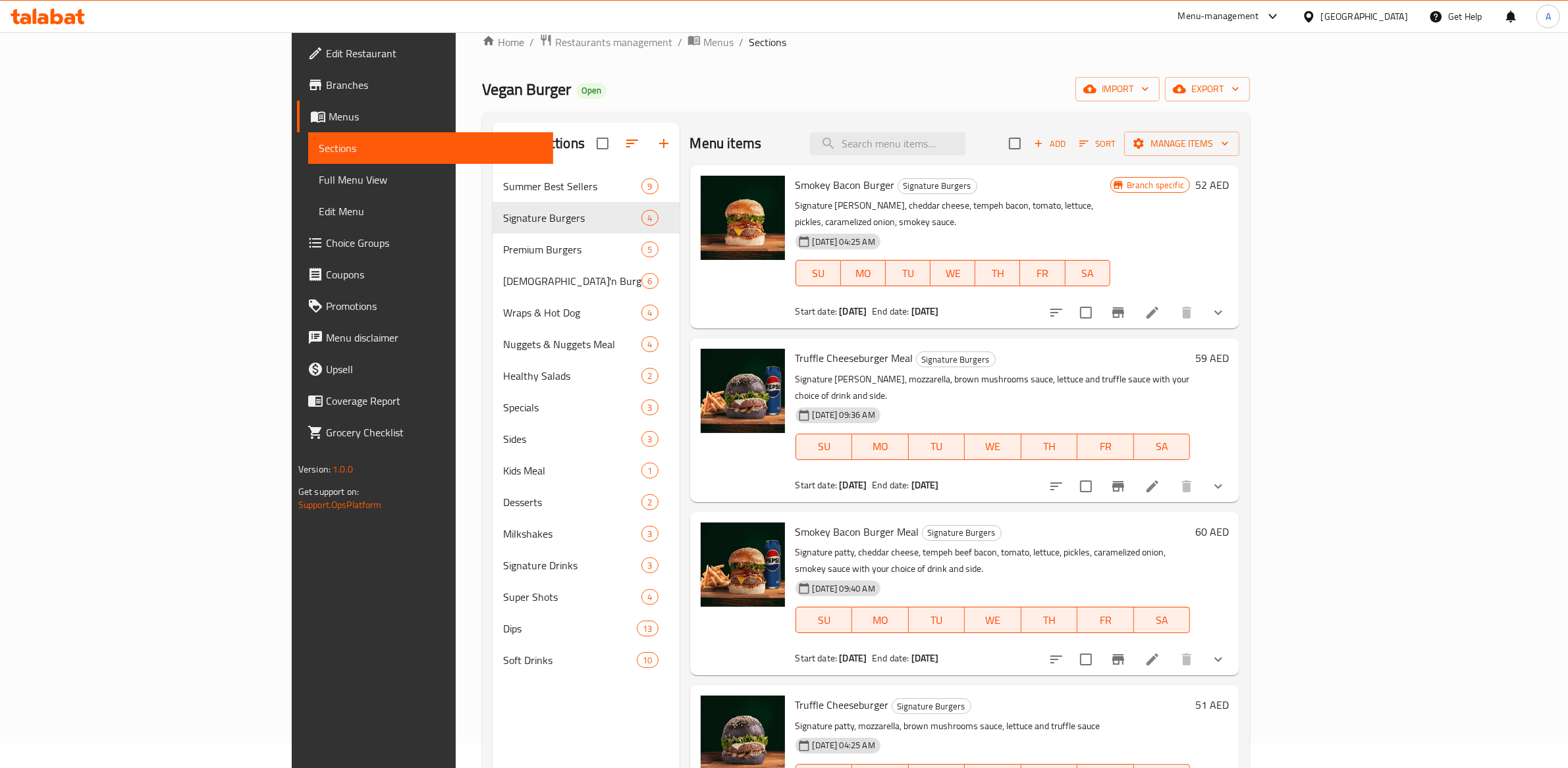
click at [1161, 478] on icon at bounding box center [1152, 486] width 16 height 16
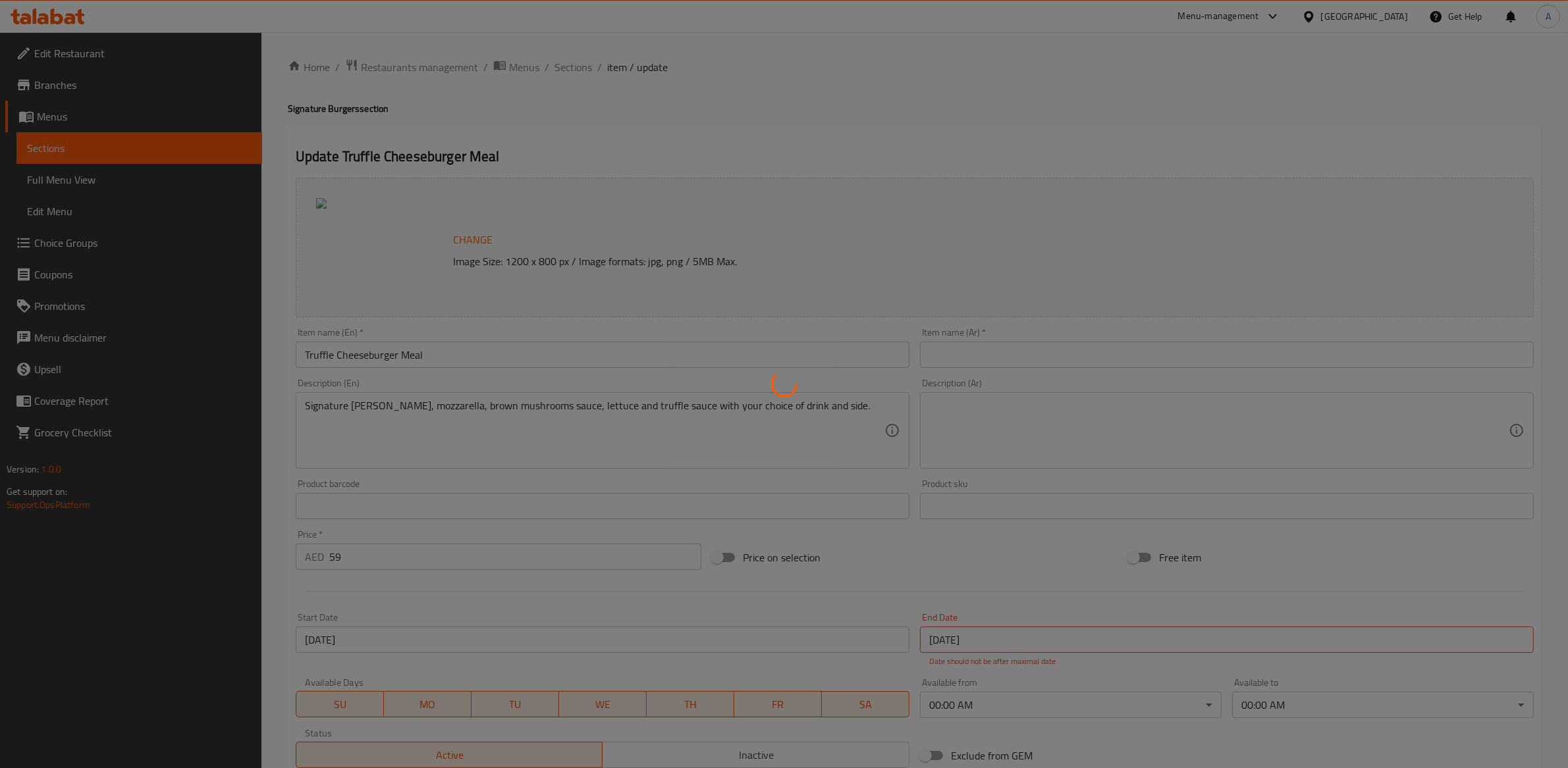
type input "إختيارك من المشروب:"
type input "1"
type input "إختيارك من الأطباق الجانبية:"
type input "1"
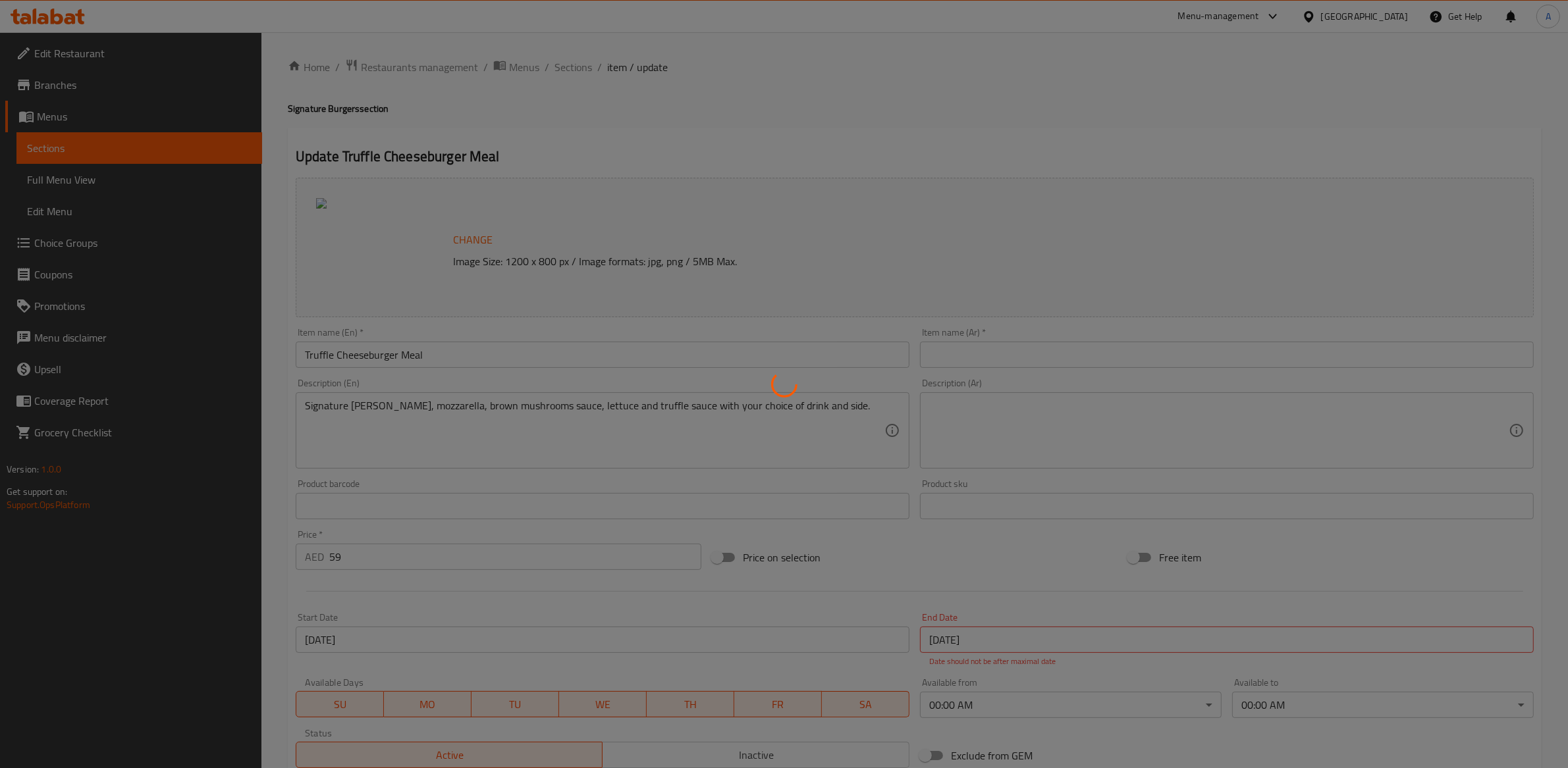
type input "1"
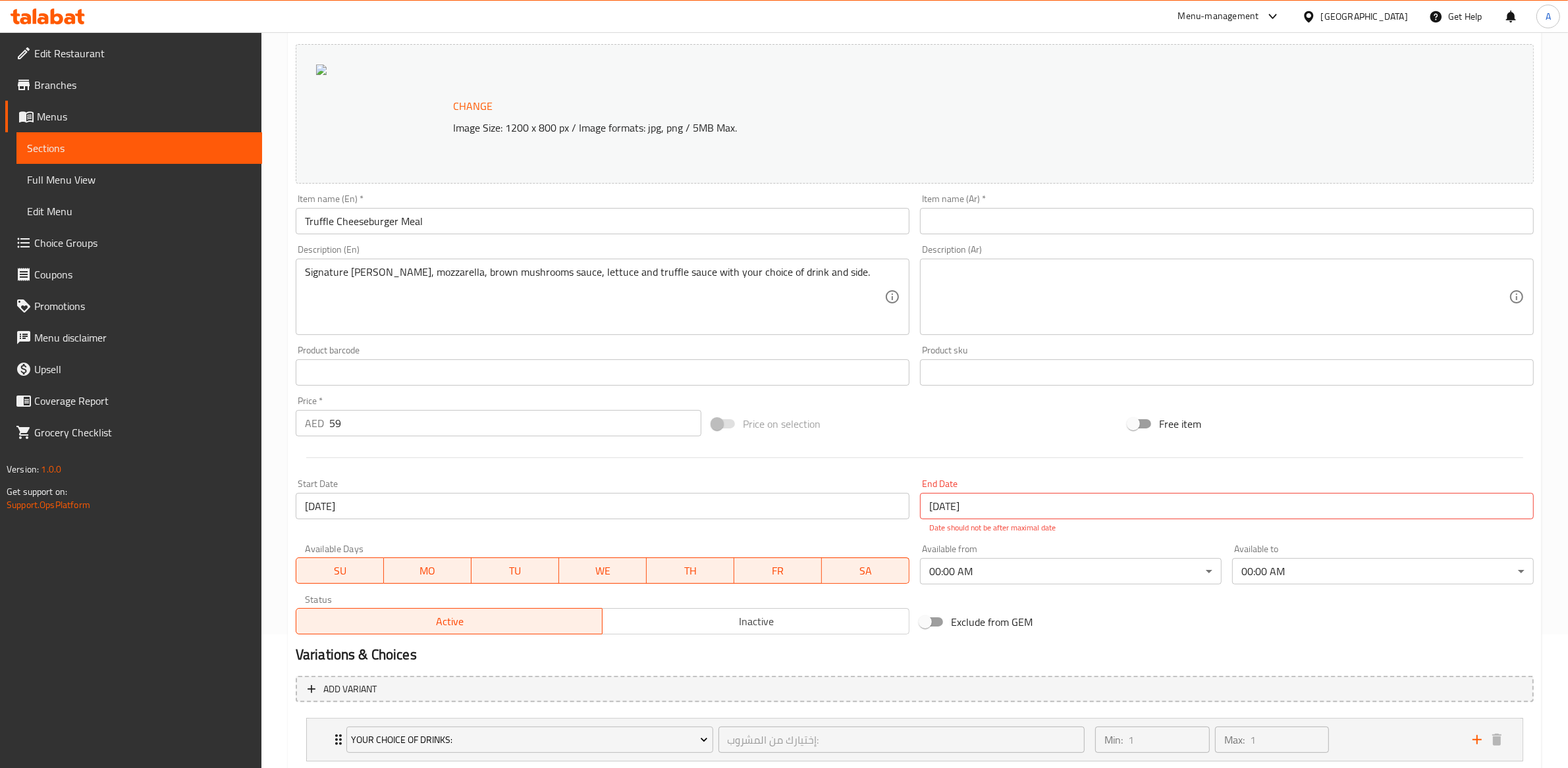
scroll to position [271, 0]
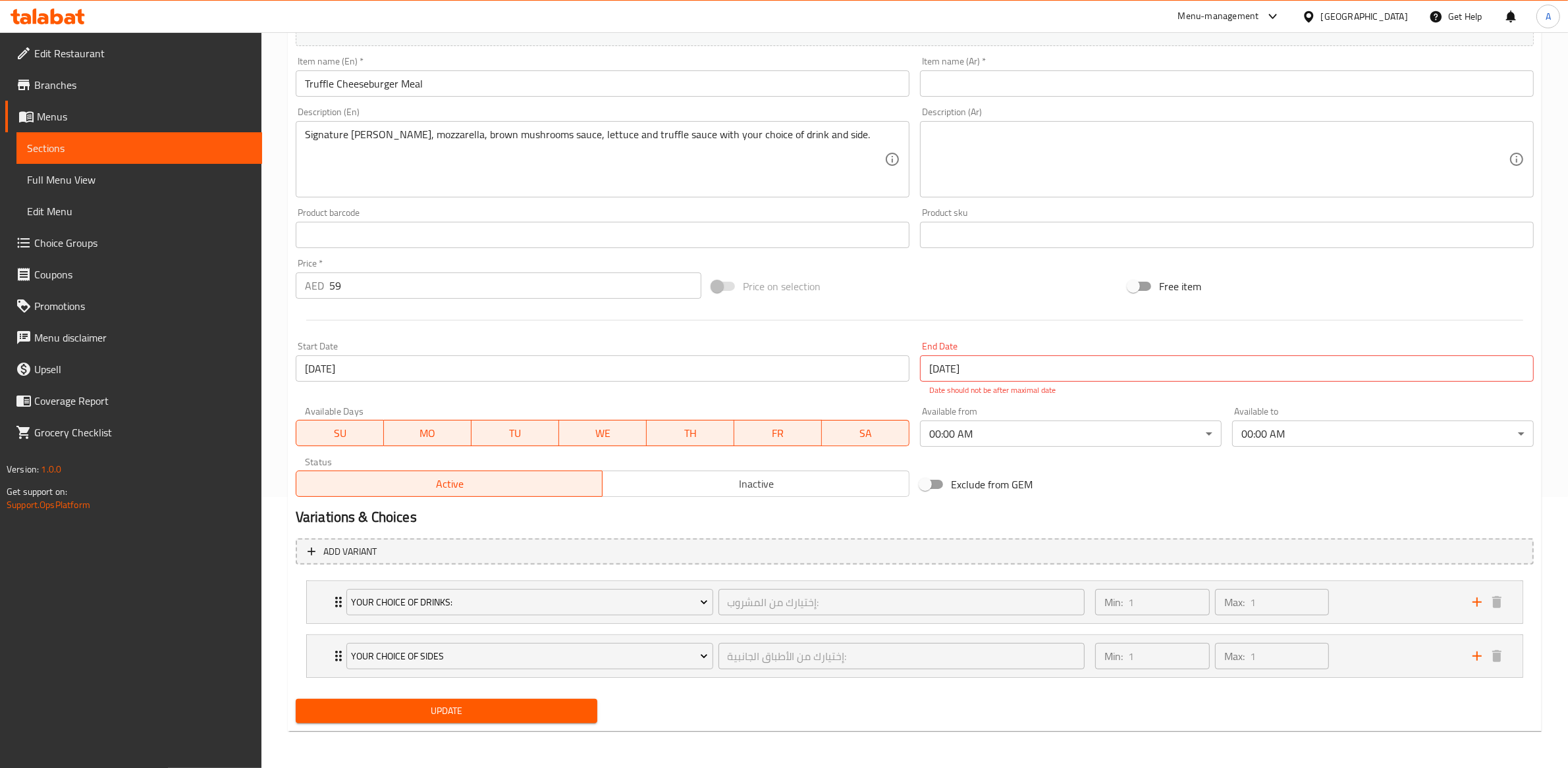
click at [717, 627] on li "Your Choice of Drinks: إختيارك من المشروب: ​ Min: 1 ​ Max: 1 ​ Passion Fruit Mo…" at bounding box center [914, 602] width 1238 height 54
click at [717, 625] on li "Your Choice of Drinks: إختيارك من المشروب: ​ Min: 1 ​ Max: 1 ​ Passion Fruit Mo…" at bounding box center [914, 602] width 1238 height 54
click at [717, 620] on div "Your Choice of Drinks: إختيارك من المشروب: ​" at bounding box center [715, 602] width 754 height 42
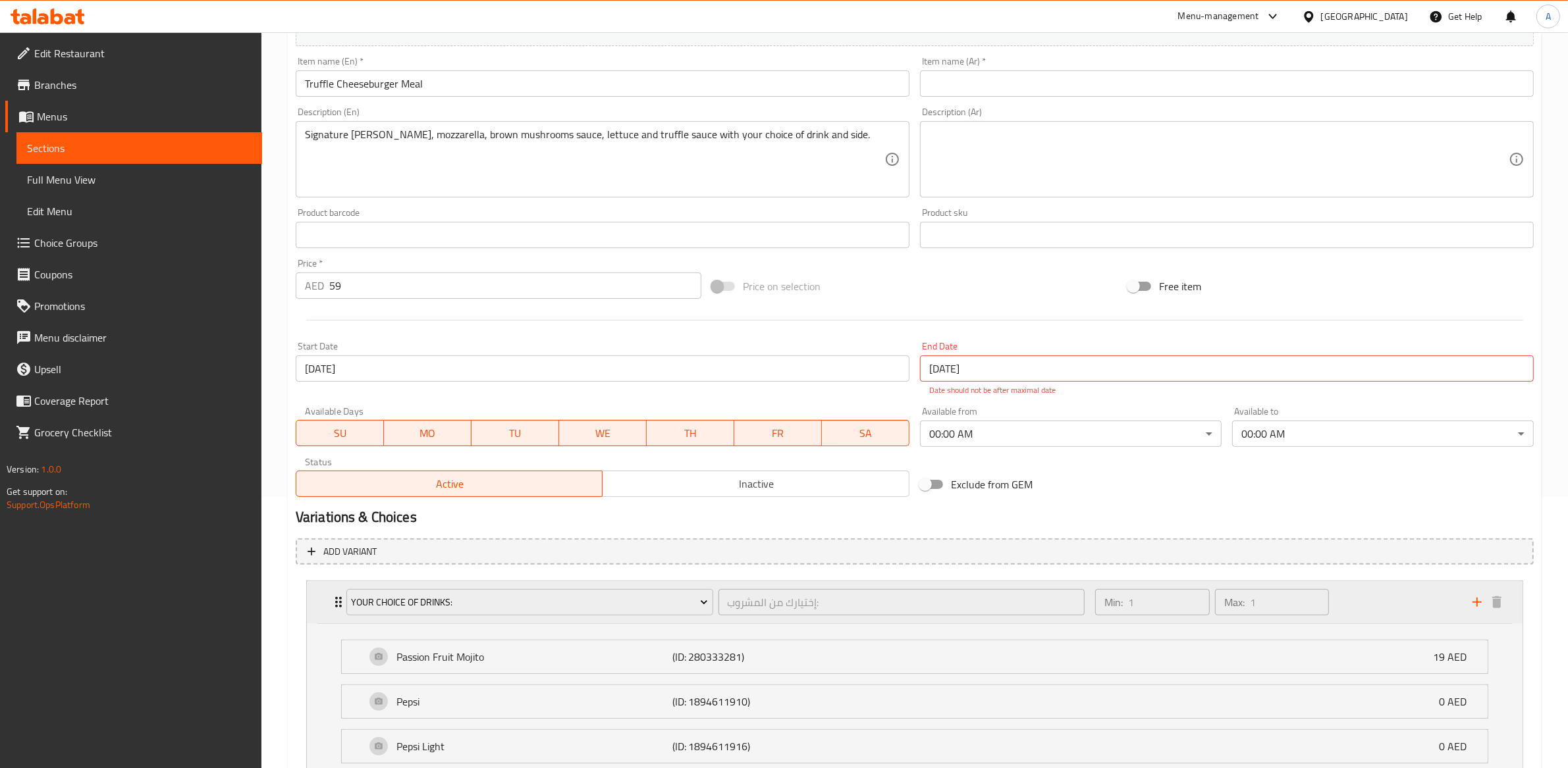
click at [718, 621] on div "Your Choice of Drinks: إختيارك من المشروب: ​" at bounding box center [715, 602] width 754 height 42
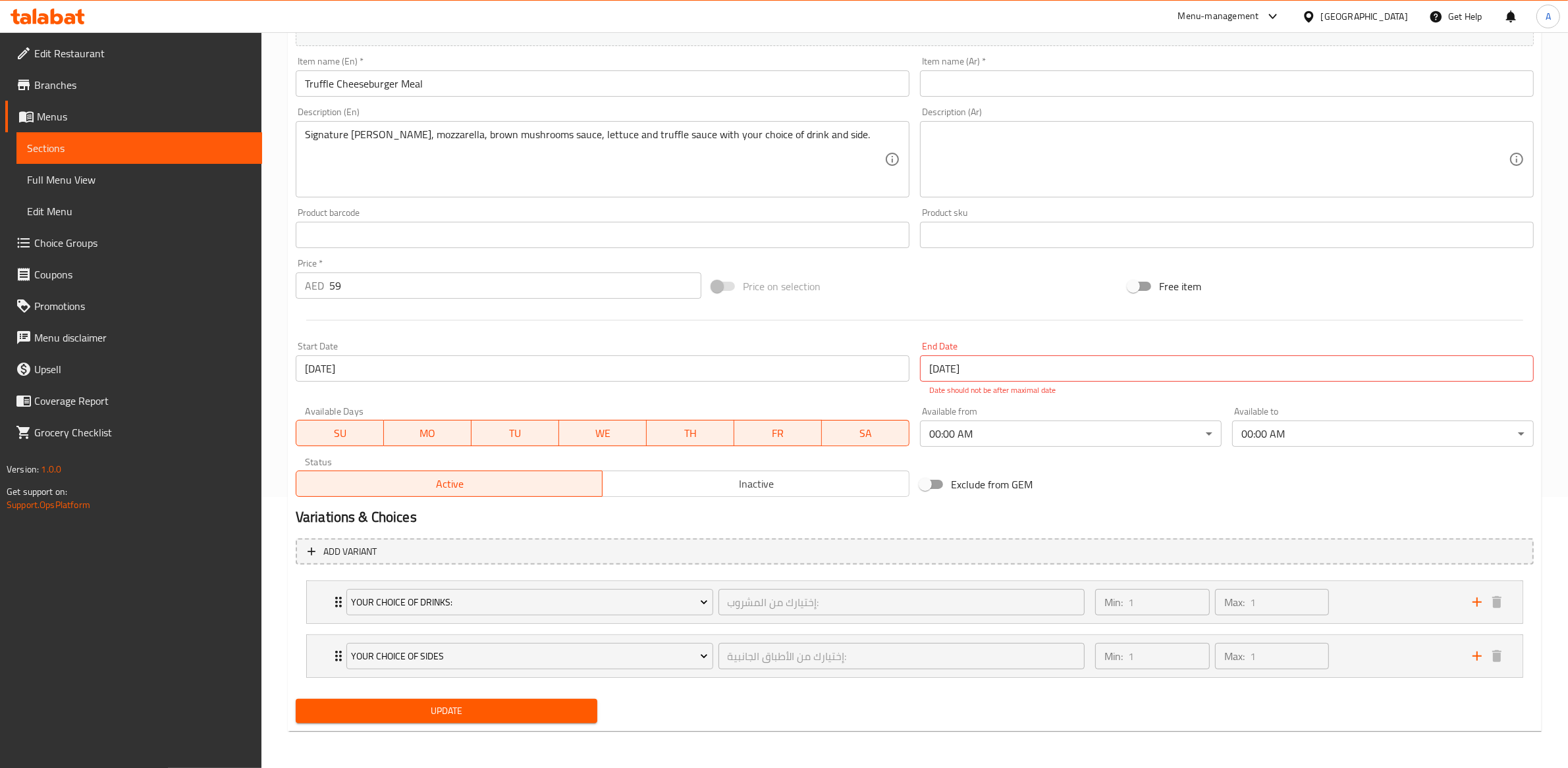
click at [54, 175] on span "Full Menu View" at bounding box center [139, 179] width 225 height 16
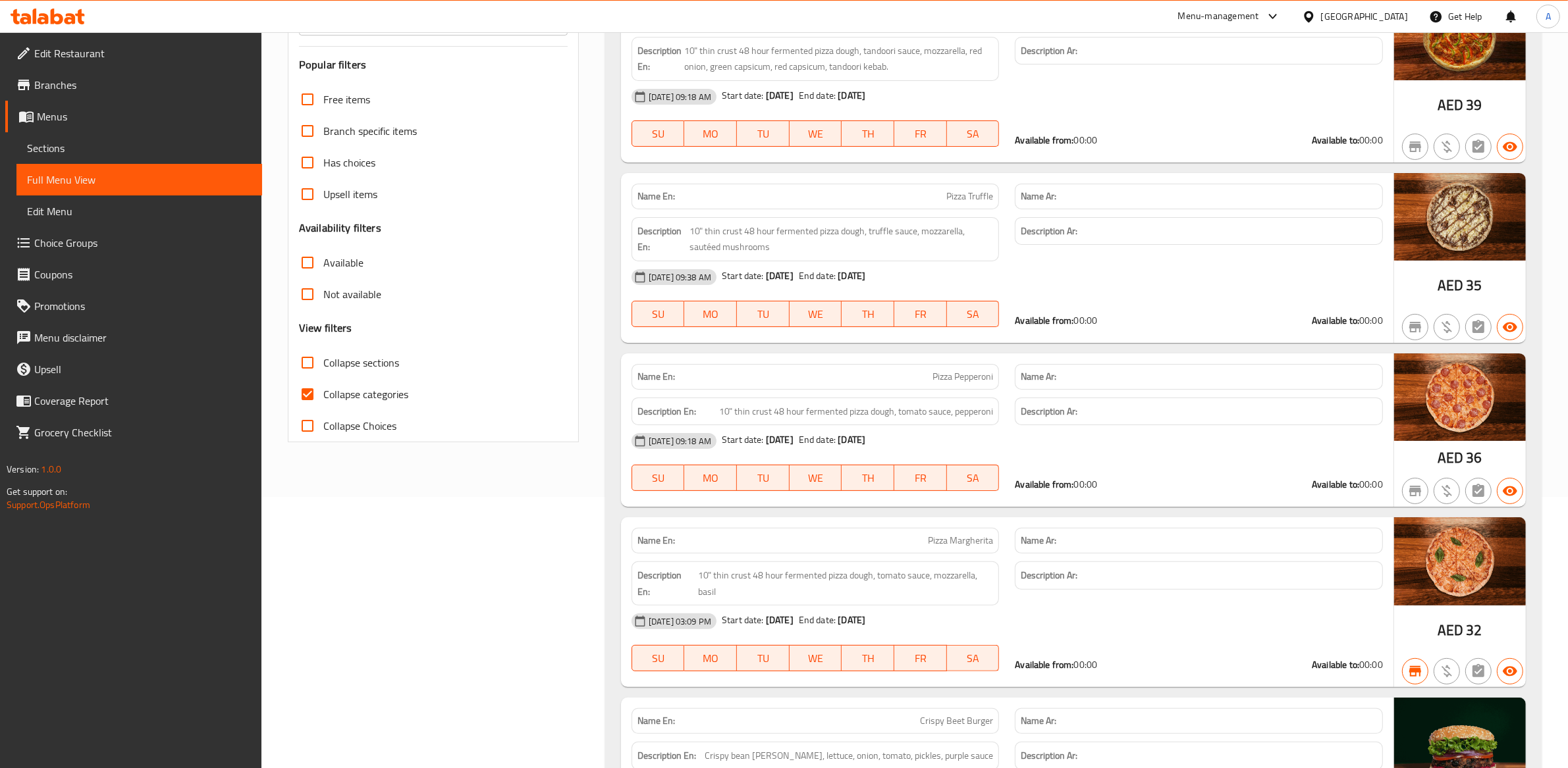
click at [55, 141] on span "Sections" at bounding box center [139, 148] width 225 height 16
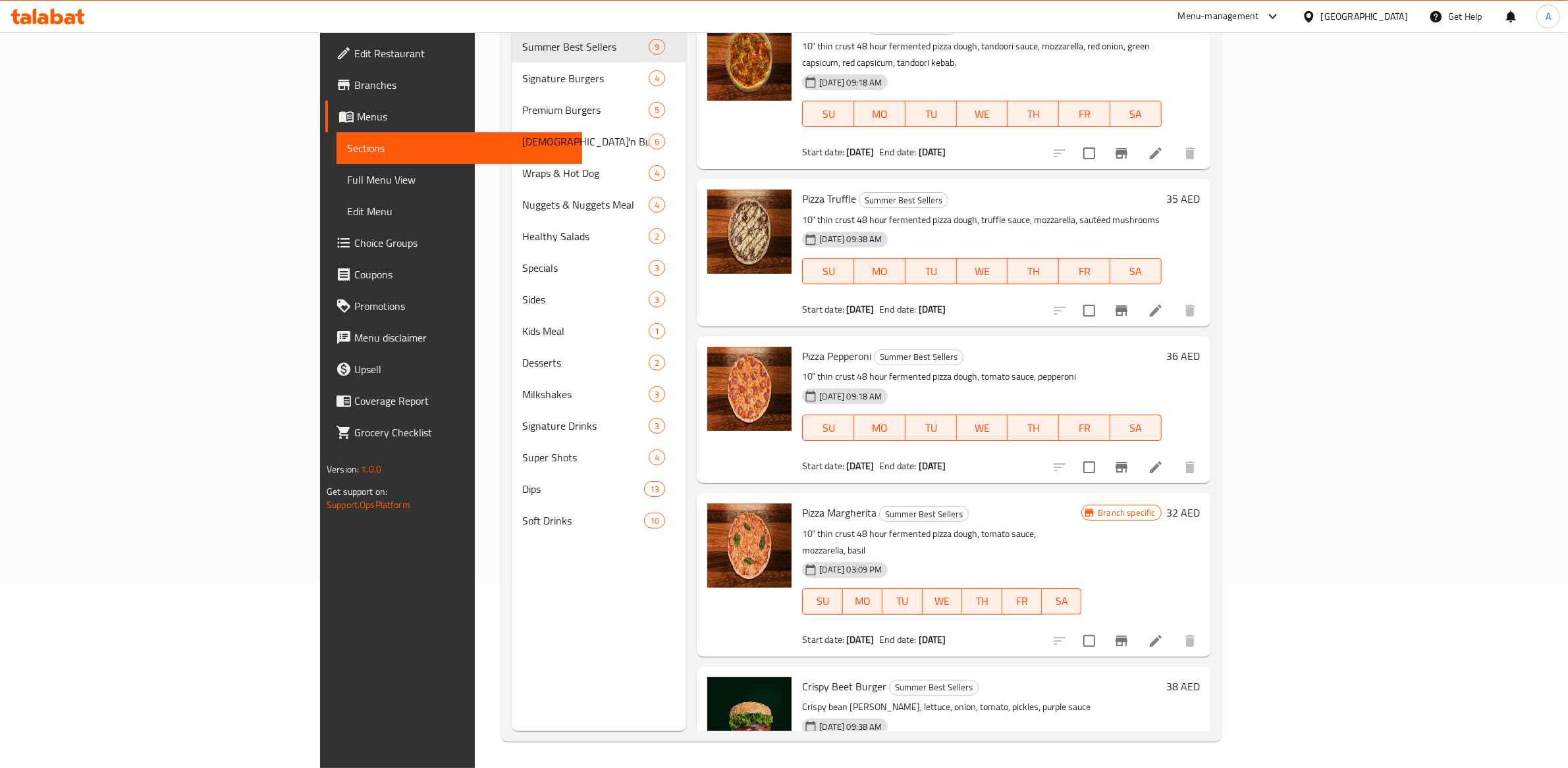
scroll to position [185, 0]
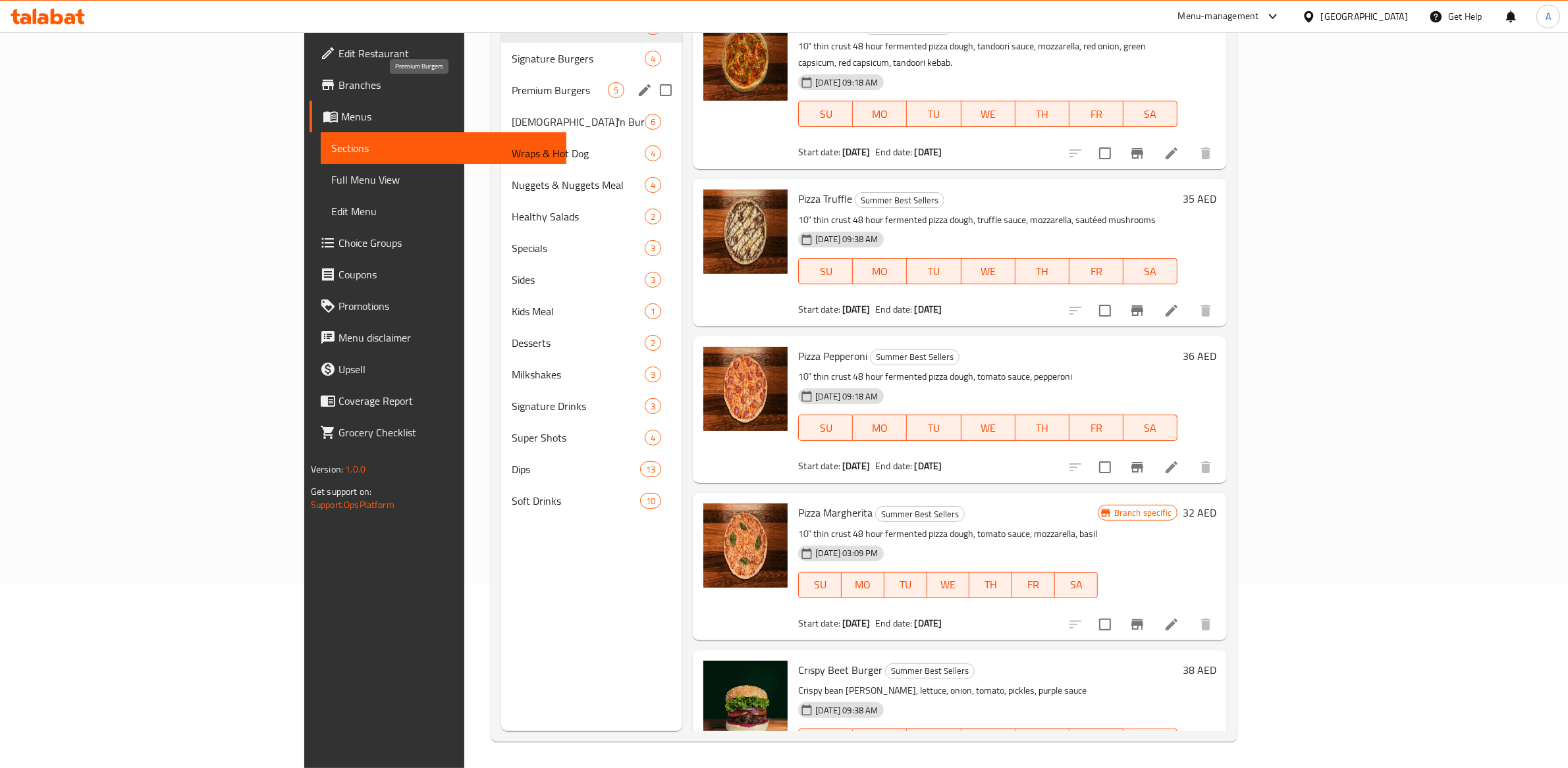
click at [512, 89] on span "Premium Burgers" at bounding box center [559, 90] width 96 height 16
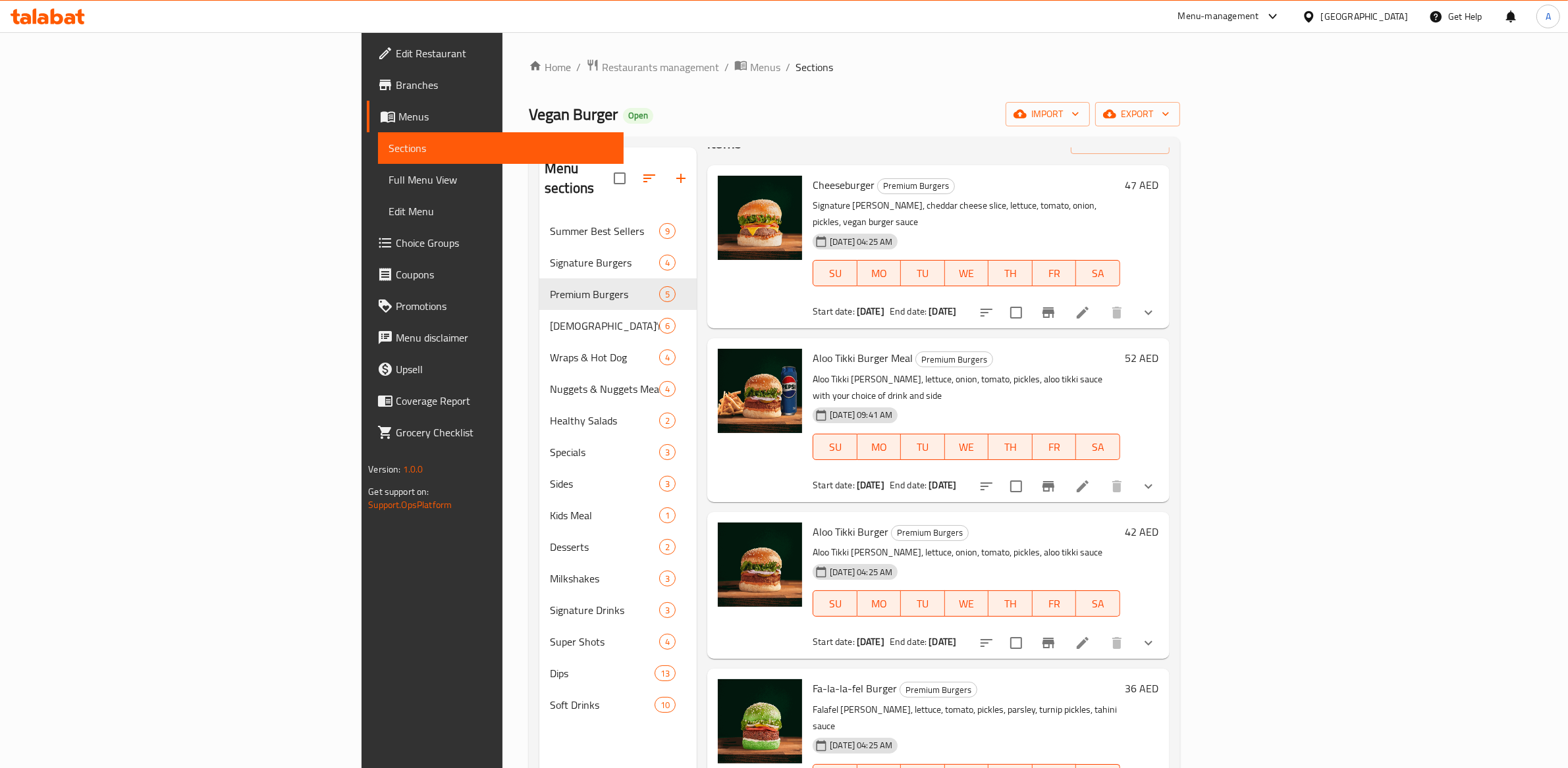
scroll to position [48, 0]
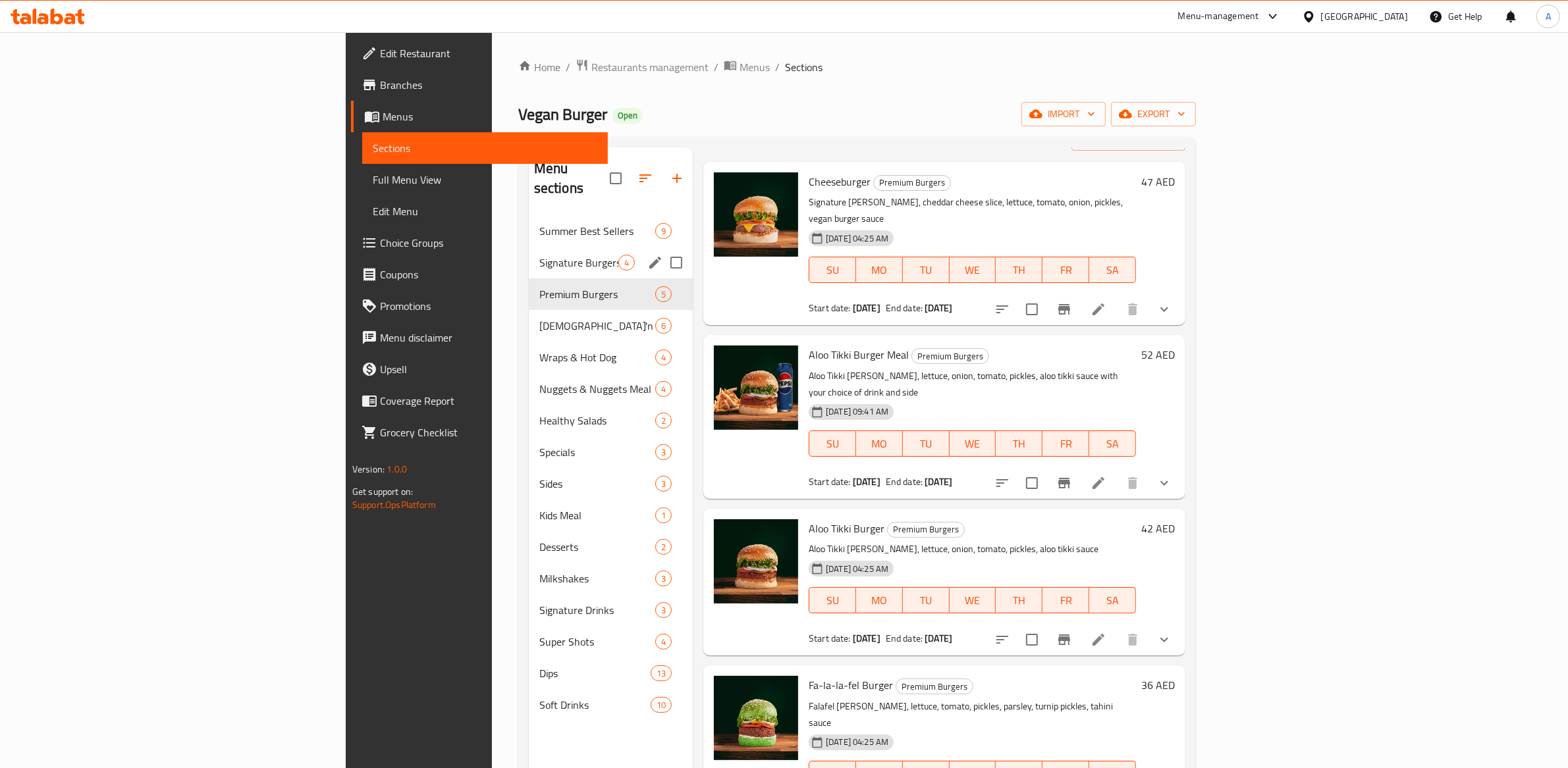
click at [528, 247] on div "Signature Burgers 4" at bounding box center [610, 263] width 164 height 32
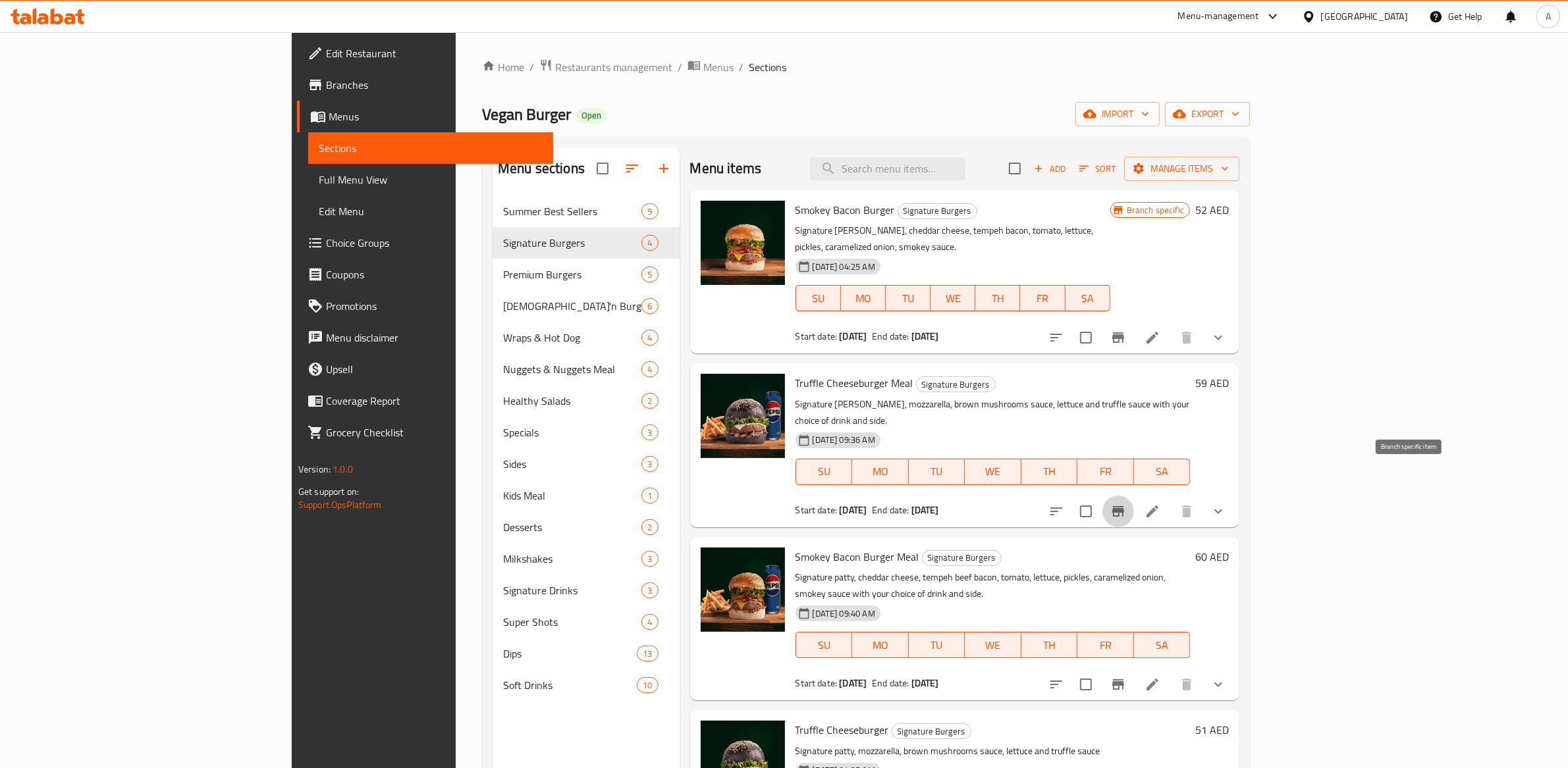
click at [1124, 506] on icon "Branch-specific-item" at bounding box center [1118, 512] width 12 height 11
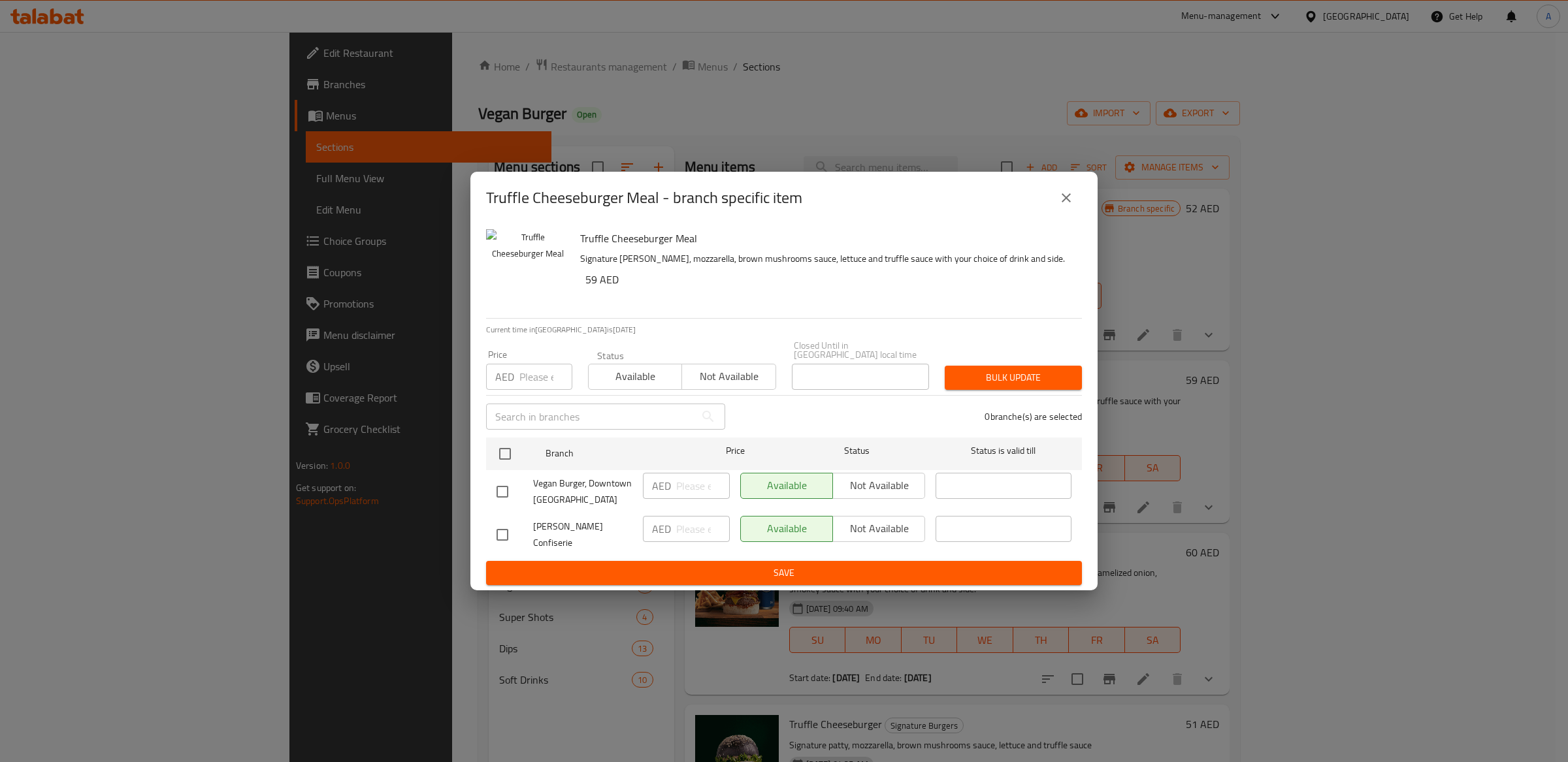
click at [1392, 478] on div "Truffle Cheeseburger Meal - branch specific item Truffle Cheeseburger Meal Sign…" at bounding box center [784, 381] width 1568 height 762
click at [1074, 202] on icon "close" at bounding box center [1066, 197] width 16 height 16
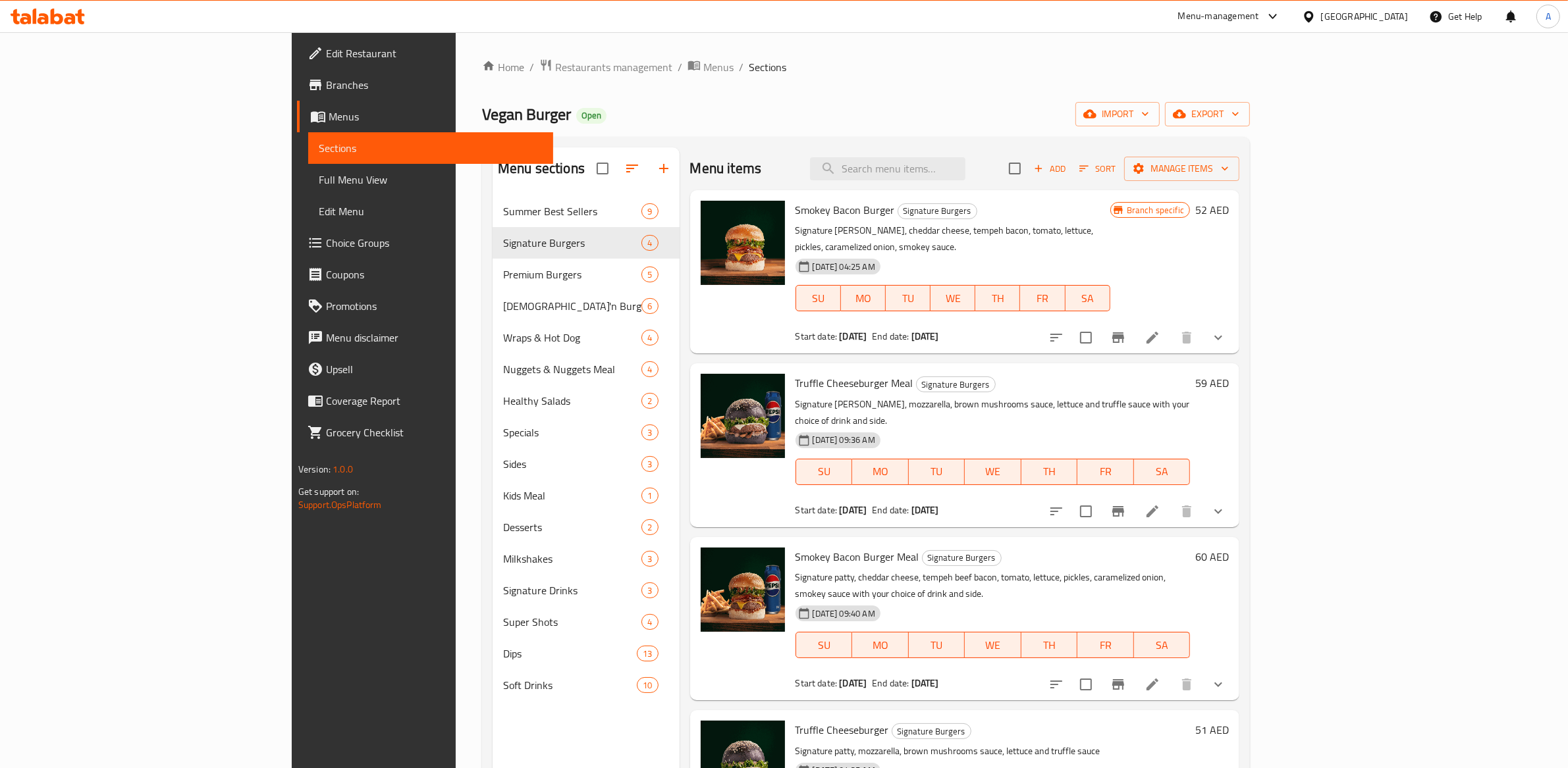
click at [1161, 503] on icon at bounding box center [1152, 511] width 16 height 16
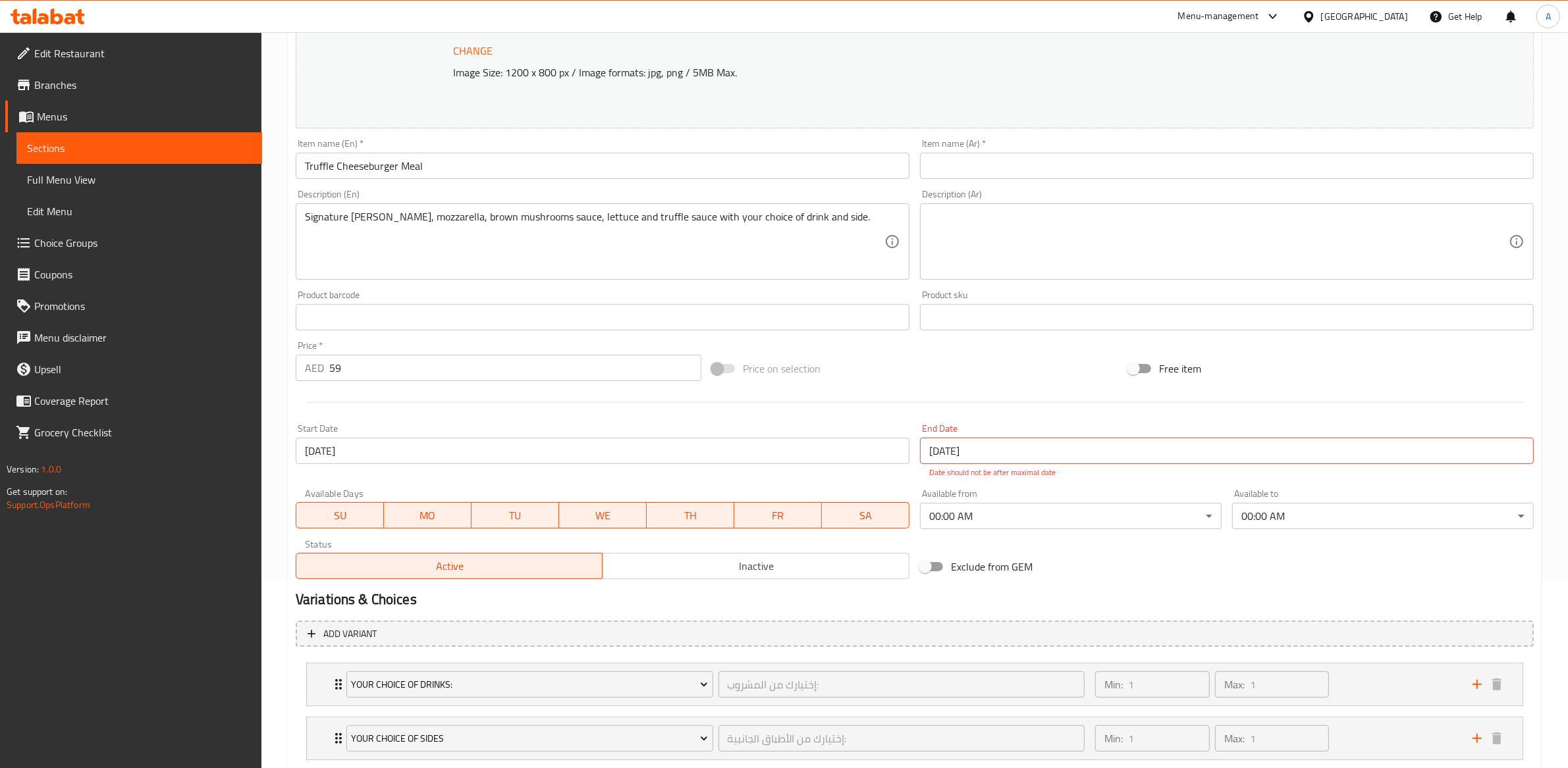
scroll to position [271, 0]
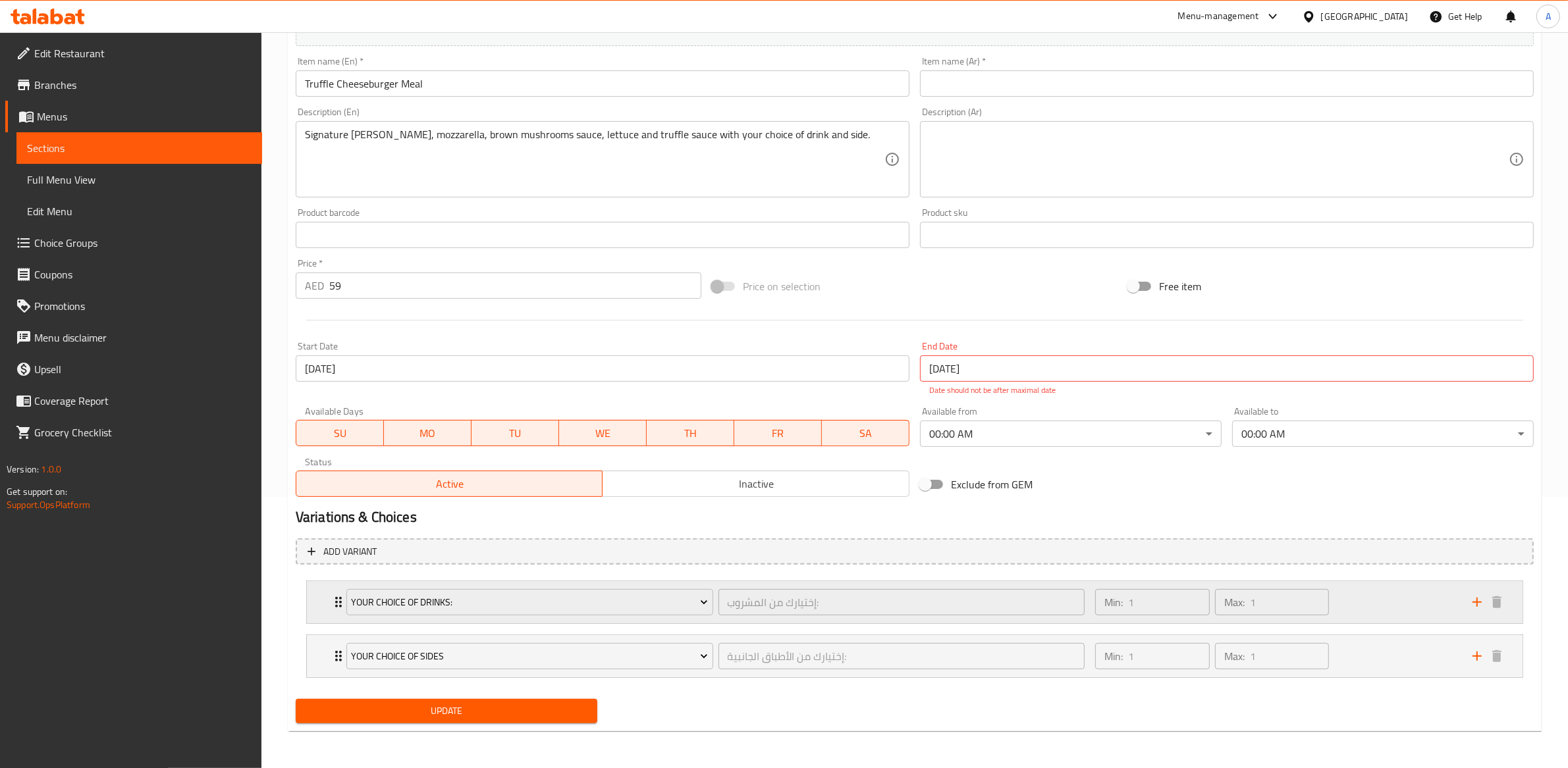
click at [716, 618] on div "Your Choice of Drinks: إختيارك من المشروب: ​" at bounding box center [715, 602] width 754 height 42
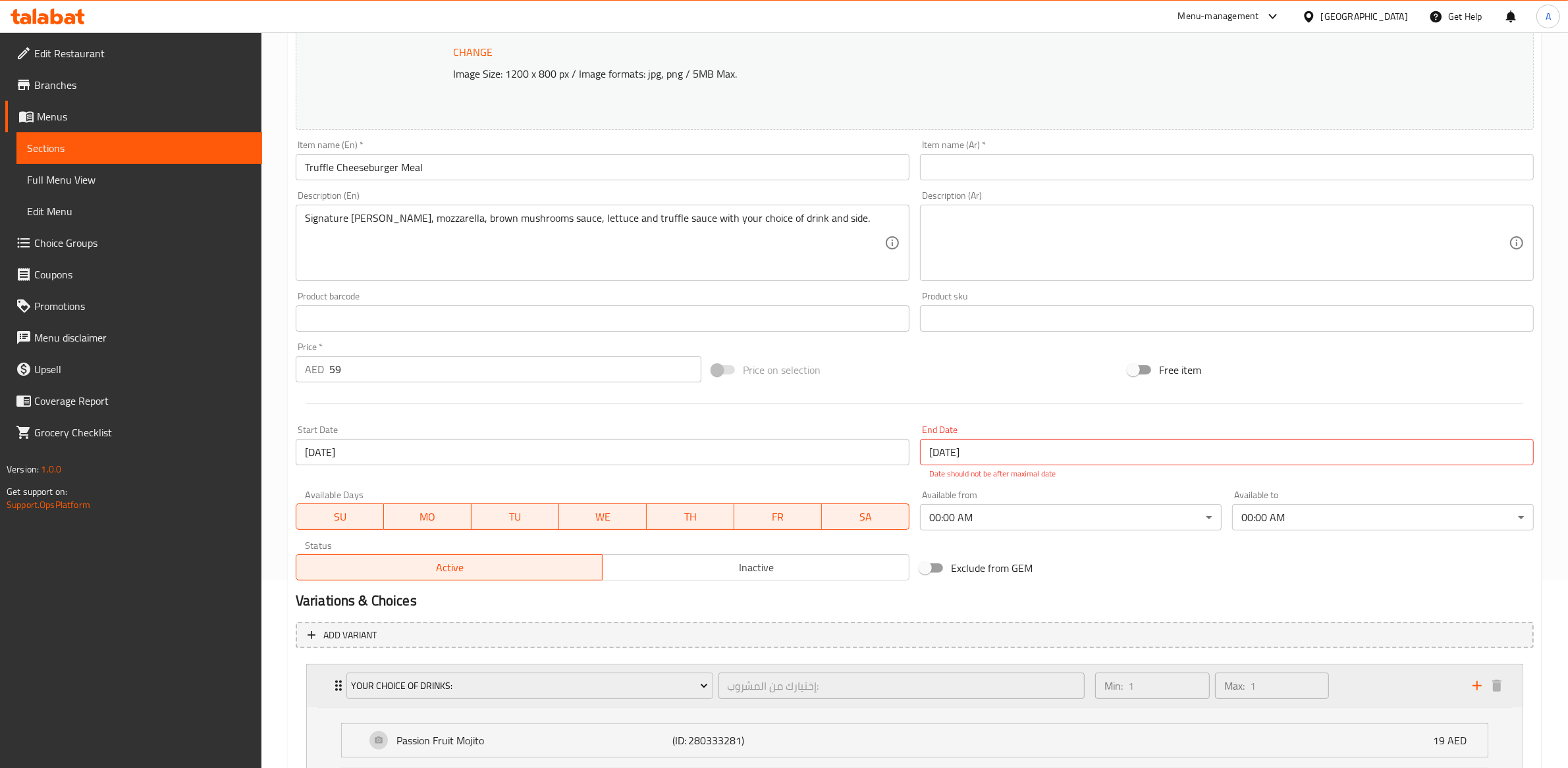
scroll to position [274, 0]
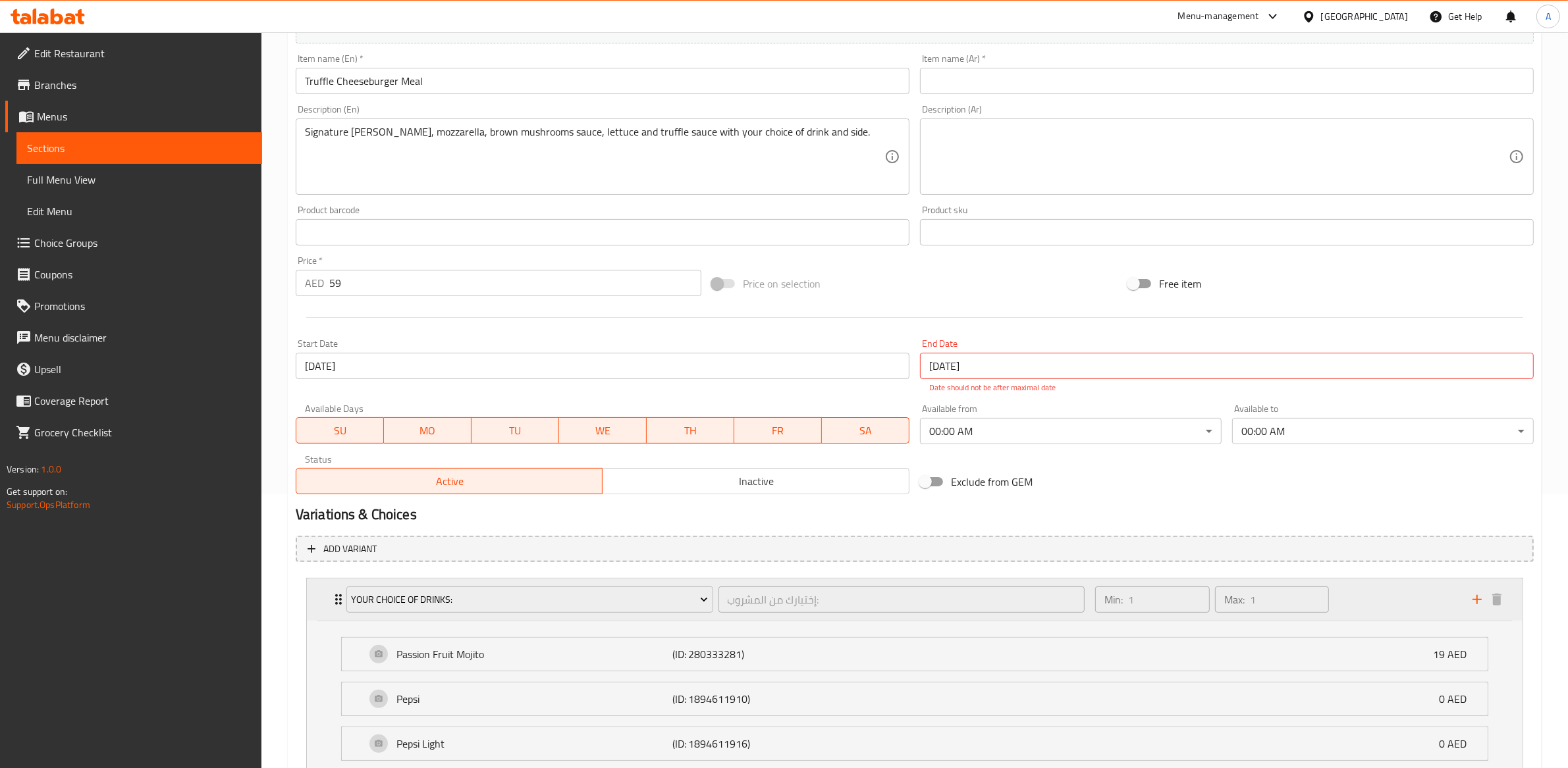
click at [715, 617] on div "Your Choice of Drinks: إختيارك من المشروب: ​" at bounding box center [715, 600] width 754 height 42
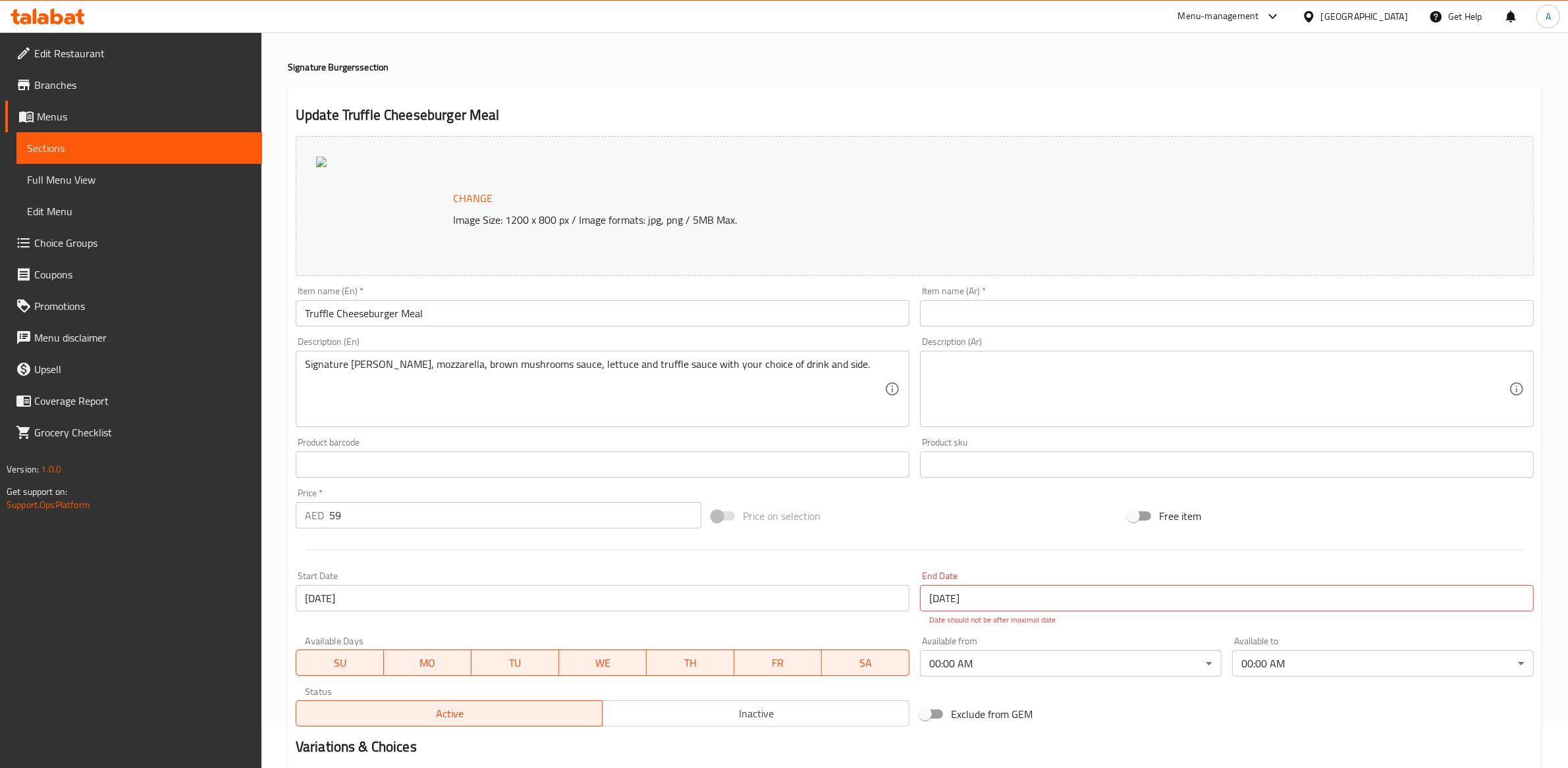
scroll to position [0, 0]
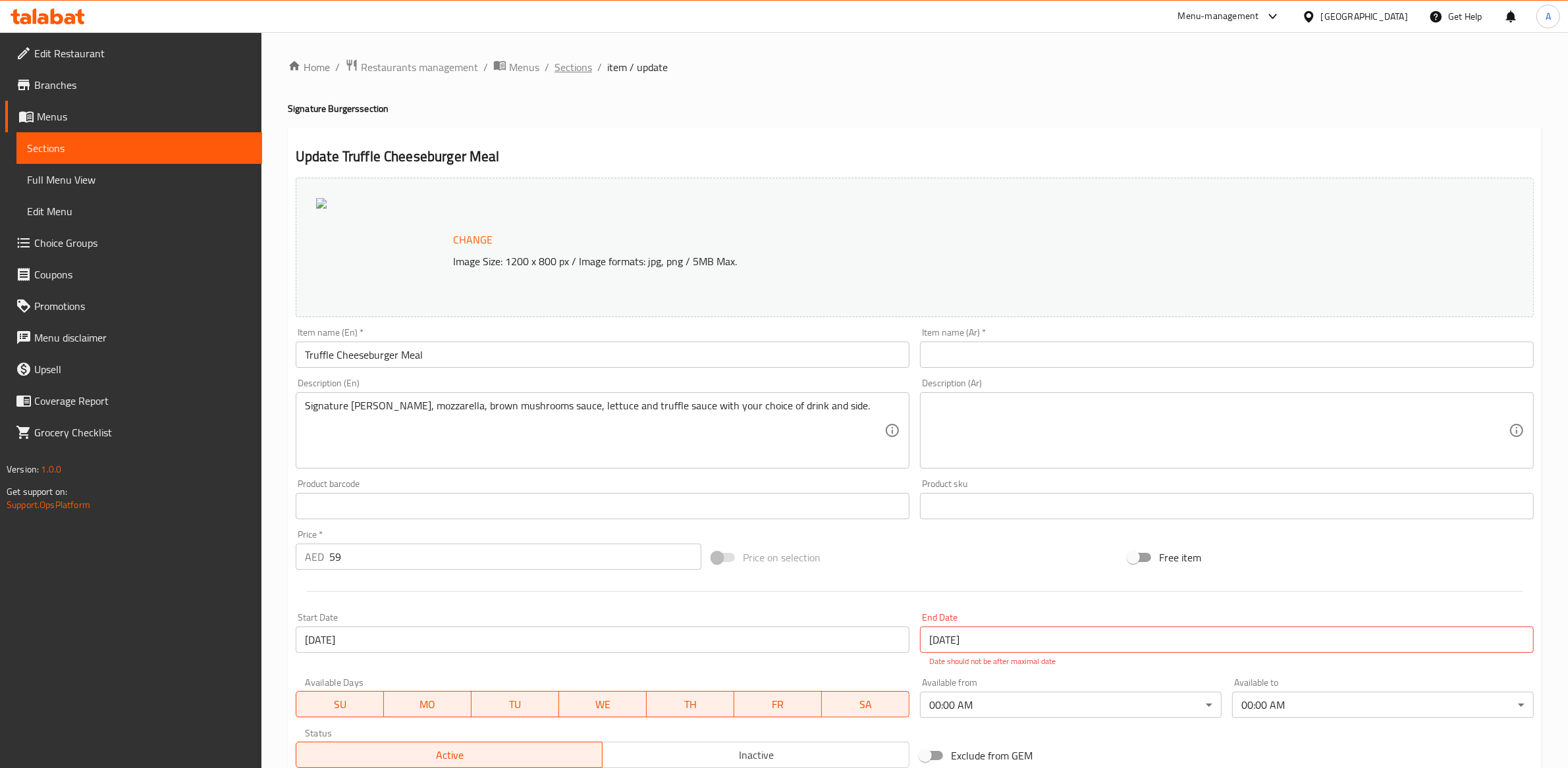
click at [575, 73] on span "Sections" at bounding box center [573, 67] width 38 height 16
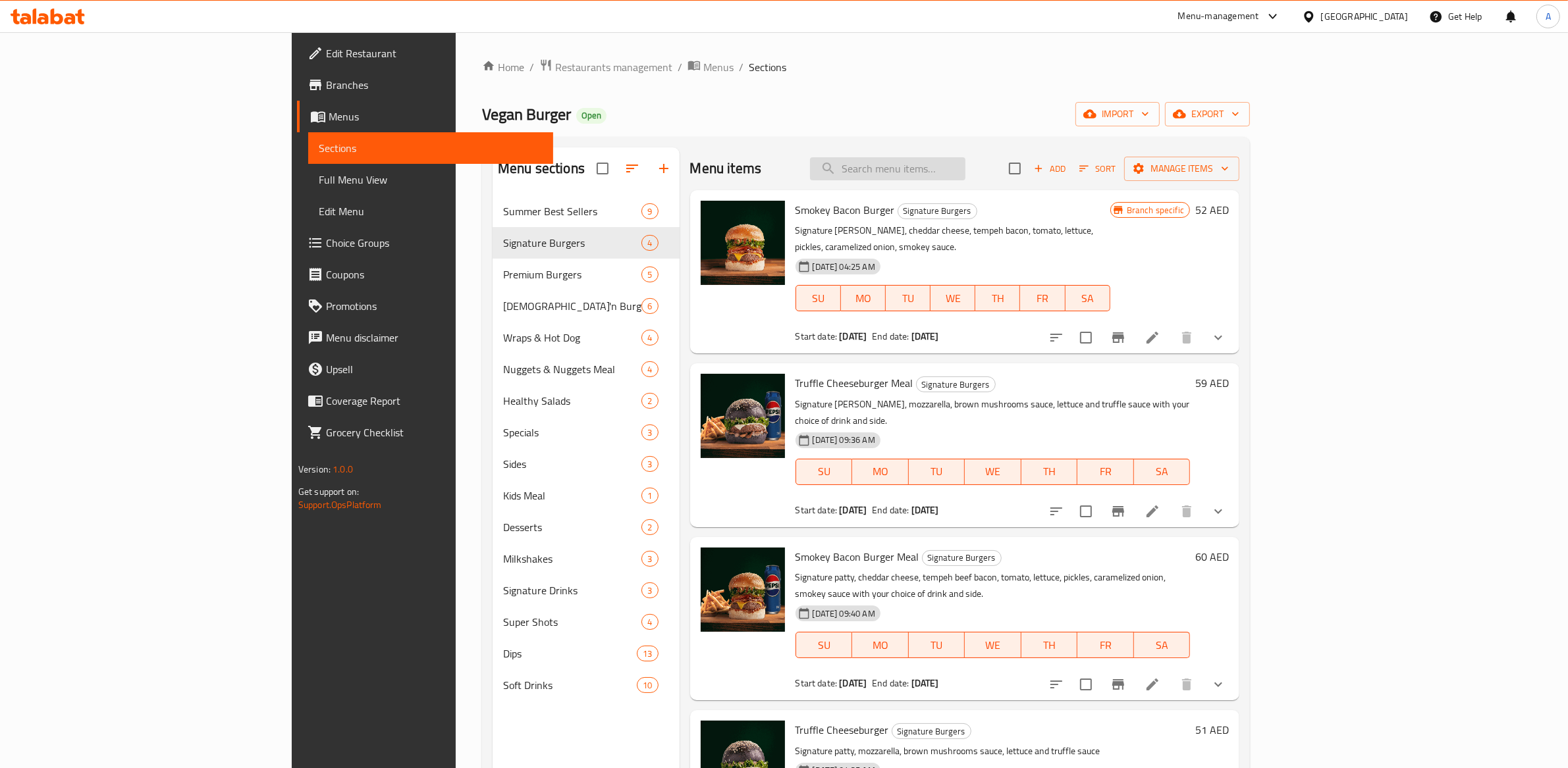
click at [965, 165] on input "search" at bounding box center [888, 169] width 156 height 23
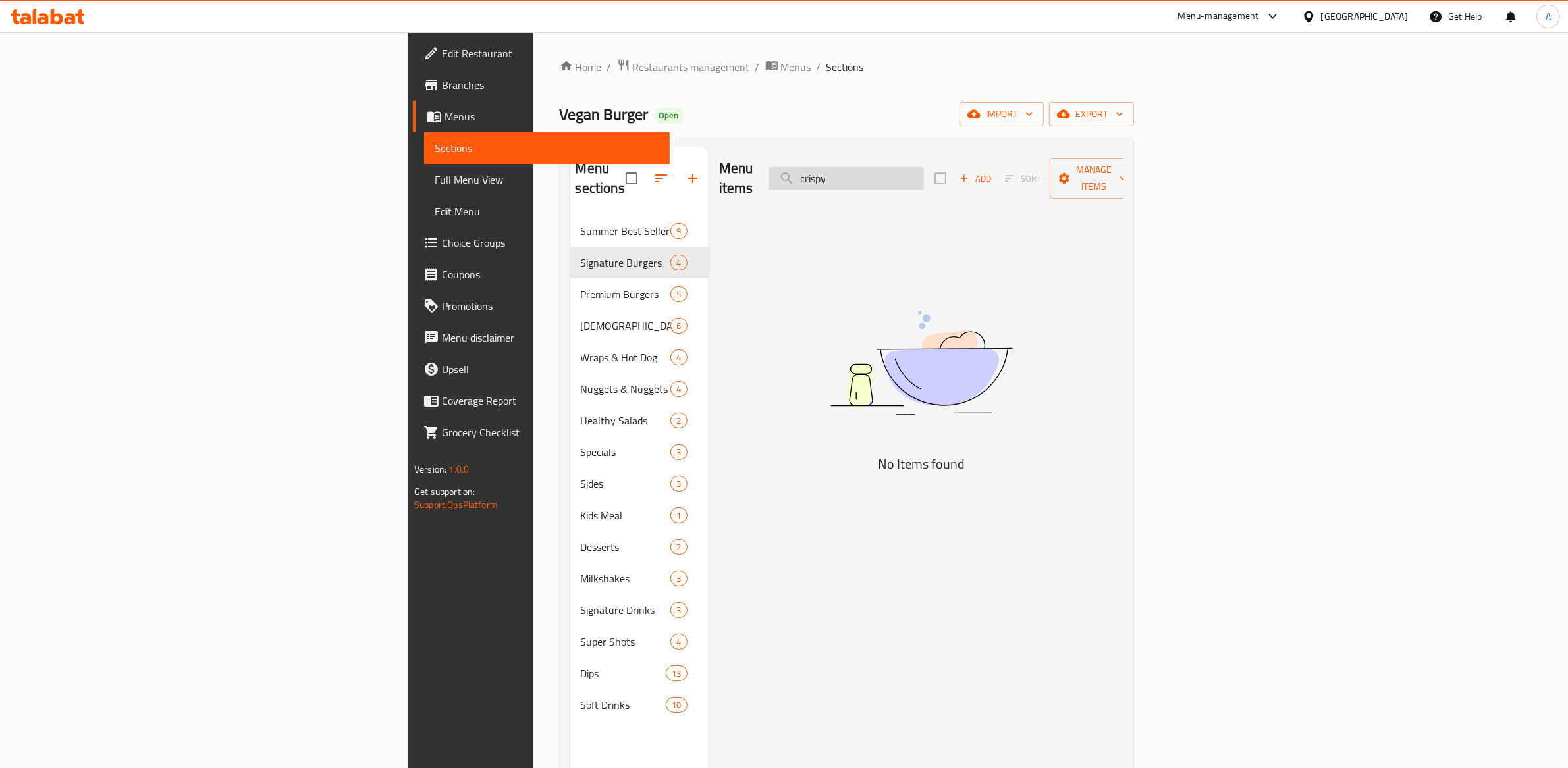
type input "crispy"
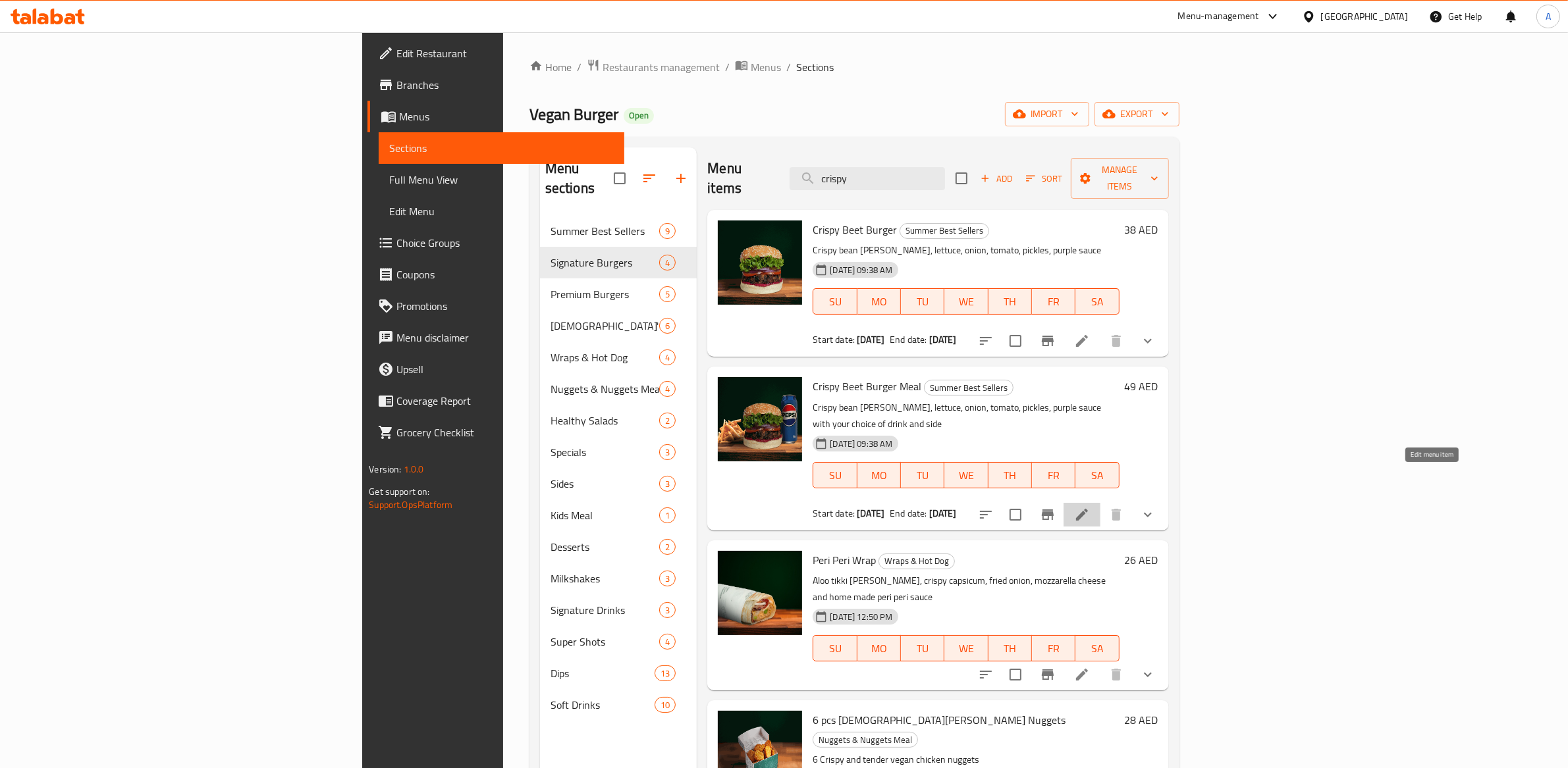
click at [1088, 509] on icon at bounding box center [1082, 515] width 12 height 12
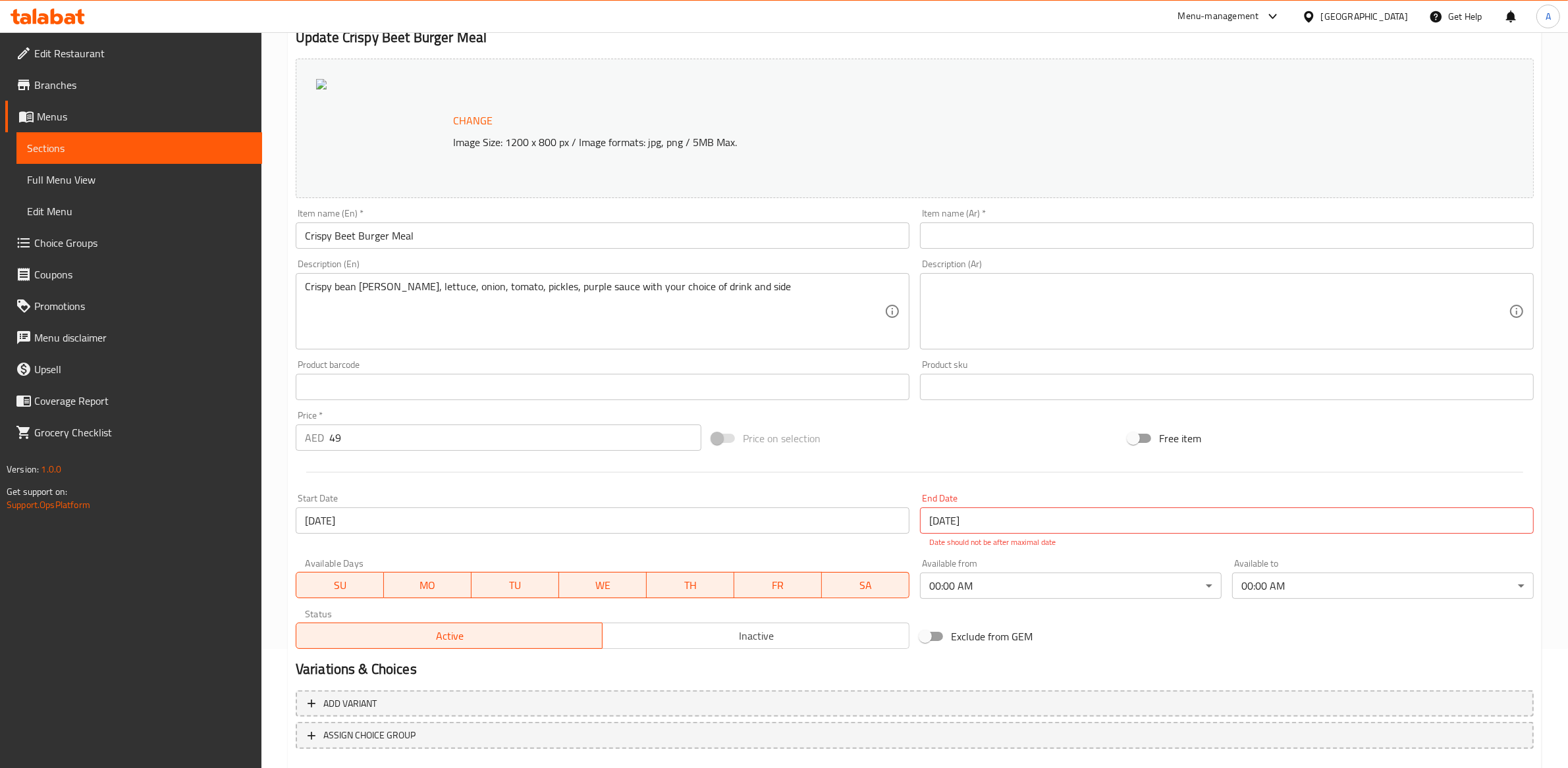
scroll to position [193, 0]
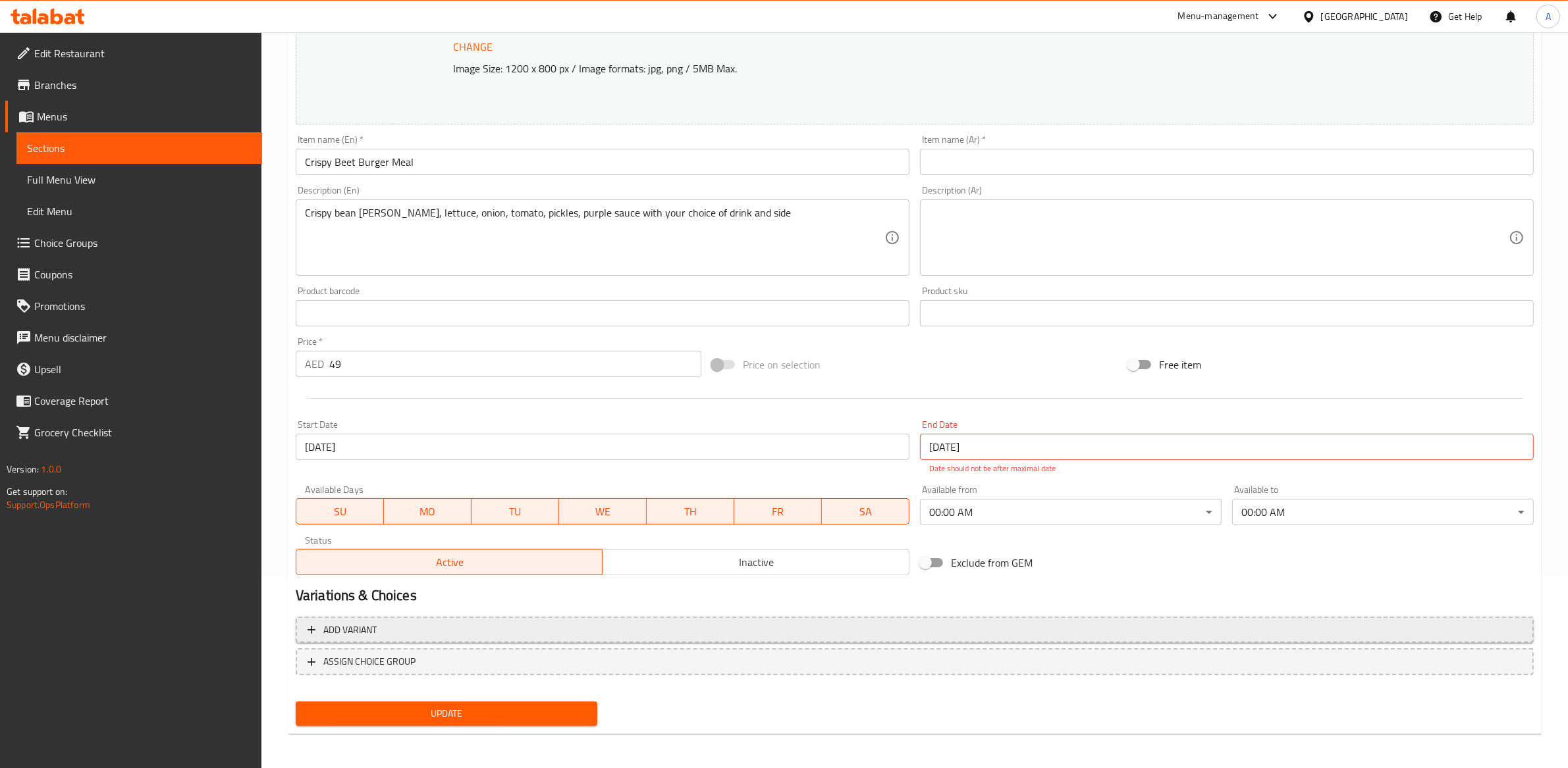
click at [575, 638] on button "Add variant" at bounding box center [914, 630] width 1238 height 27
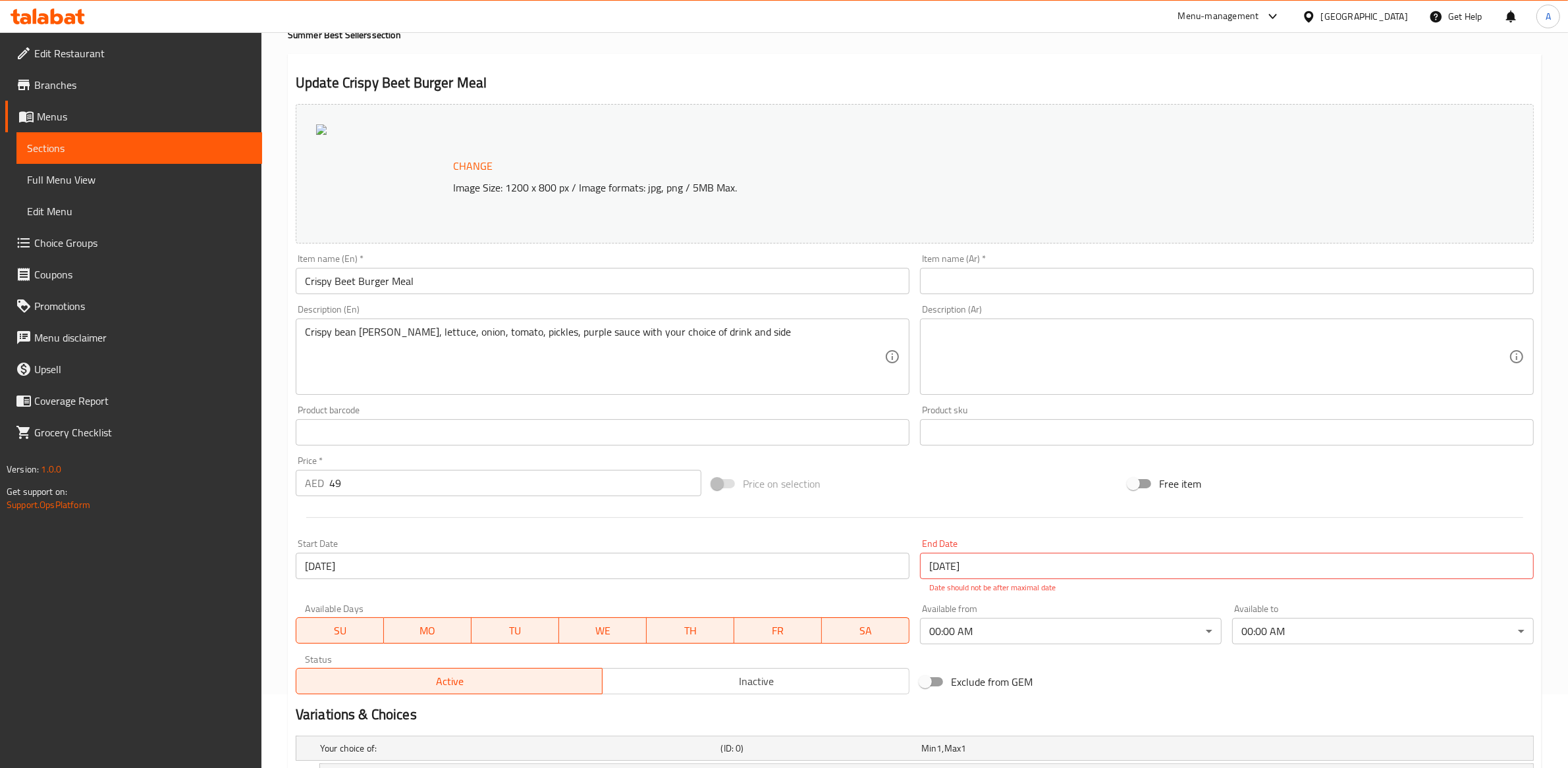
scroll to position [0, 0]
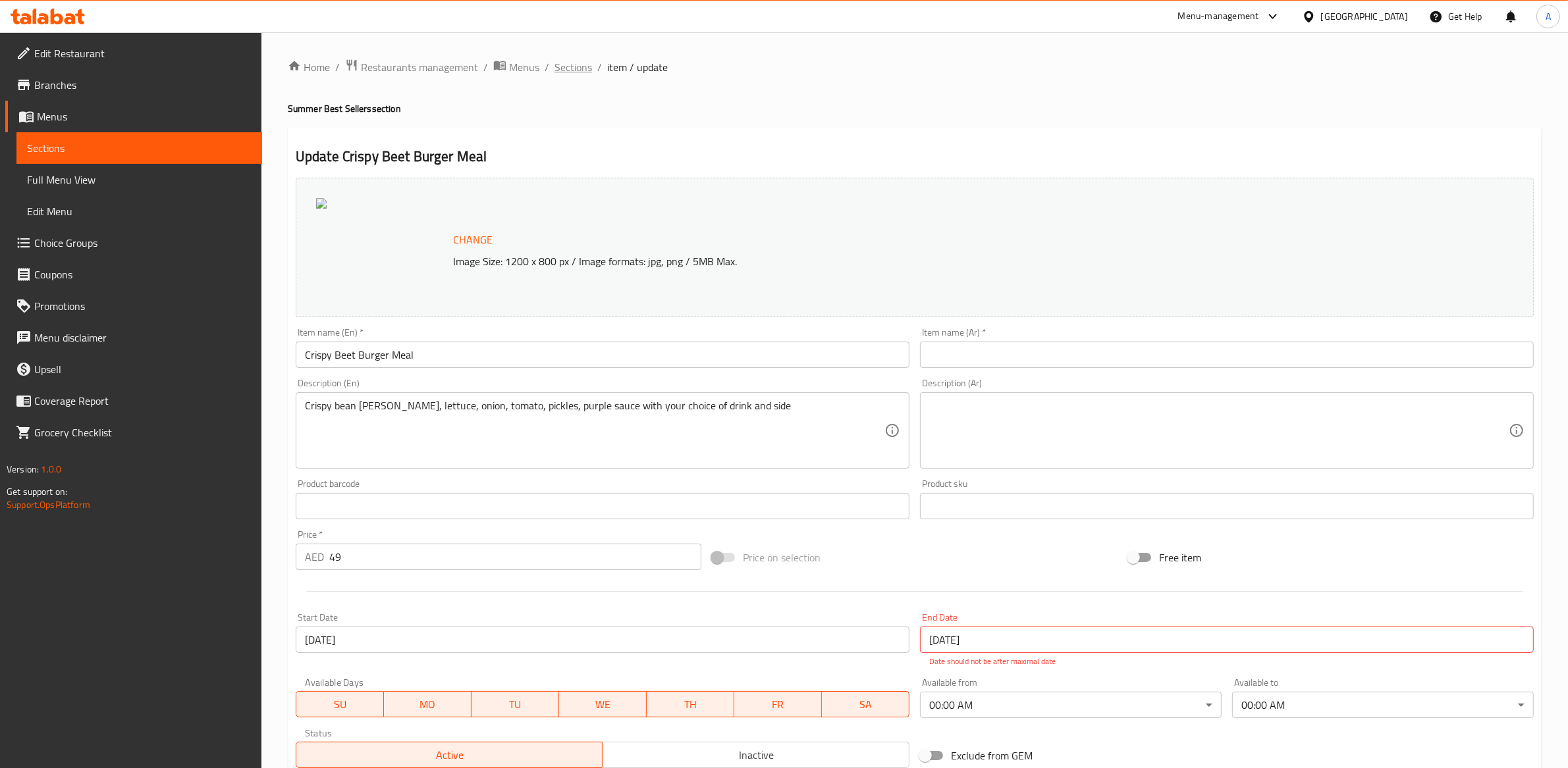
click at [554, 67] on span "Sections" at bounding box center [573, 67] width 38 height 16
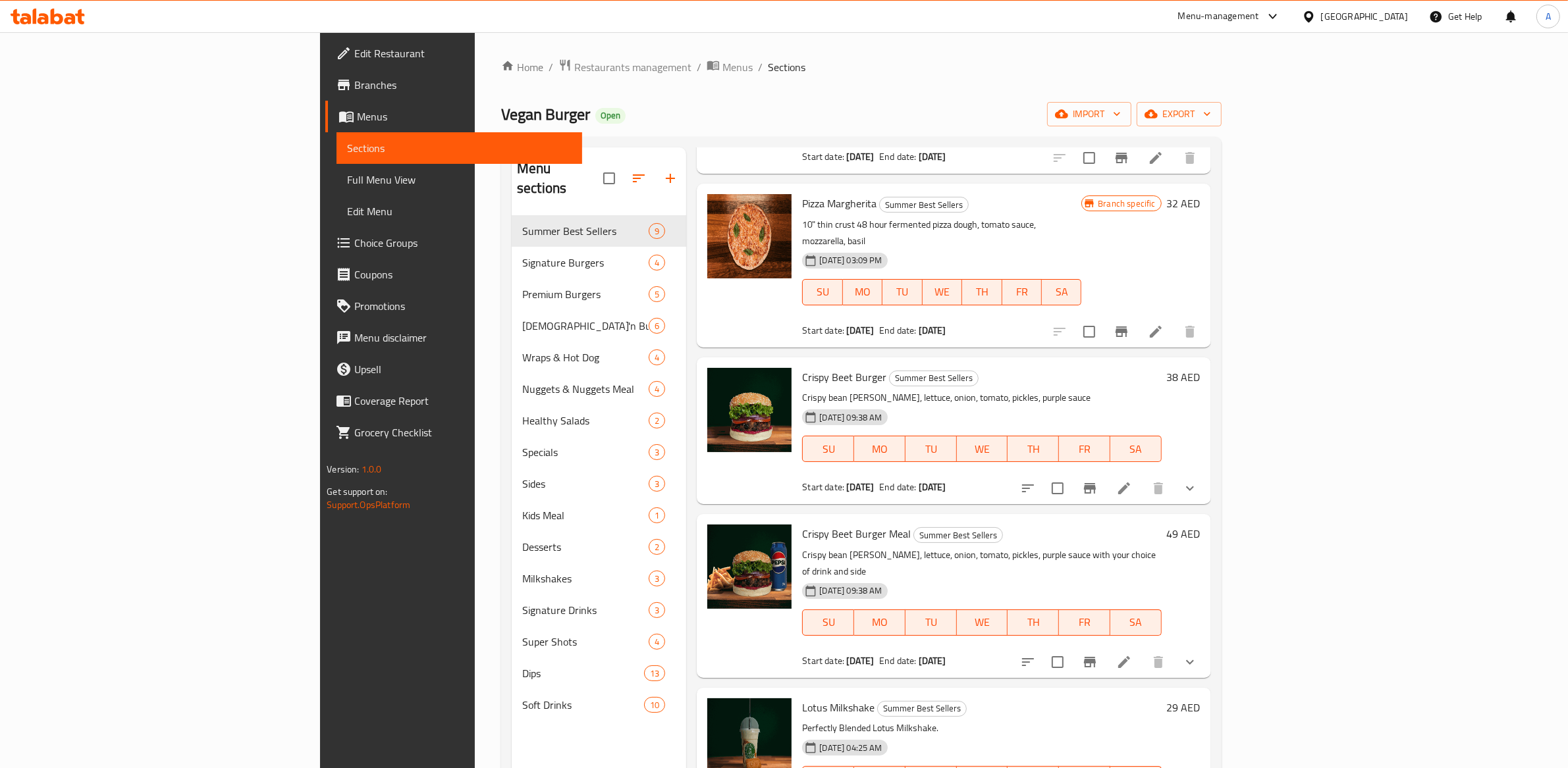
scroll to position [676, 0]
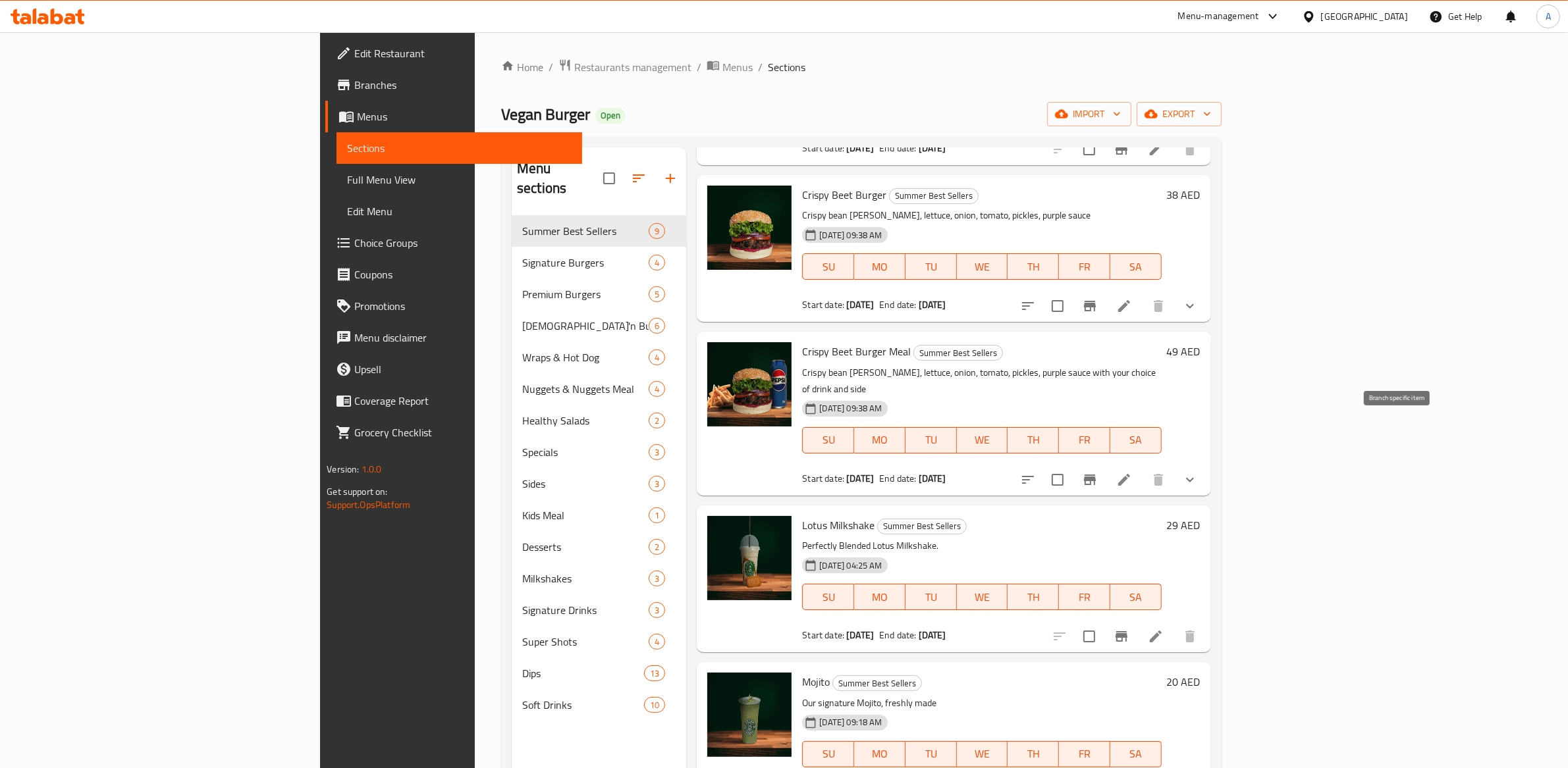
click at [1105, 464] on button "Branch-specific-item" at bounding box center [1089, 480] width 32 height 32
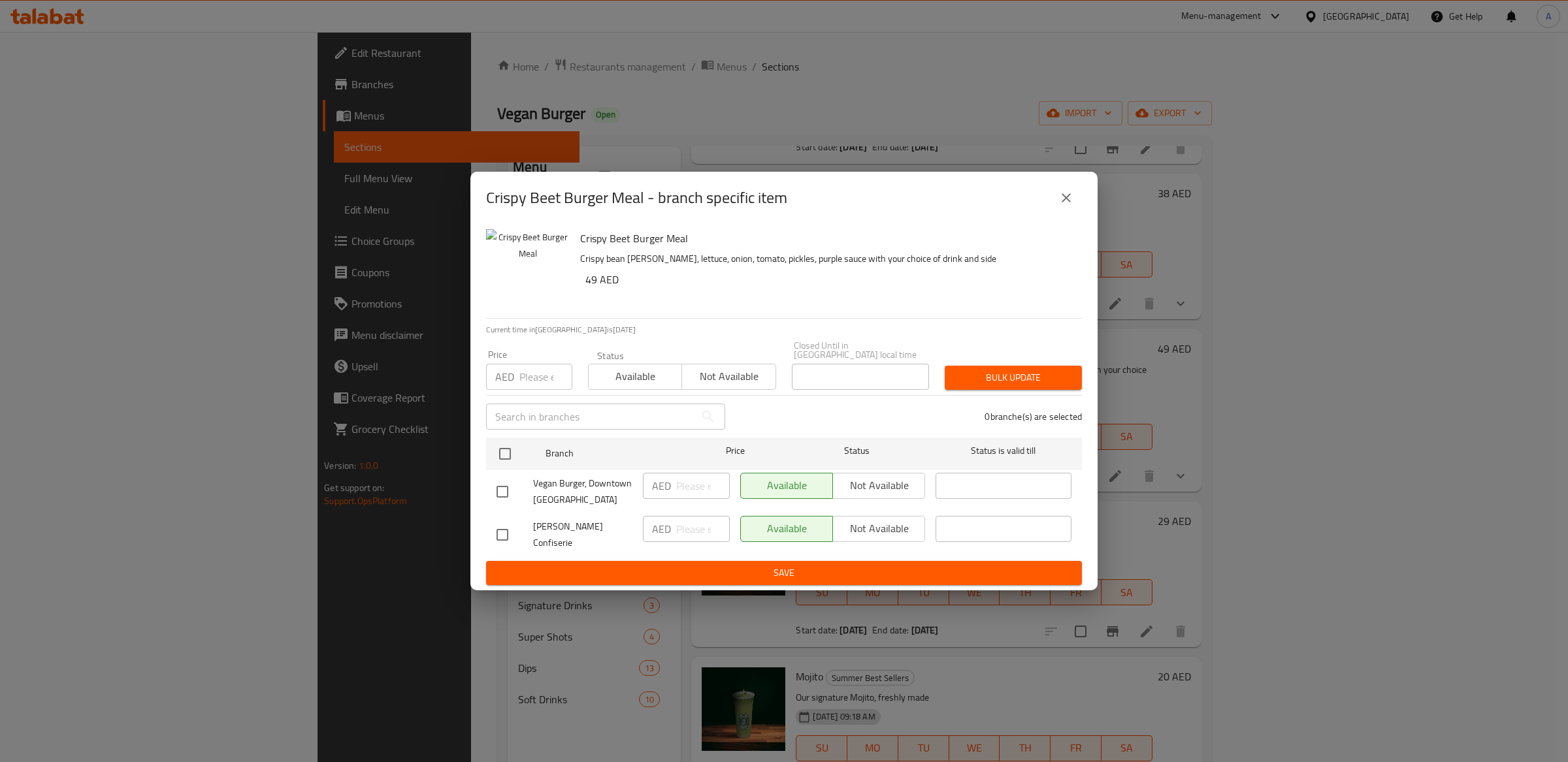
click at [1400, 428] on div "Crispy Beet Burger Meal - branch specific item Crispy Beet Burger Meal Crispy b…" at bounding box center [784, 381] width 1568 height 762
click at [1070, 205] on icon "close" at bounding box center [1066, 197] width 16 height 16
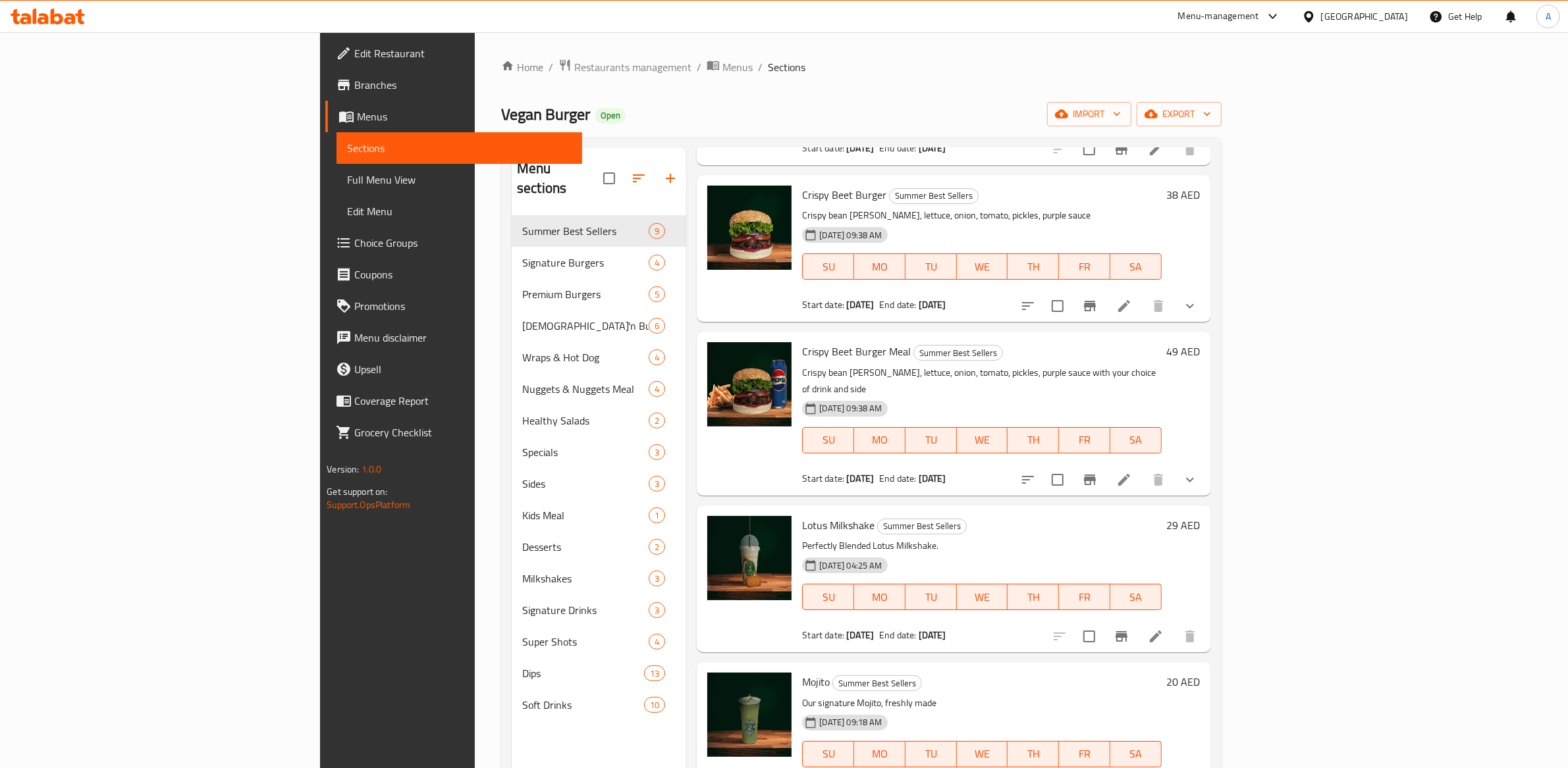
click at [1132, 472] on icon at bounding box center [1123, 479] width 16 height 16
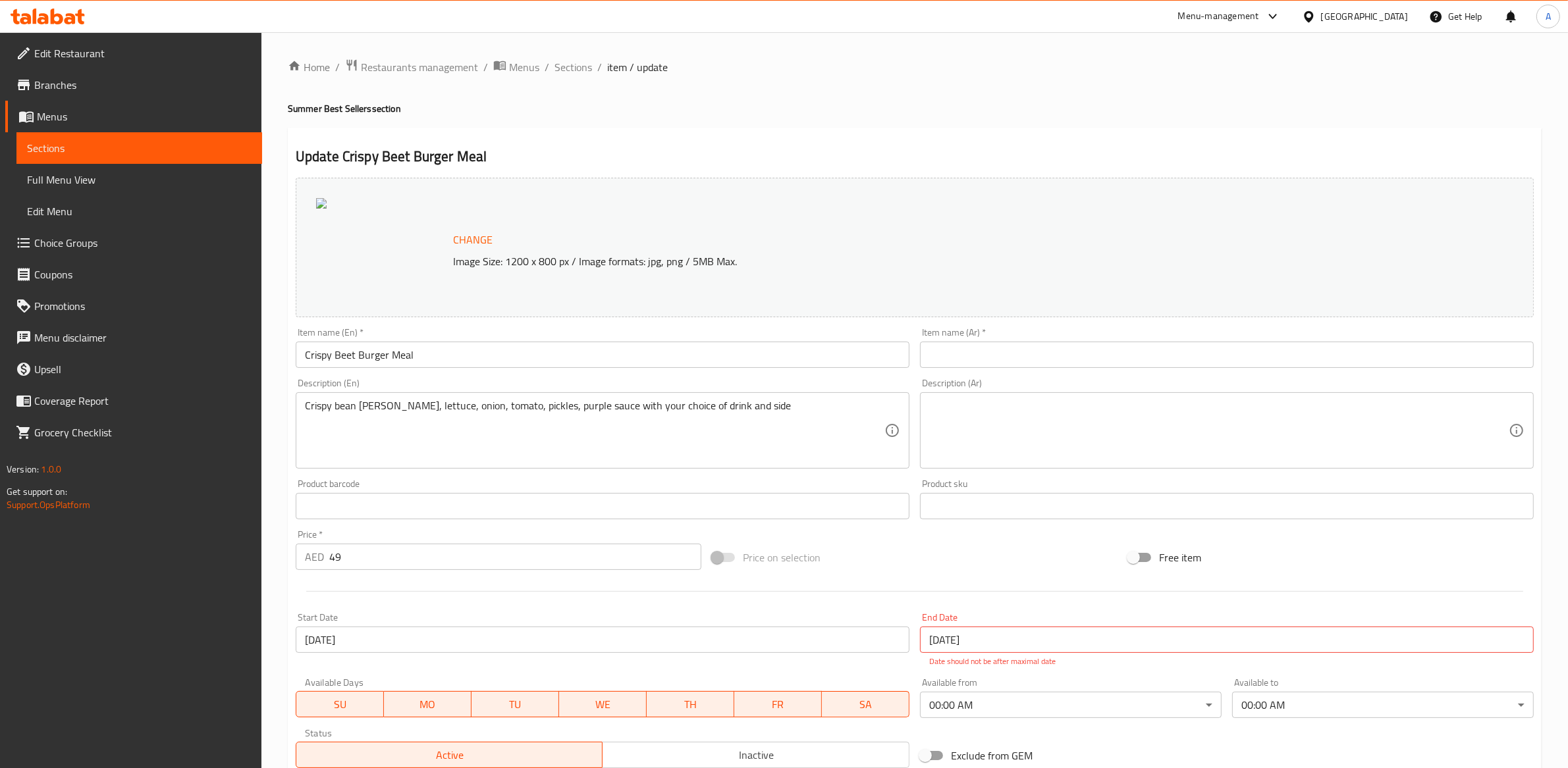
click at [505, 18] on div "Menu-management United Arab Emirates Get Help A" at bounding box center [784, 17] width 1568 height 32
click at [580, 68] on span "Sections" at bounding box center [573, 67] width 38 height 16
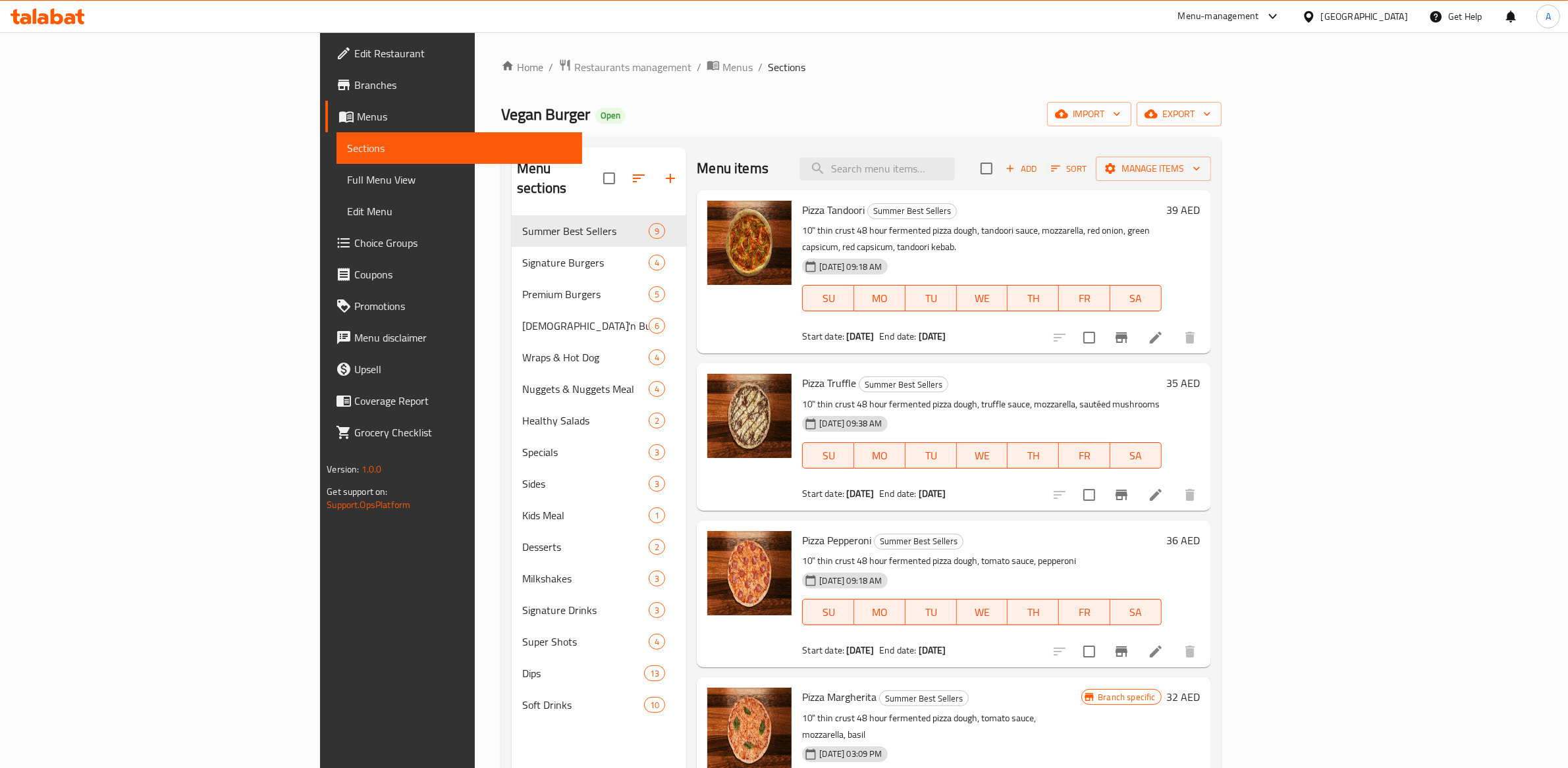
click at [325, 75] on link "Branches" at bounding box center [454, 85] width 257 height 32
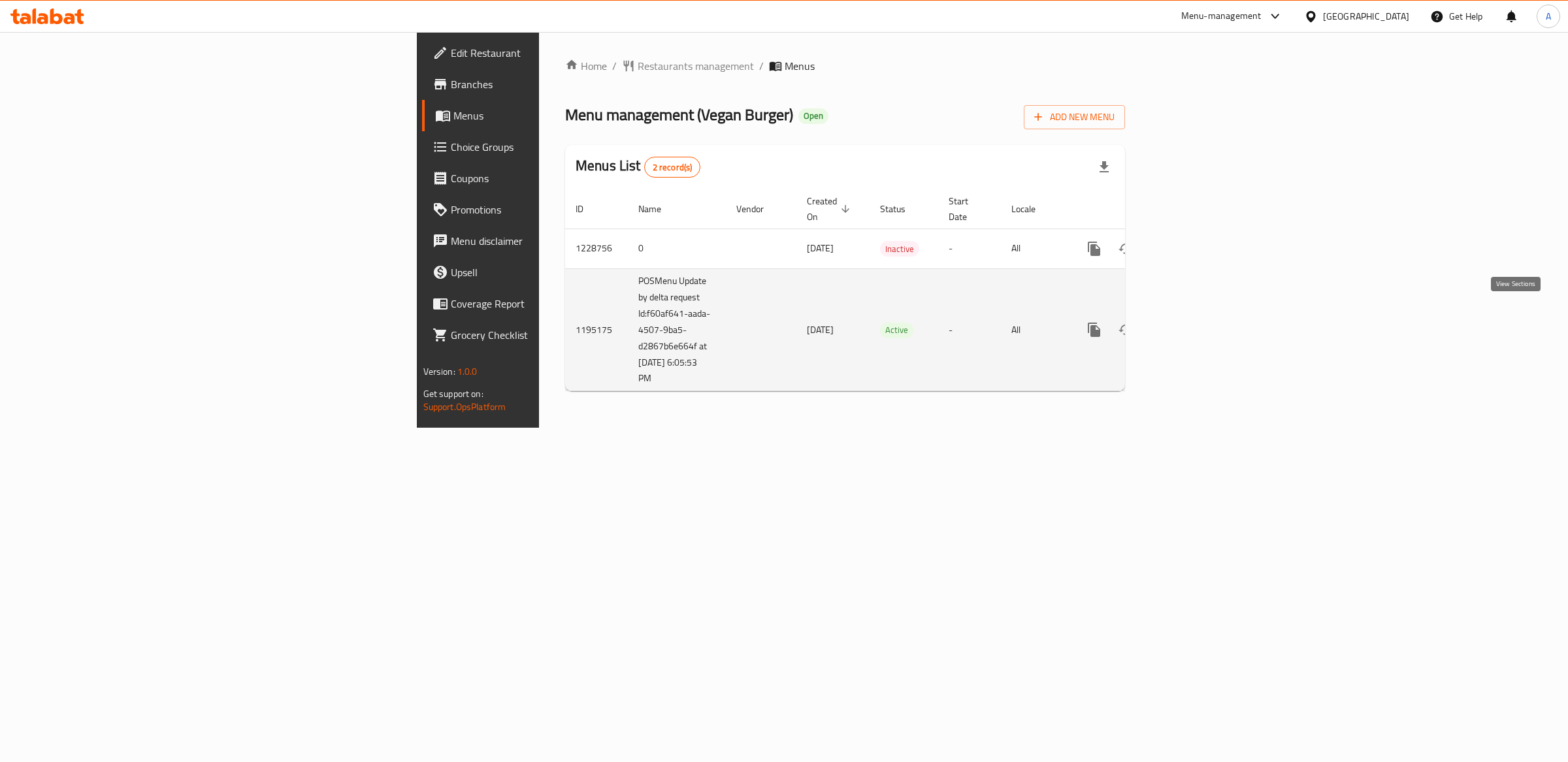
click at [1197, 322] on icon "enhanced table" at bounding box center [1188, 329] width 16 height 16
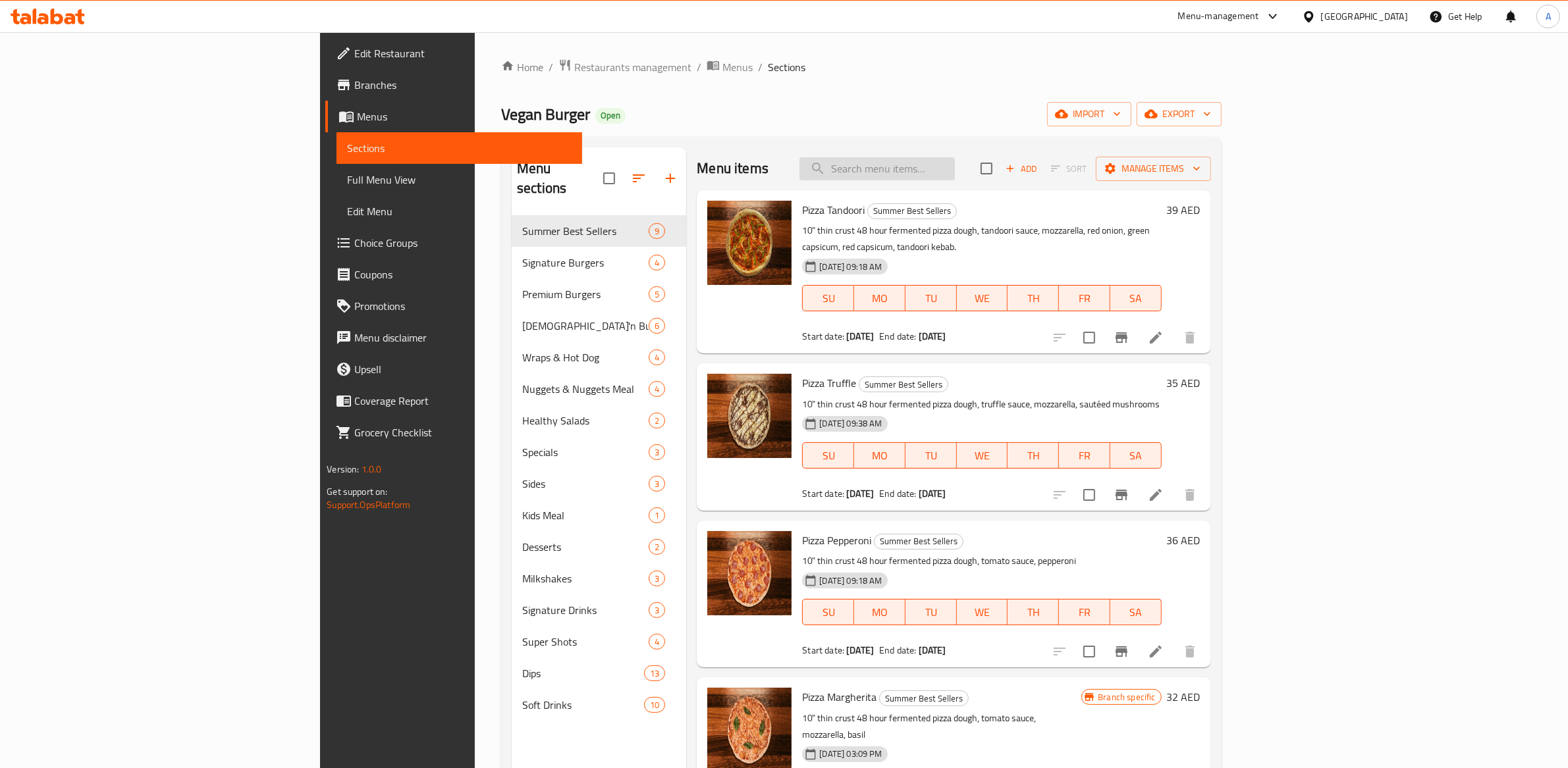
click at [955, 170] on input "search" at bounding box center [877, 169] width 156 height 23
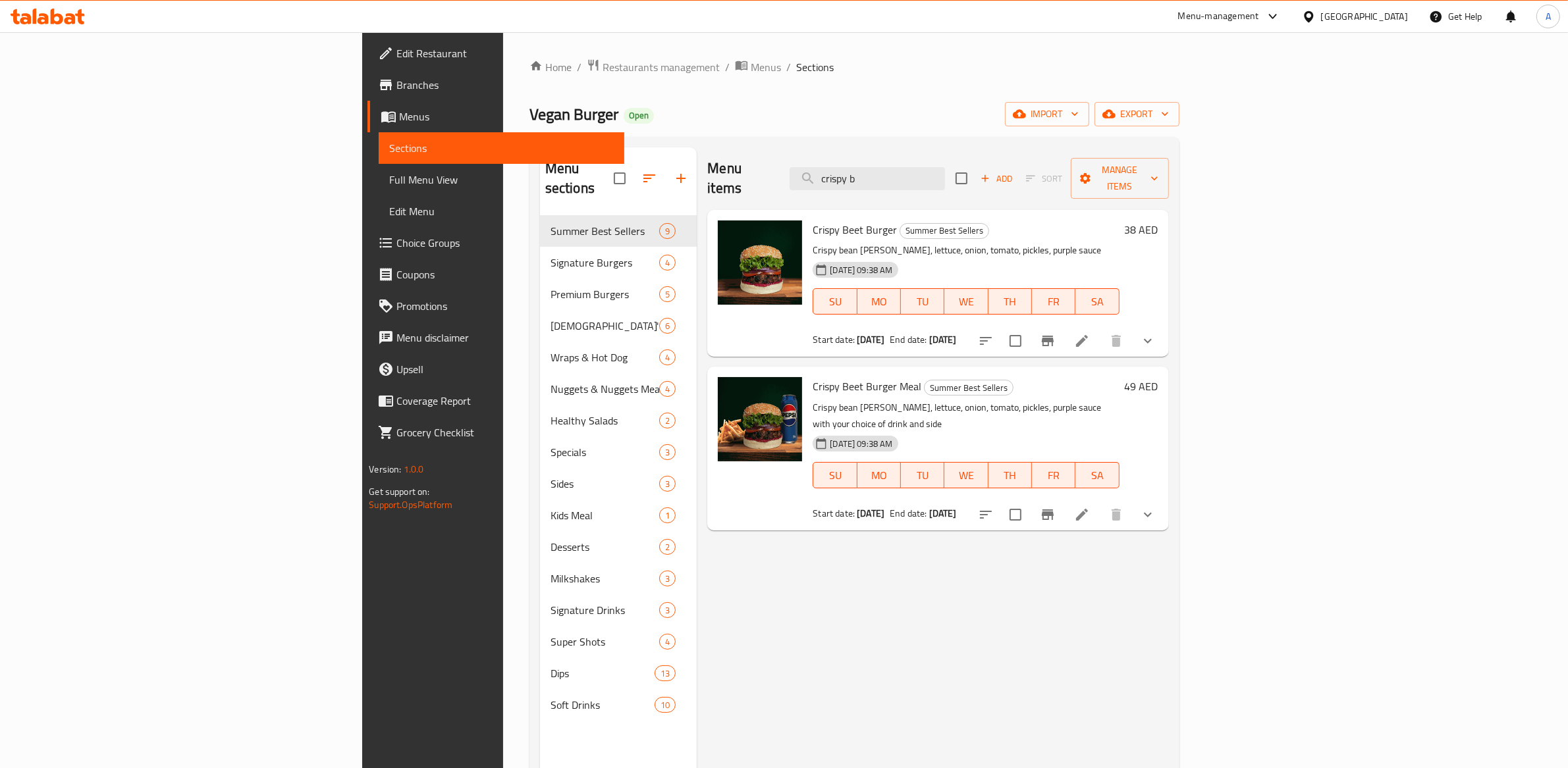
type input "crispy b"
click at [1140, 535] on div "Menu items crispy b Add Sort Manage items Crispy Beet Burger Summer Best Seller…" at bounding box center [932, 531] width 472 height 768
click at [1089, 507] on icon at bounding box center [1081, 515] width 16 height 16
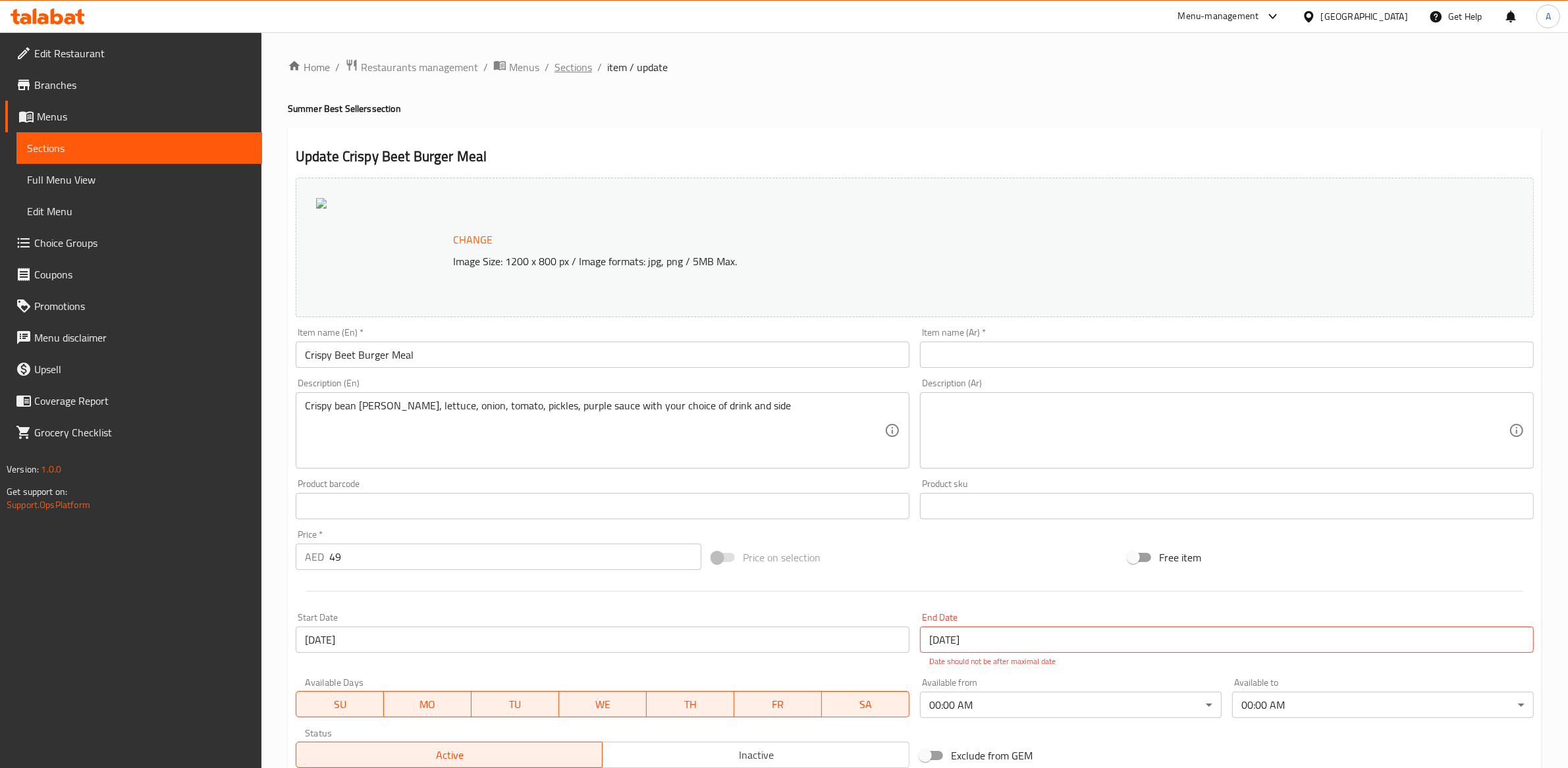
click at [567, 67] on span "Sections" at bounding box center [573, 67] width 38 height 16
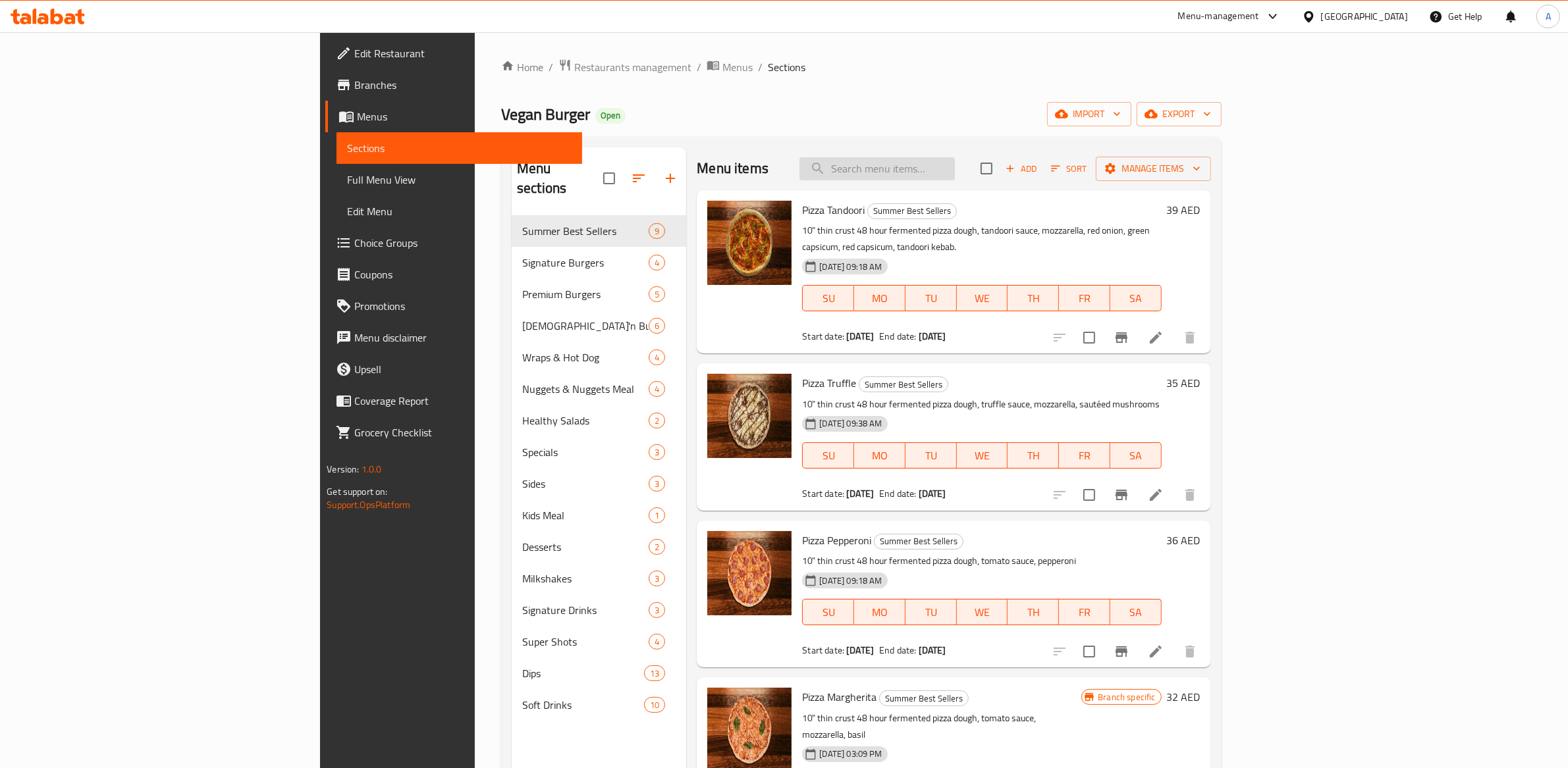
click at [955, 166] on input "search" at bounding box center [877, 169] width 156 height 23
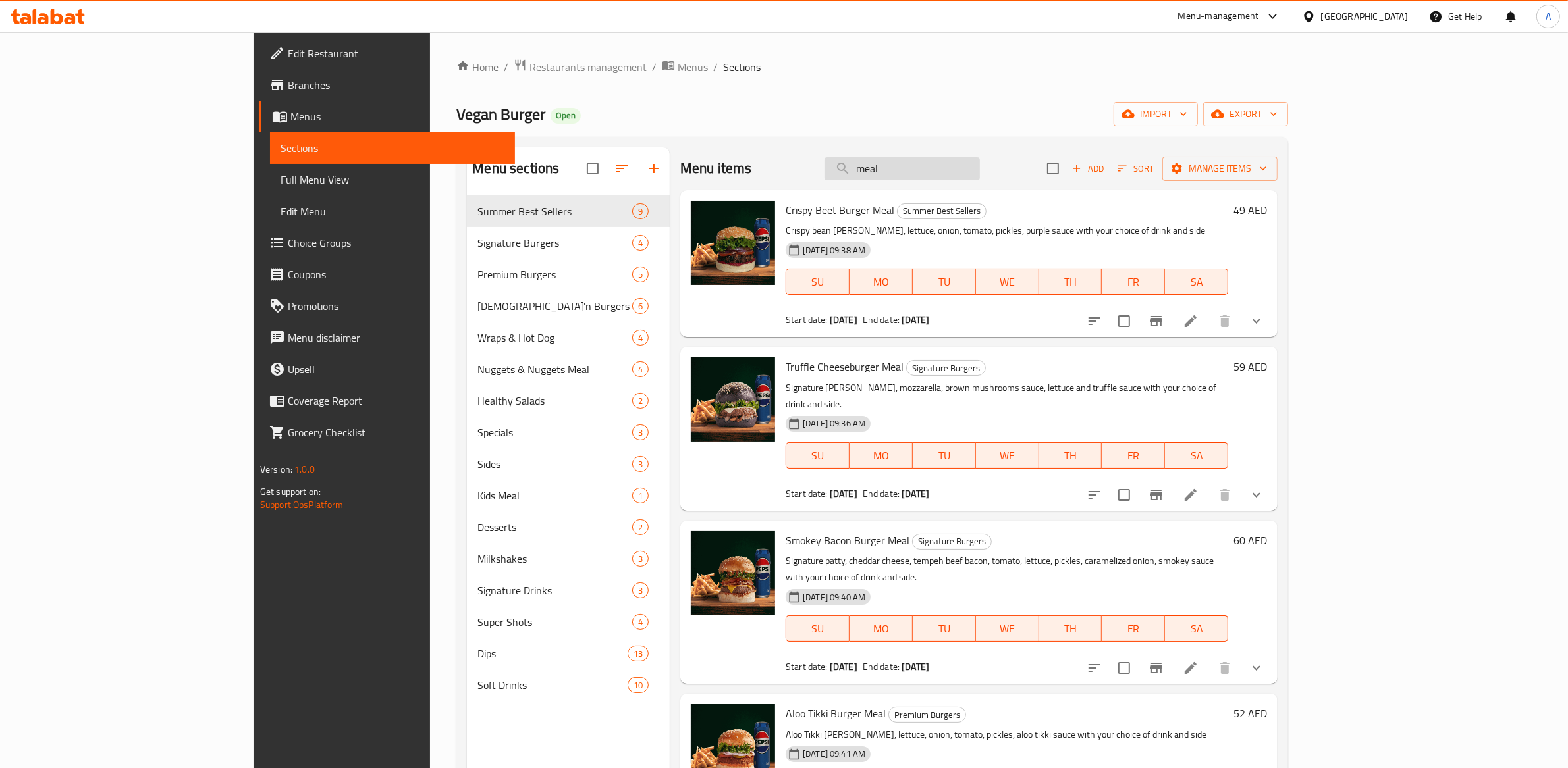
type input "meal"
click at [787, 214] on span "Crispy Beet Burger Meal" at bounding box center [840, 210] width 109 height 20
copy h6 "Crispy Beet Burger Meal"
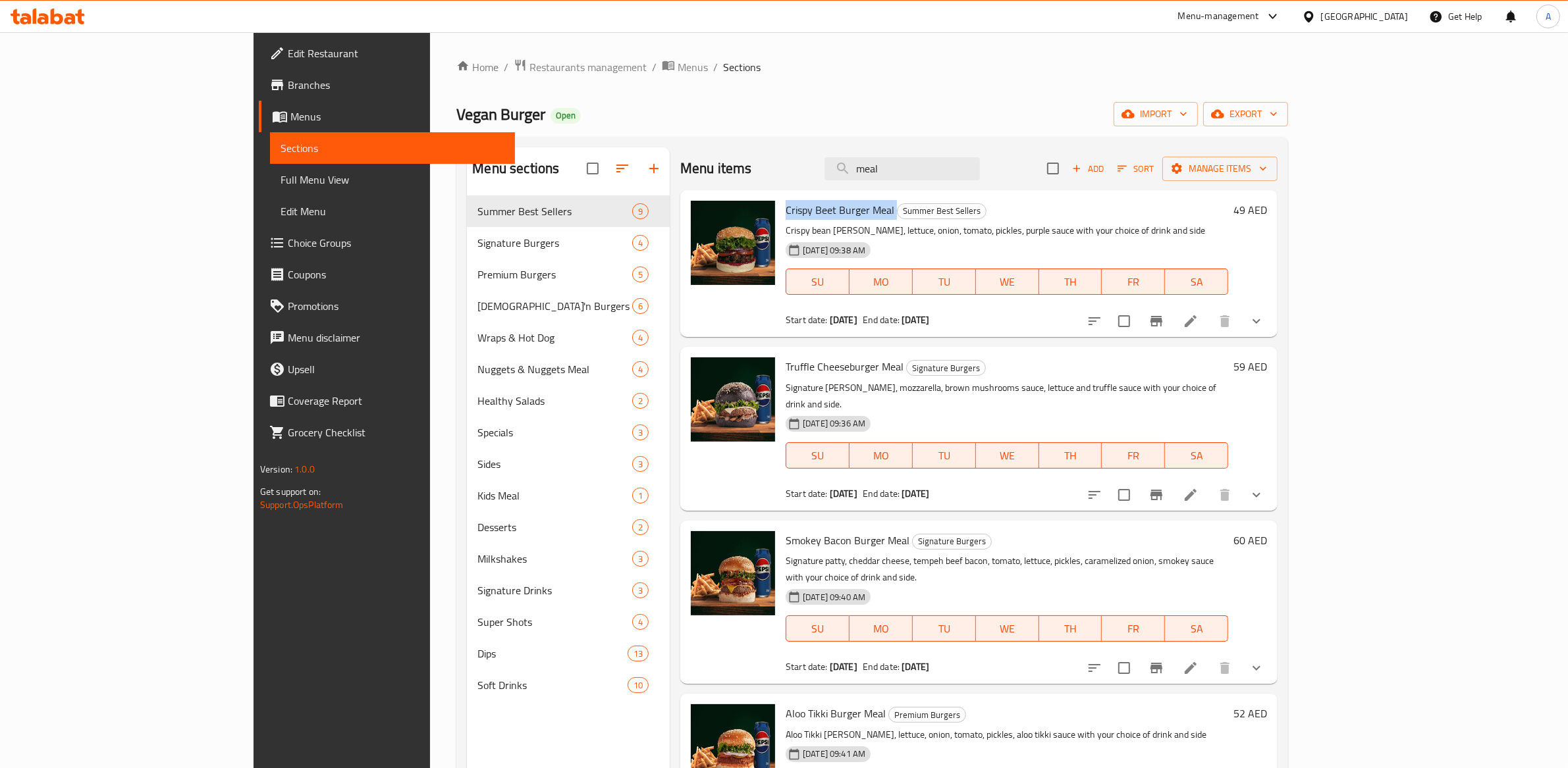
click at [808, 360] on span "Truffle Cheeseburger Meal" at bounding box center [844, 367] width 118 height 20
click at [808, 359] on span "Truffle Cheeseburger Meal" at bounding box center [844, 367] width 118 height 20
copy h6 "Truffle Cheeseburger Meal"
click at [792, 531] on span "Smokey Bacon Burger Meal" at bounding box center [848, 540] width 124 height 20
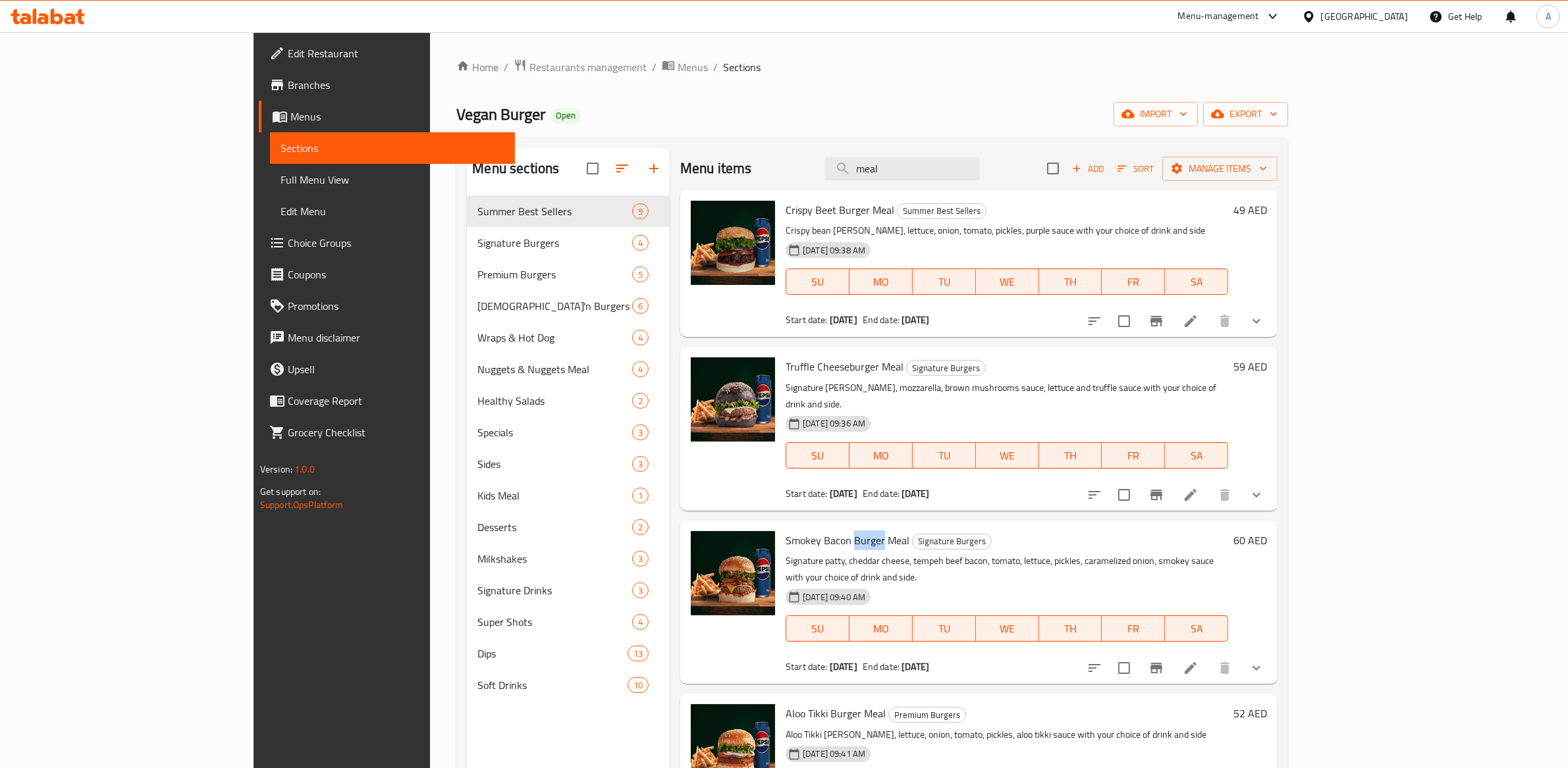
click at [793, 531] on span "Smokey Bacon Burger Meal" at bounding box center [848, 540] width 124 height 20
drag, startPoint x: 793, startPoint y: 526, endPoint x: 764, endPoint y: 460, distance: 72.1
click at [793, 531] on span "Smokey Bacon Burger Meal" at bounding box center [848, 540] width 124 height 20
copy h6 "Smokey Bacon Burger Meal"
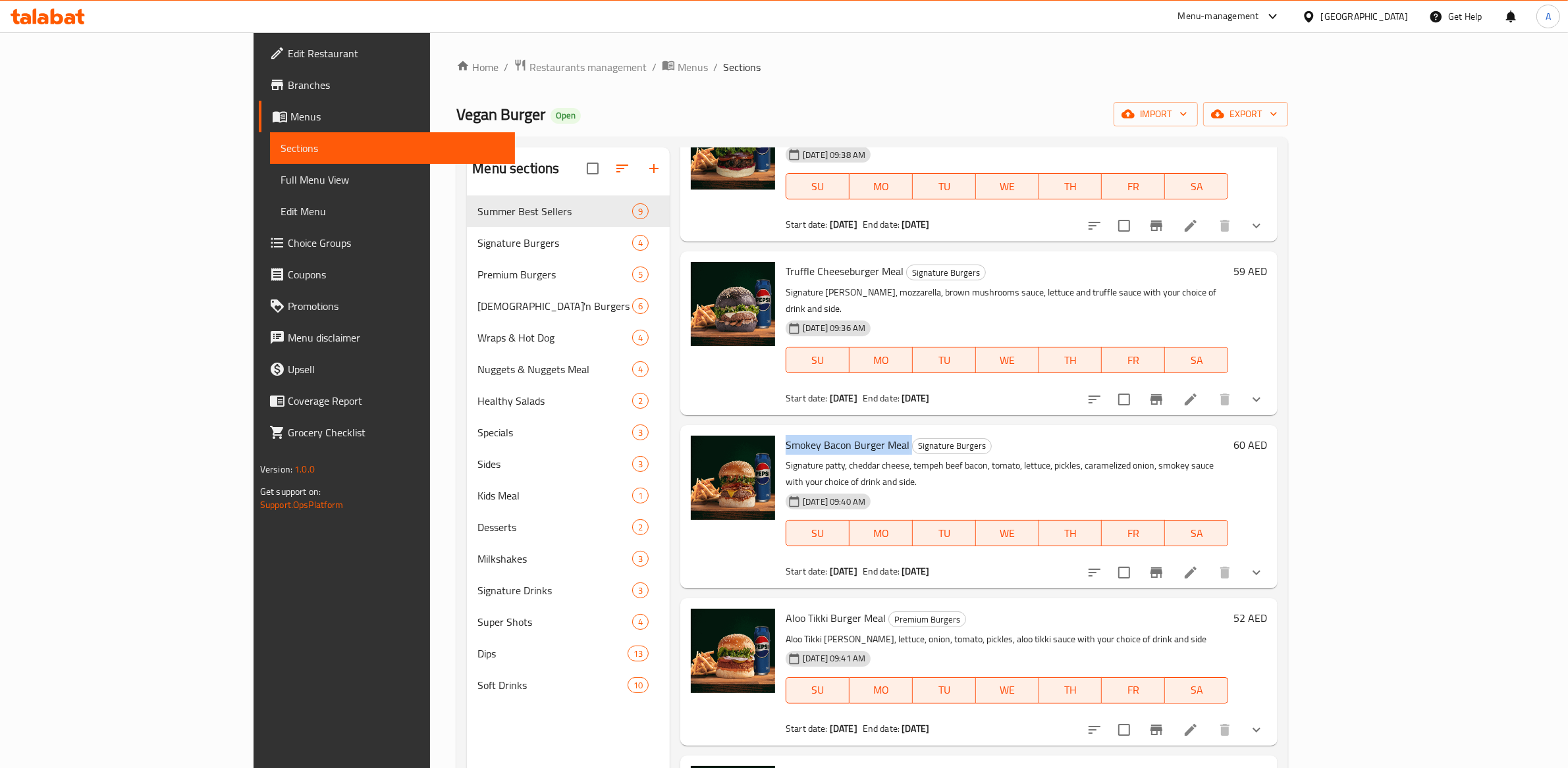
scroll to position [156, 0]
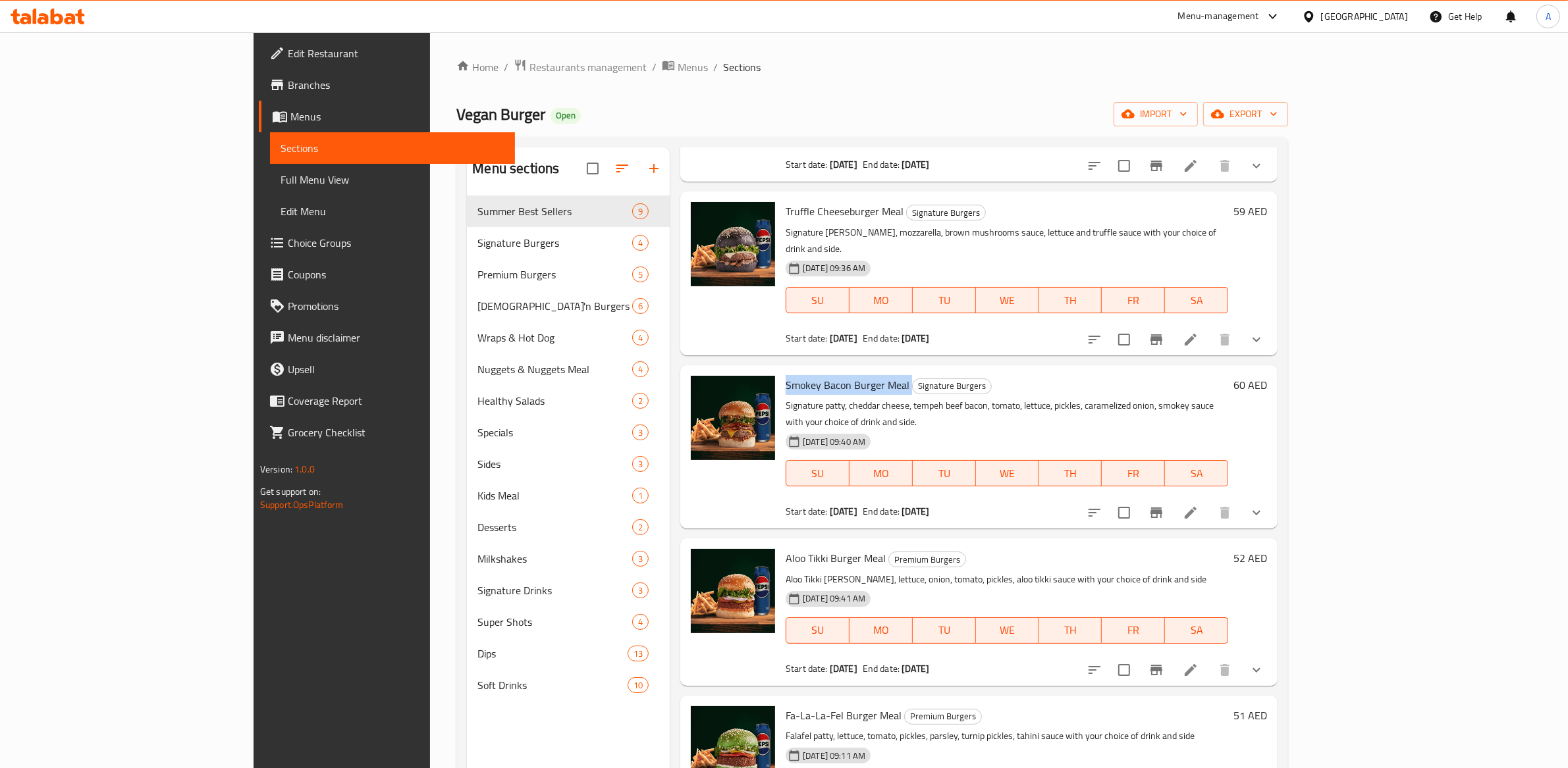
click at [785, 543] on div "Aloo Tikki Burger Meal Premium Burgers Aloo Tikki patty, lettuce, onion, tomato…" at bounding box center [1006, 612] width 453 height 136
click at [786, 548] on span "Aloo Tikki Burger Meal" at bounding box center [835, 558] width 100 height 20
click at [786, 548] on span "Aloo Tikki Burger Meal" at bounding box center [835, 558] width 100 height 20
copy h6 "Aloo Tikki Burger Meal"
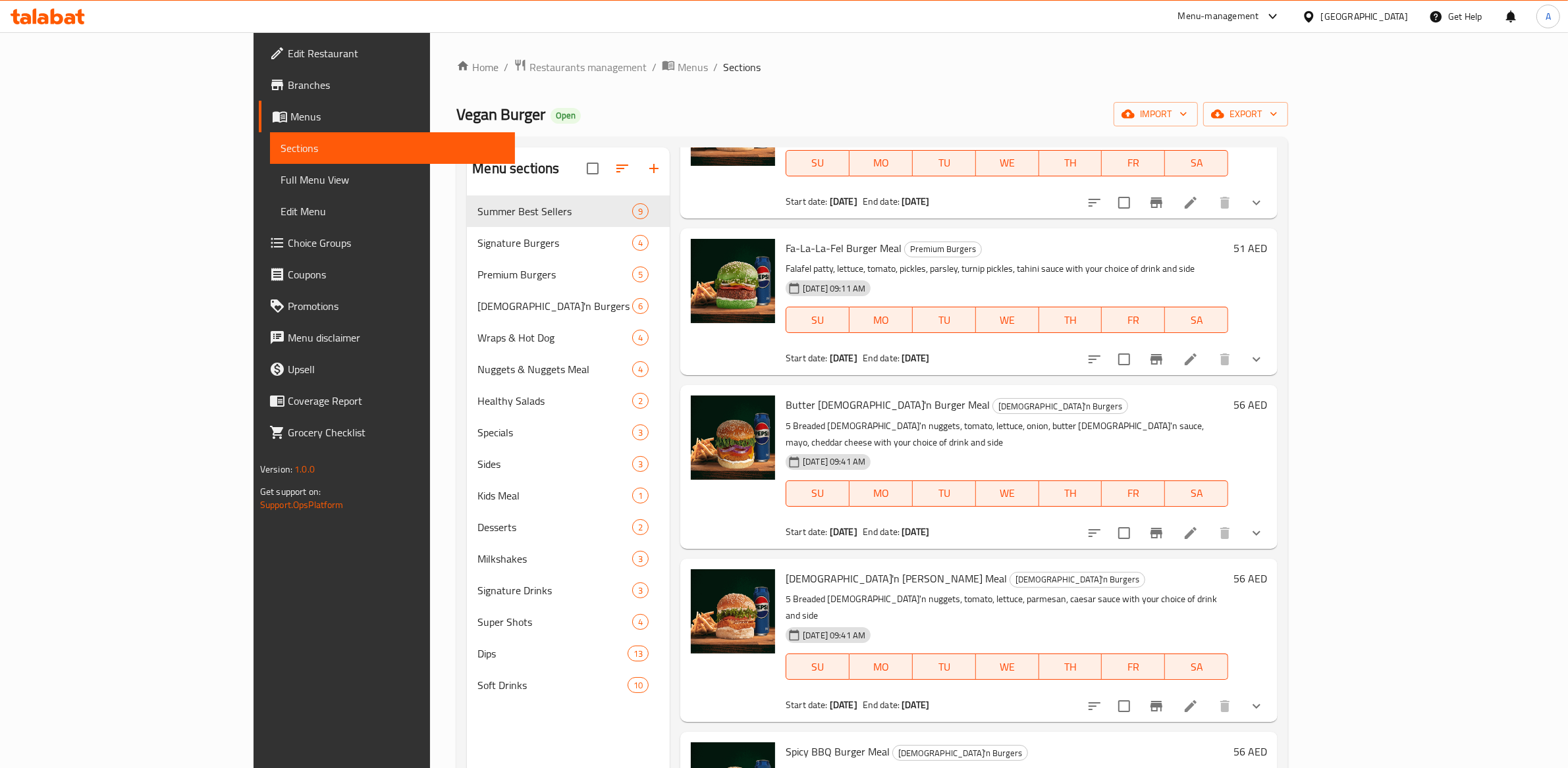
scroll to position [507, 0]
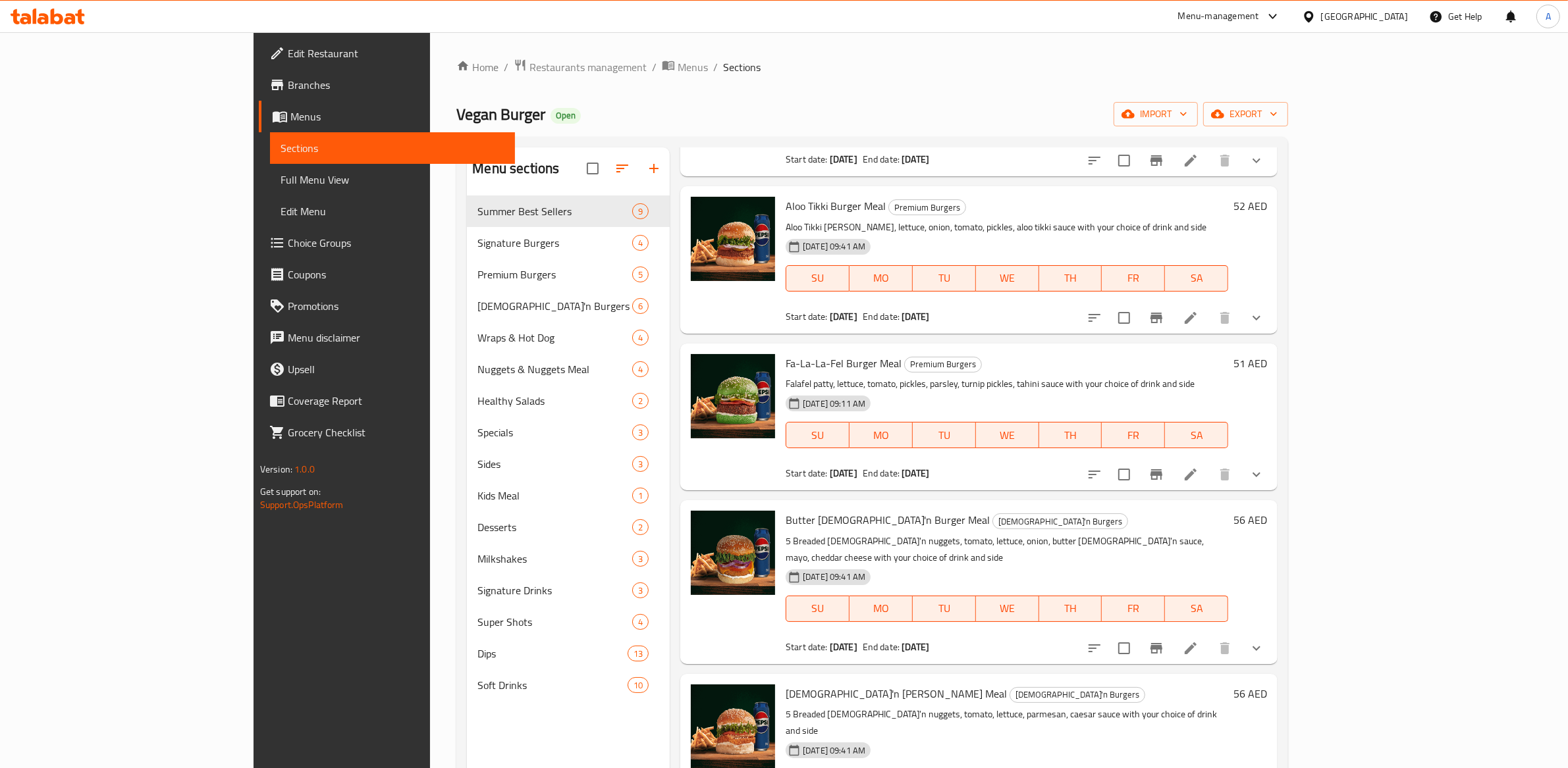
click at [801, 354] on span "Fa-La-La-Fel Burger Meal" at bounding box center [843, 364] width 116 height 20
click at [802, 354] on span "Fa-La-La-Fel Burger Meal" at bounding box center [843, 364] width 116 height 20
copy h6 "Fa-La-La-Fel Burger Meal"
click at [786, 510] on span "Butter Chick'n Burger Meal" at bounding box center [888, 520] width 204 height 20
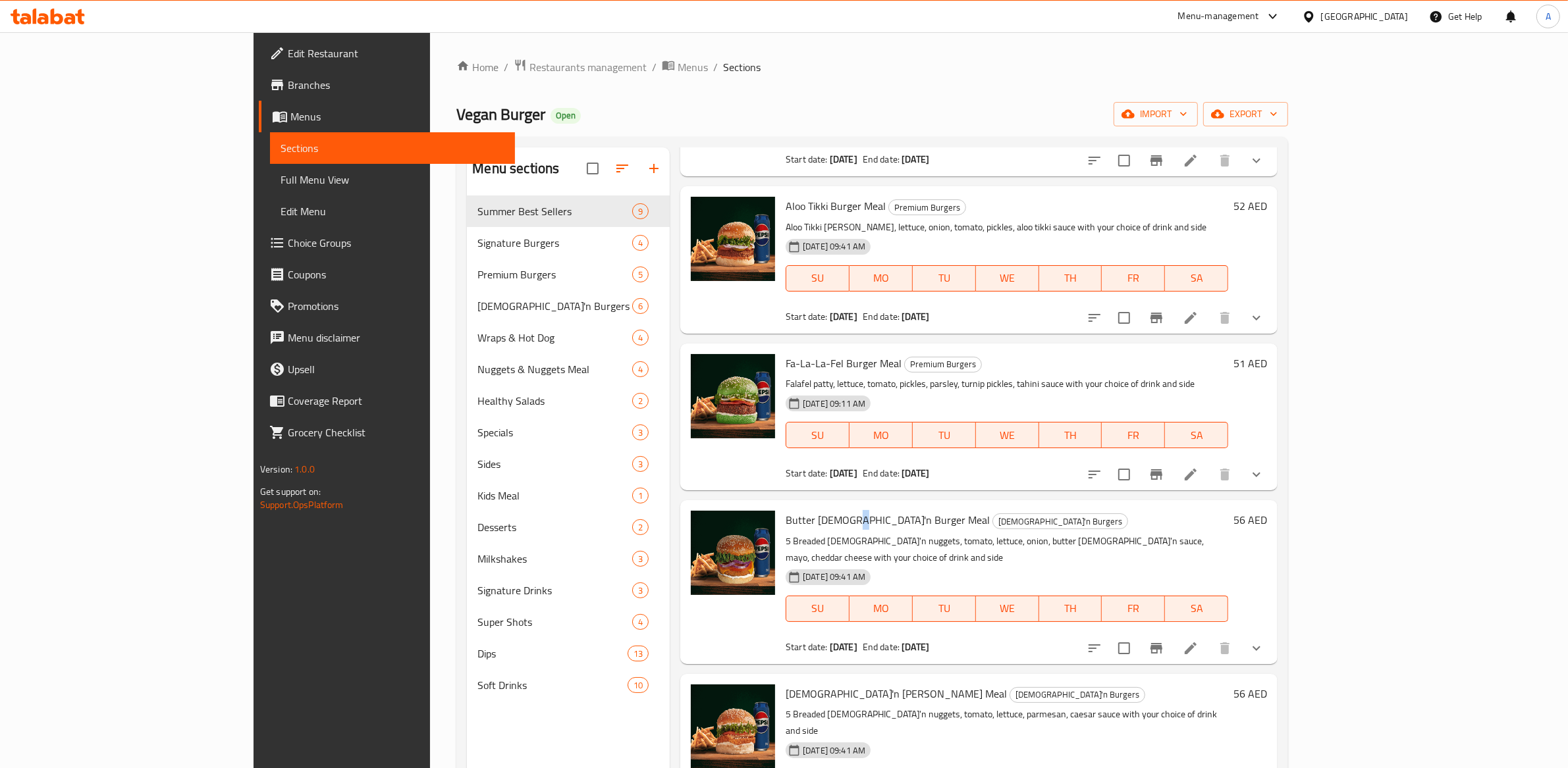
click at [786, 510] on span "Butter Chick'n Burger Meal" at bounding box center [888, 520] width 204 height 20
copy h6 "Butter Chick'n Burger Meal"
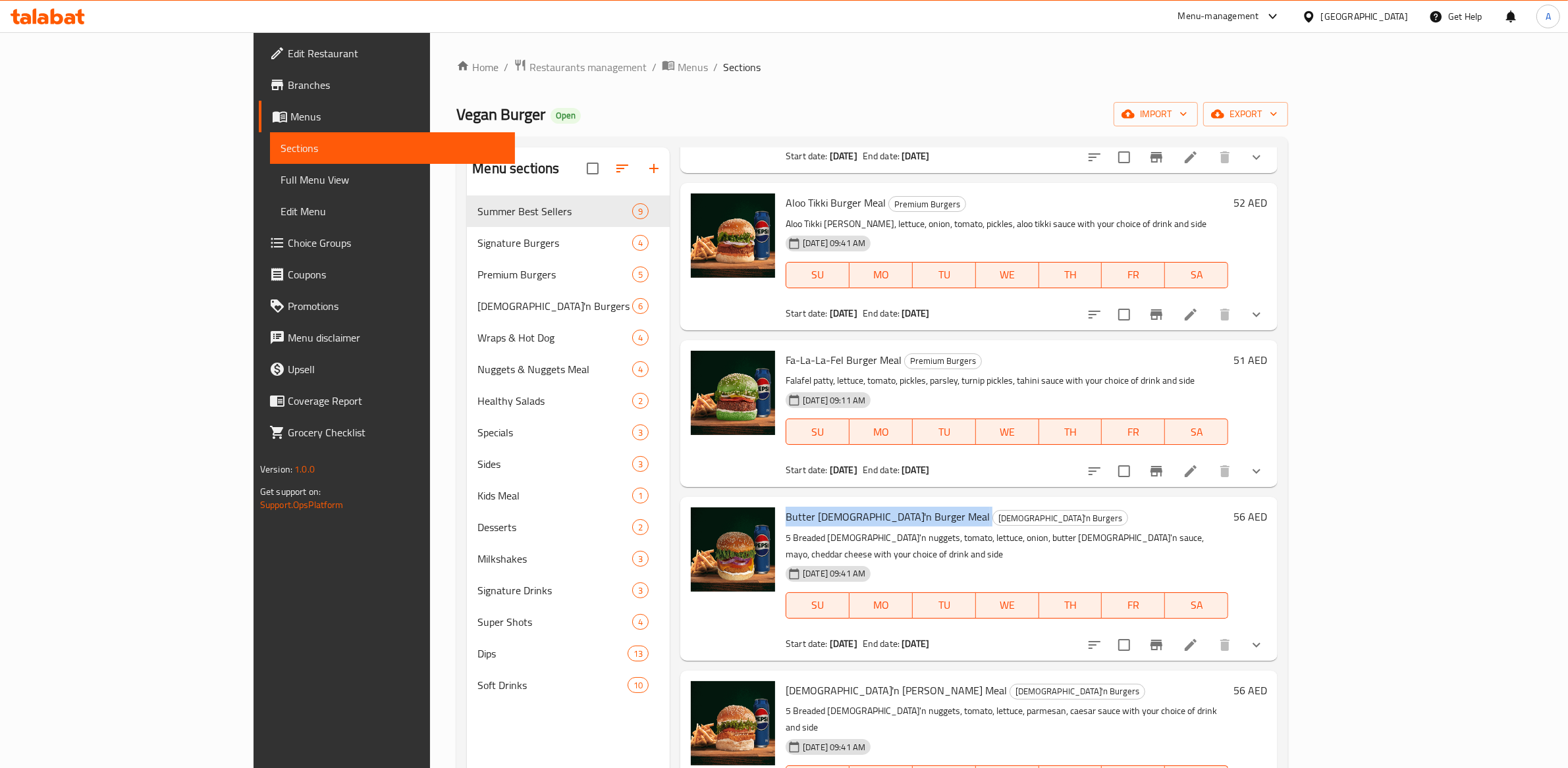
scroll to position [514, 0]
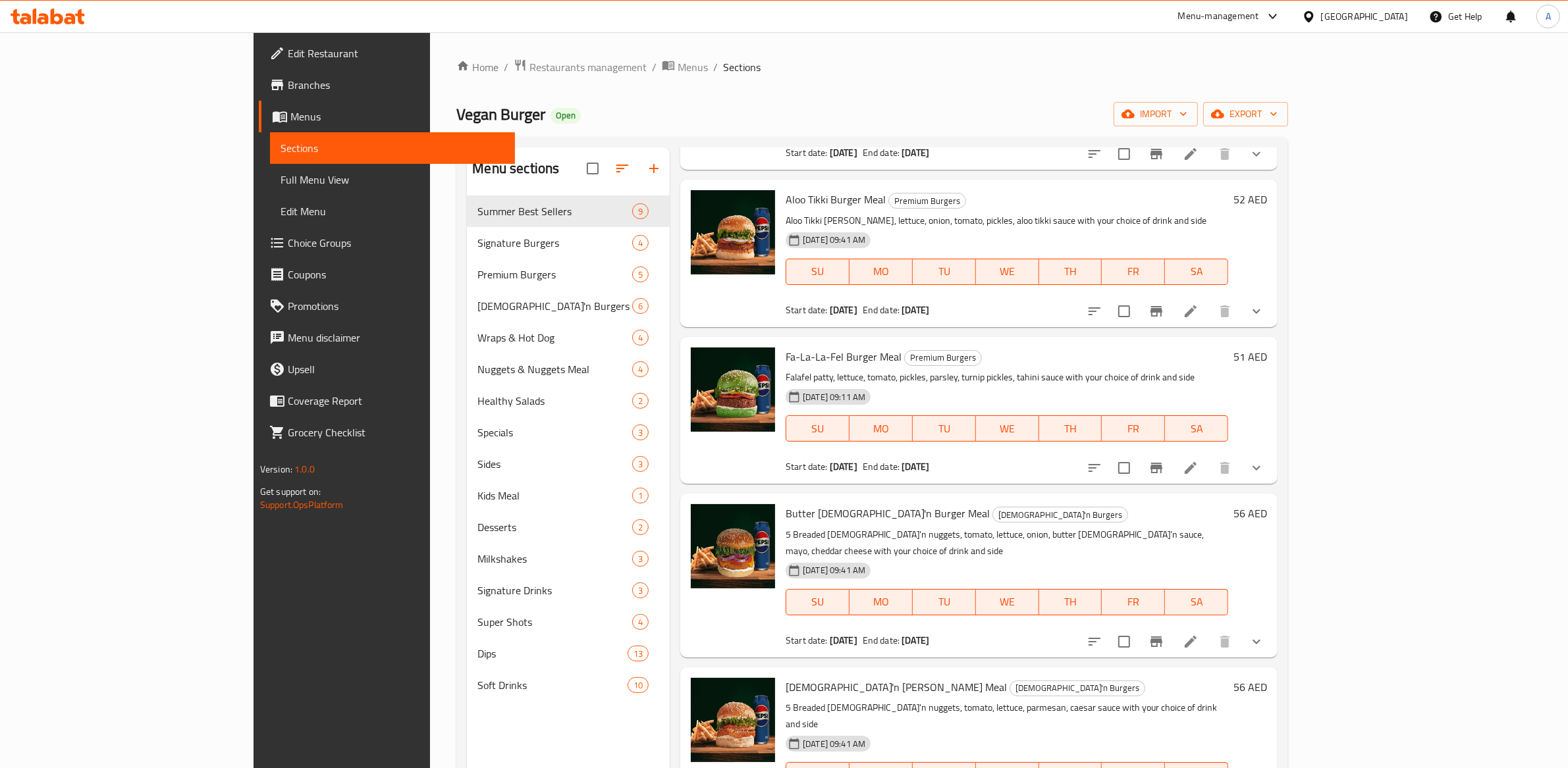
click at [813, 677] on span "Chick'n Caesar Burger Meal" at bounding box center [896, 687] width 222 height 20
copy h6 "Chick'n Caesar Burger Meal"
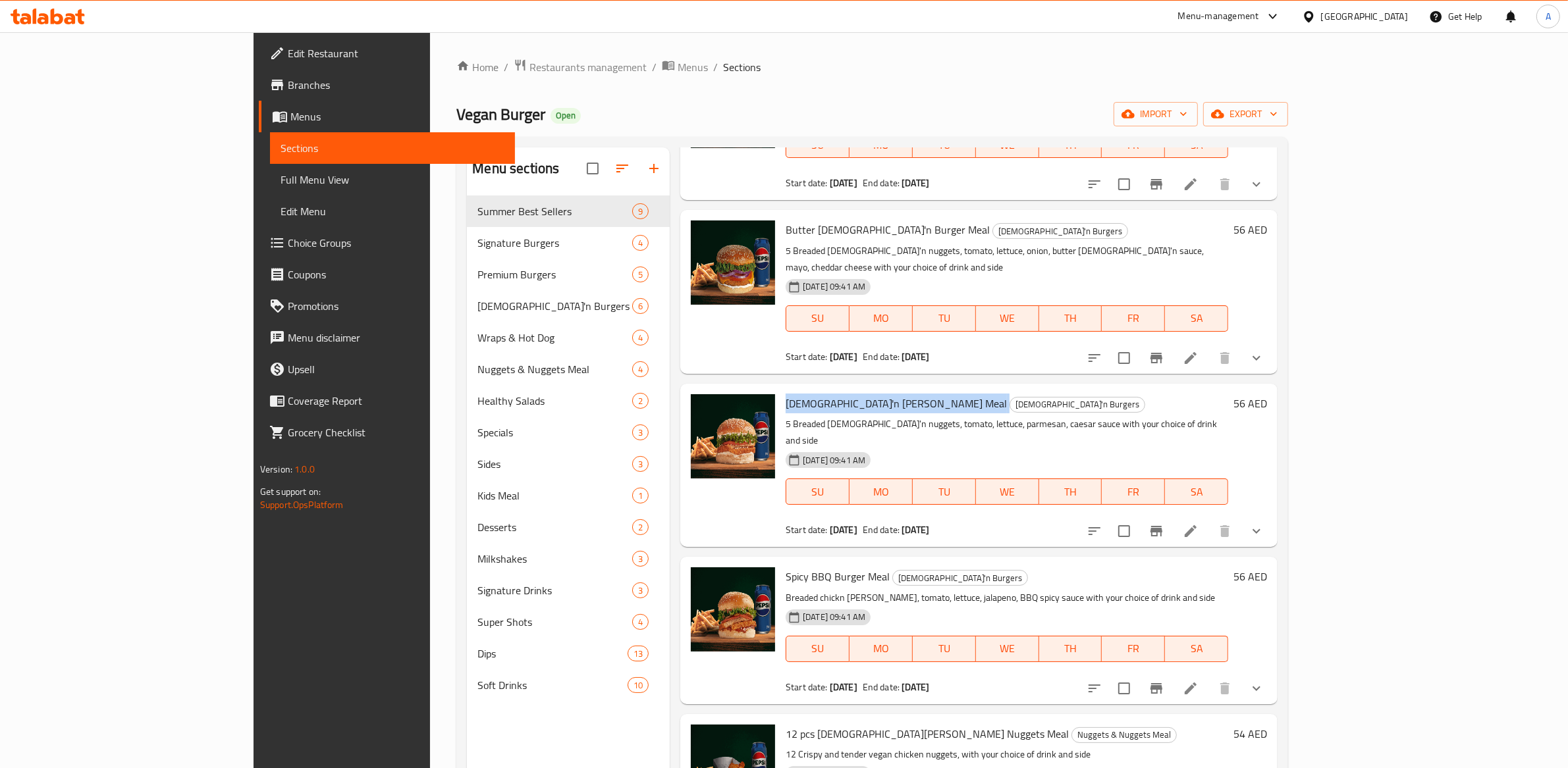
scroll to position [804, 0]
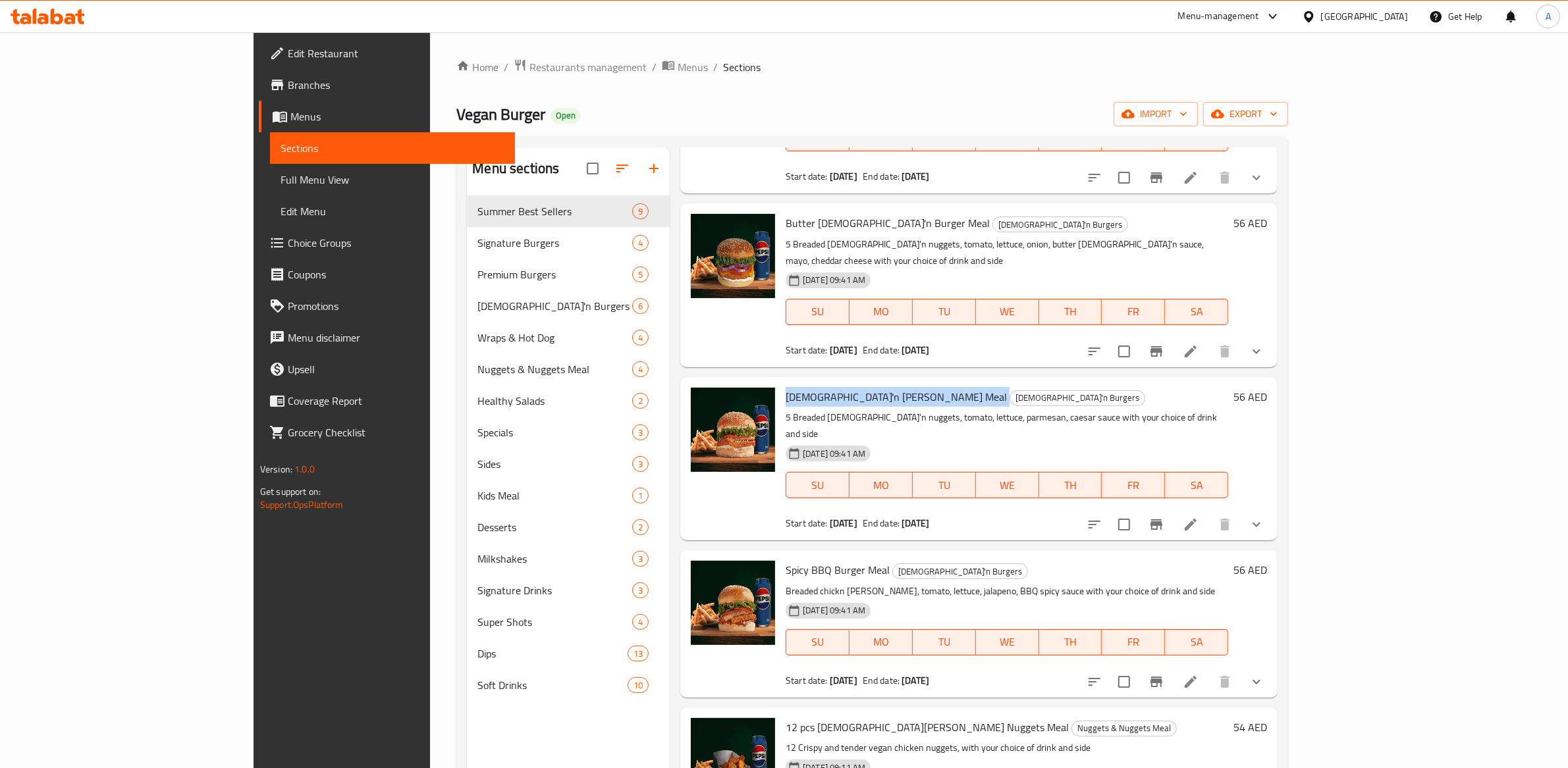
click at [797, 560] on span "Spicy BBQ Burger Meal" at bounding box center [838, 570] width 104 height 20
click at [798, 560] on span "Spicy BBQ Burger Meal" at bounding box center [838, 570] width 104 height 20
copy h6 "Spicy BBQ Burger Meal"
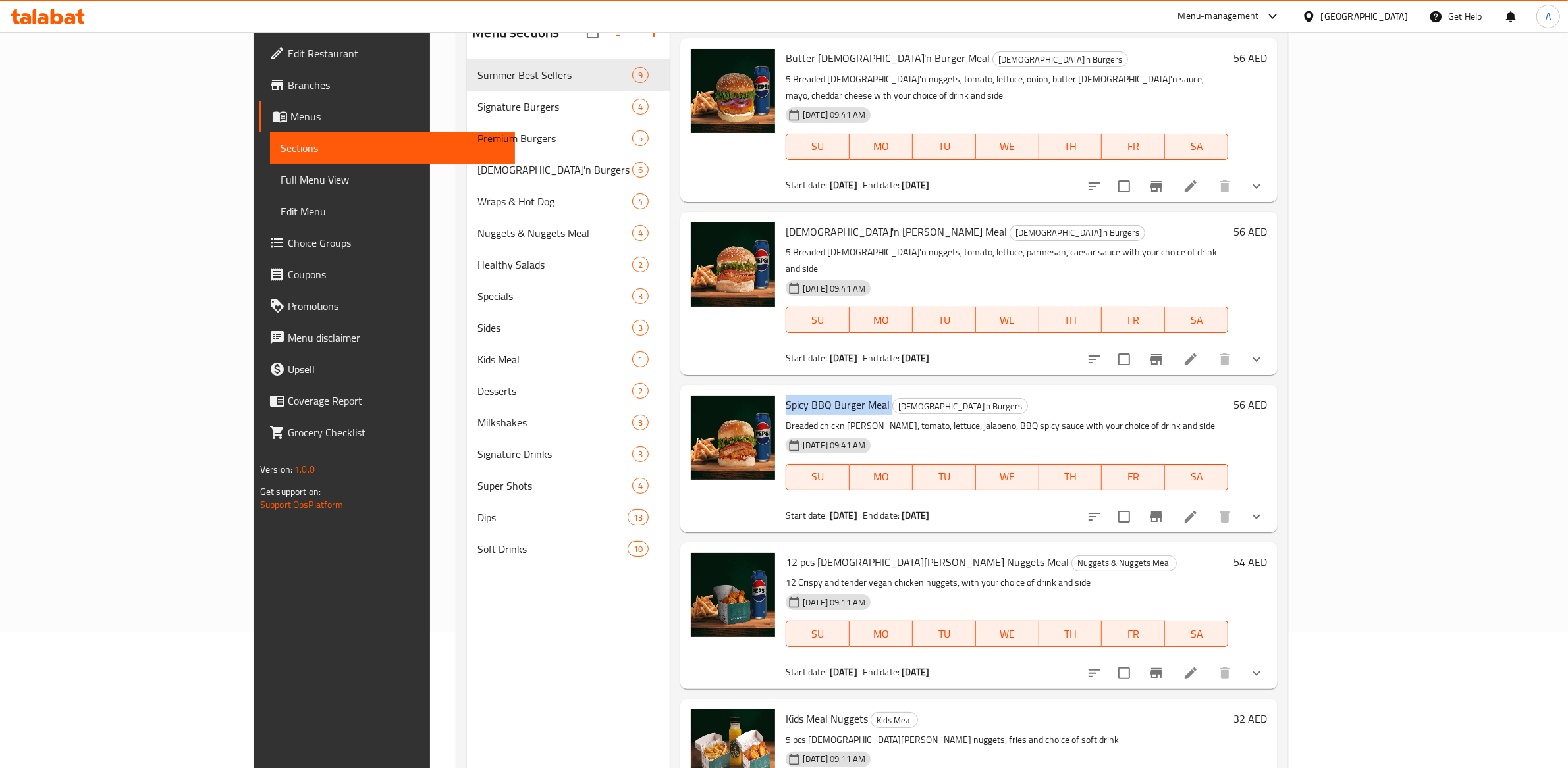
scroll to position [185, 0]
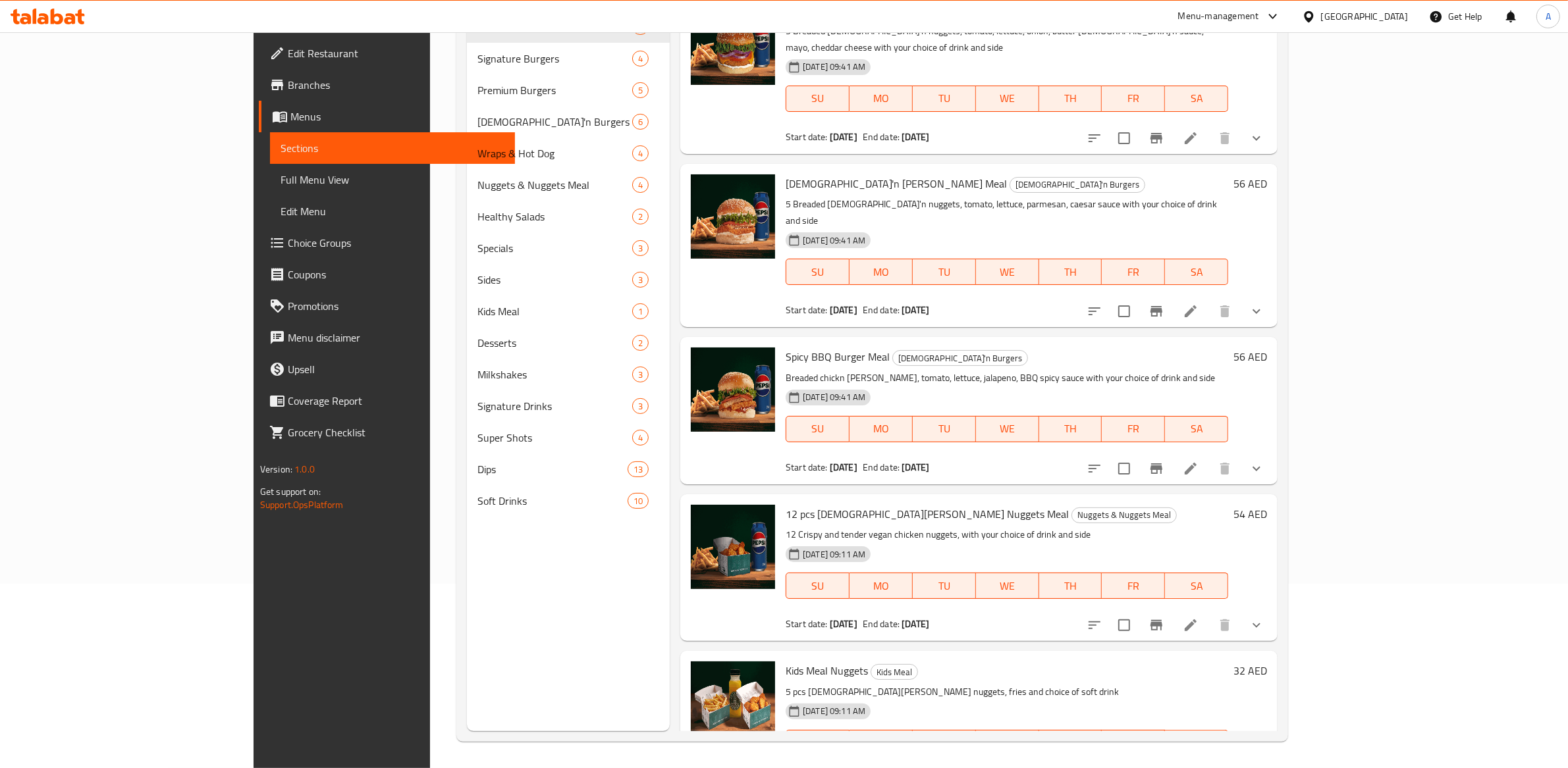
click at [1122, 268] on div "Menu items meal Add Sort Manage items Crispy Beet Burger Meal Summer Best Selle…" at bounding box center [974, 347] width 608 height 768
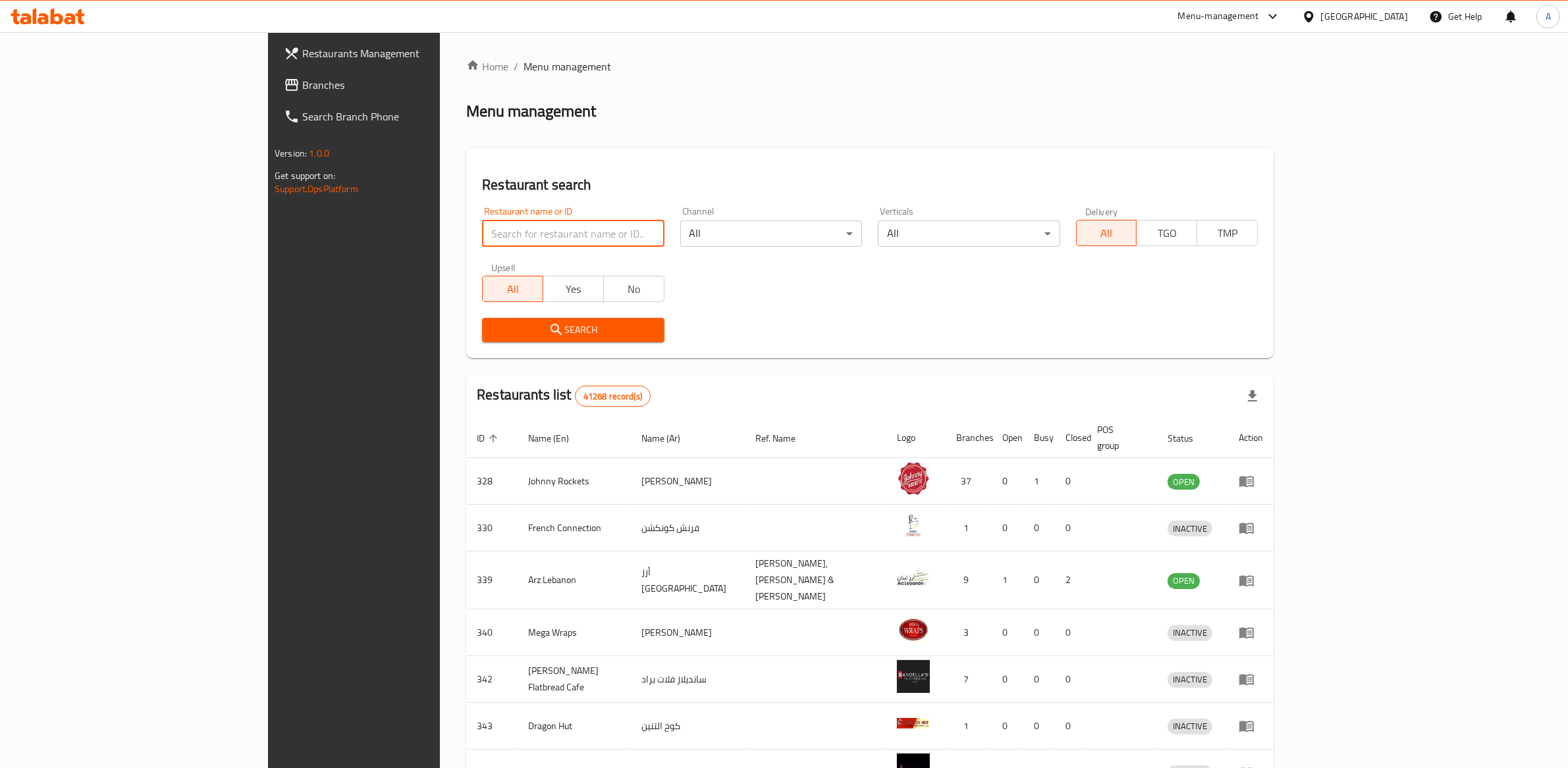
click at [482, 232] on input "search" at bounding box center [573, 234] width 181 height 26
type input "hangry [PERSON_NAME]"
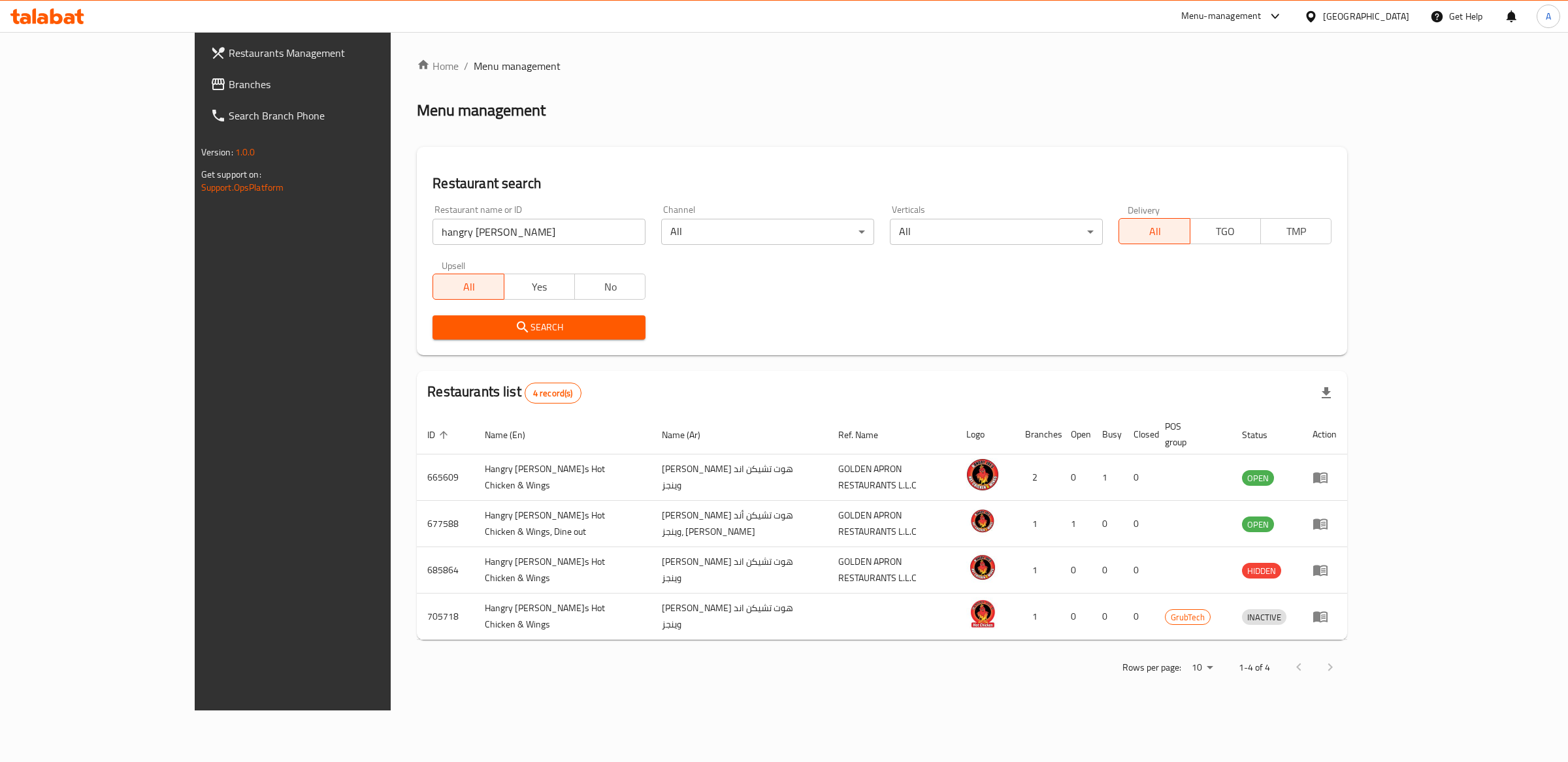
click at [755, 362] on div "Home / Menu management Menu management Restaurant search Restaurant name or ID …" at bounding box center [882, 371] width 930 height 626
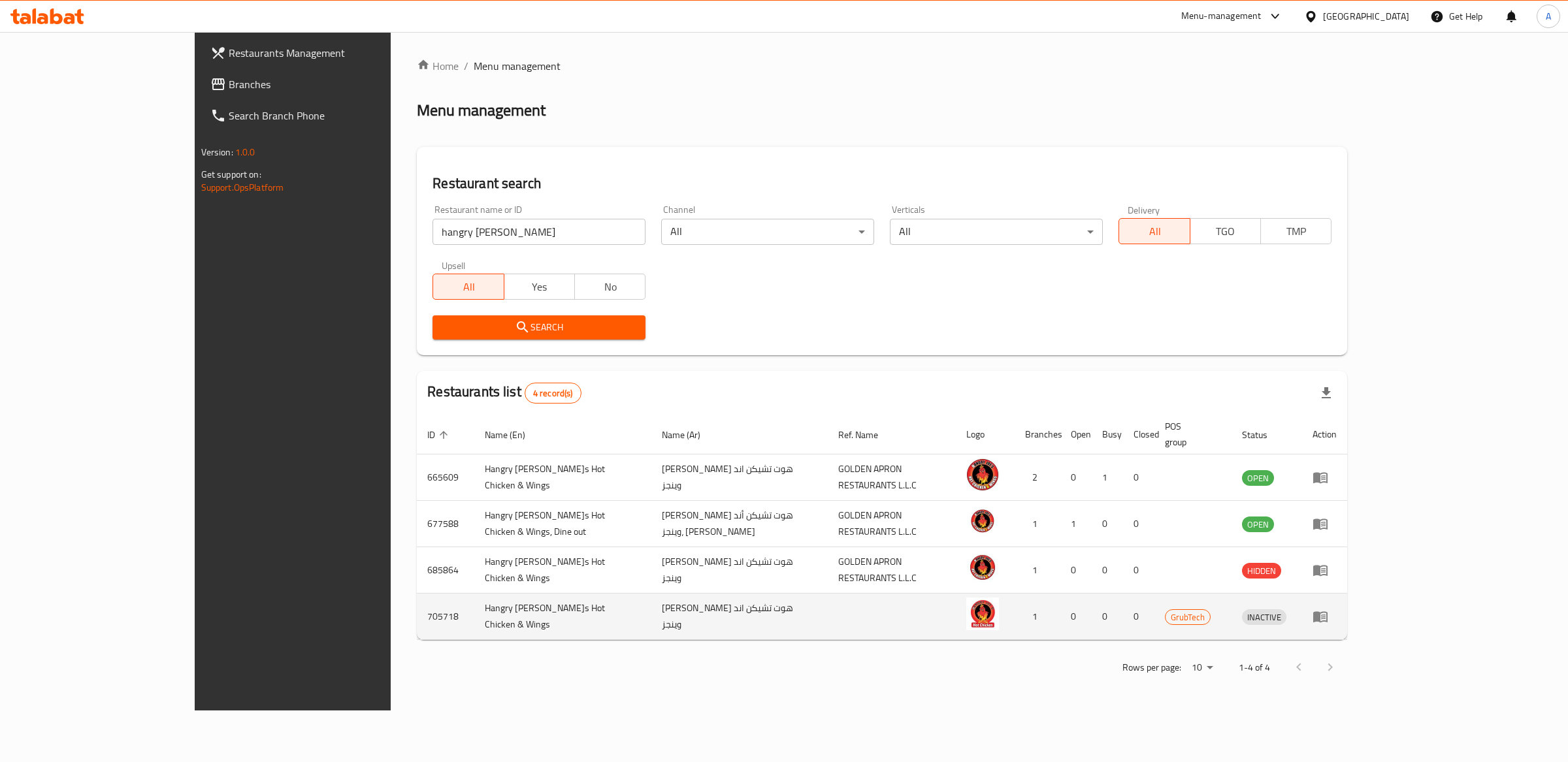
click at [1210, 610] on span "GrubTech" at bounding box center [1188, 617] width 44 height 15
click at [474, 601] on td "Hangry [PERSON_NAME]s Hot Chicken & Wings" at bounding box center [563, 617] width 177 height 46
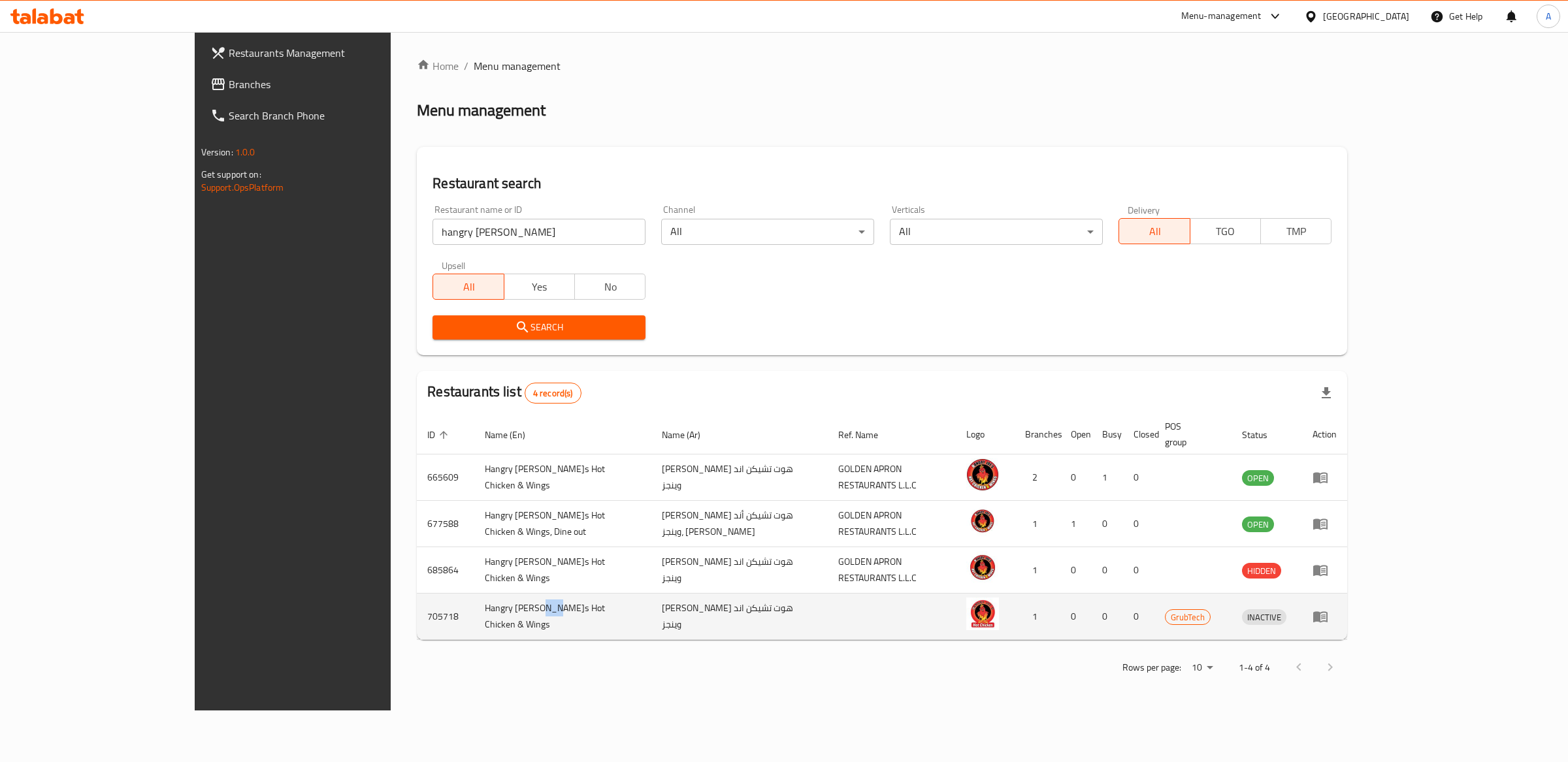
click at [474, 602] on td "Hangry [PERSON_NAME]s Hot Chicken & Wings" at bounding box center [563, 617] width 177 height 46
click at [1233, 607] on td "GrubTech" at bounding box center [1194, 617] width 78 height 46
click at [1326, 615] on icon "enhanced table" at bounding box center [1323, 617] width 5 height 5
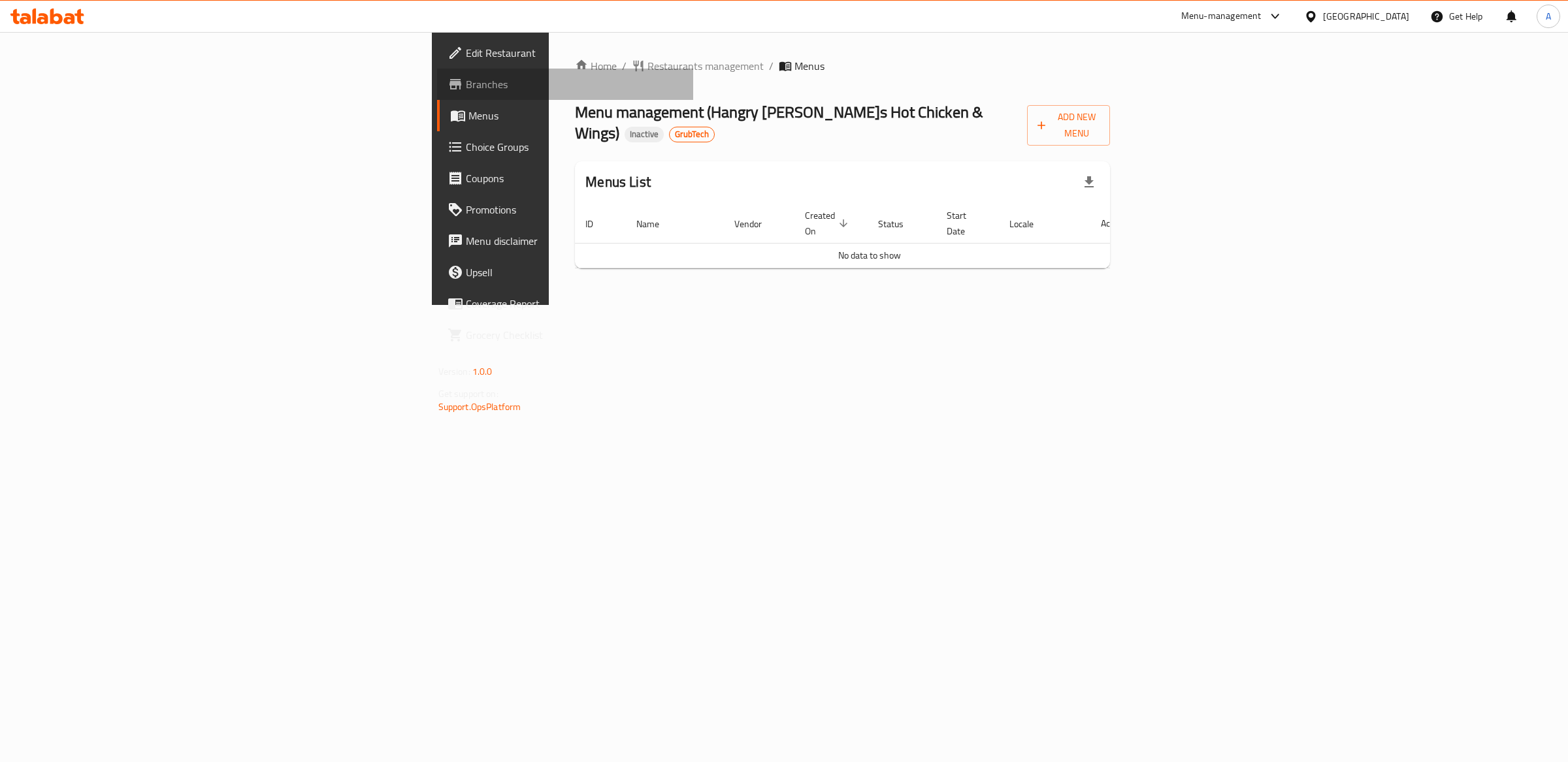
click at [466, 83] on span "Branches" at bounding box center [575, 84] width 218 height 16
